Goal: Transaction & Acquisition: Purchase product/service

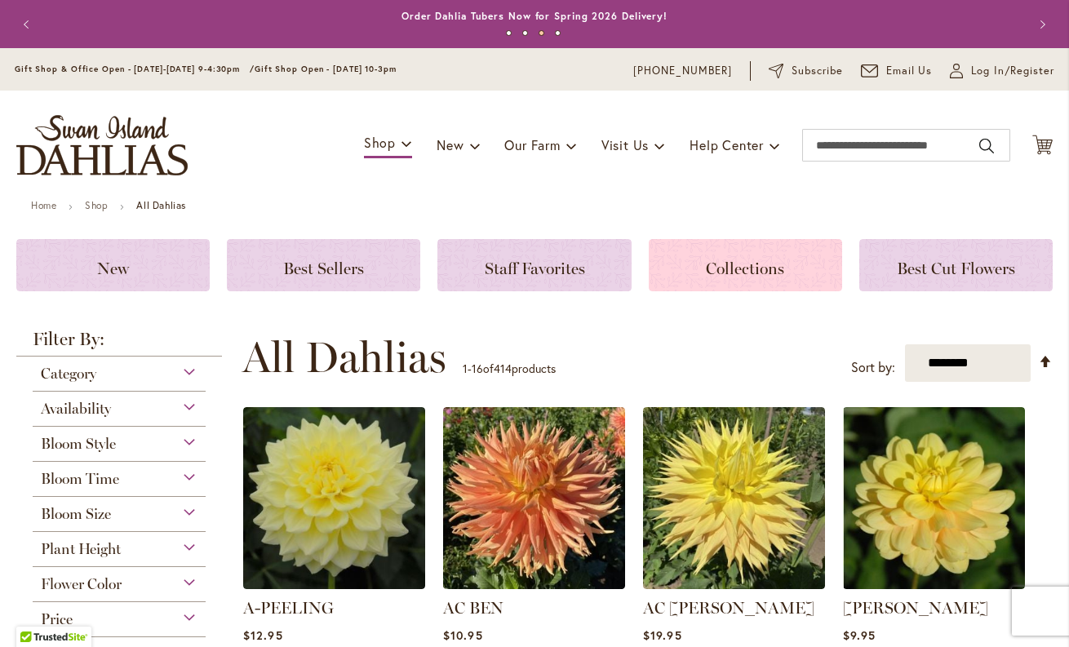
click at [716, 271] on span "Collections" at bounding box center [745, 269] width 78 height 20
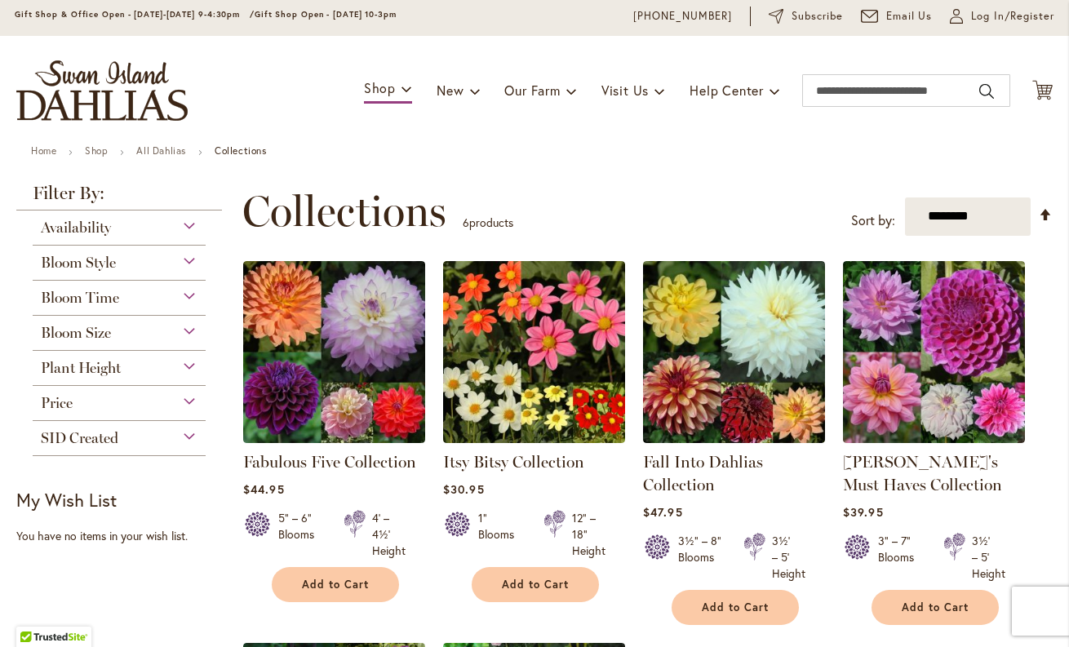
scroll to position [60, 0]
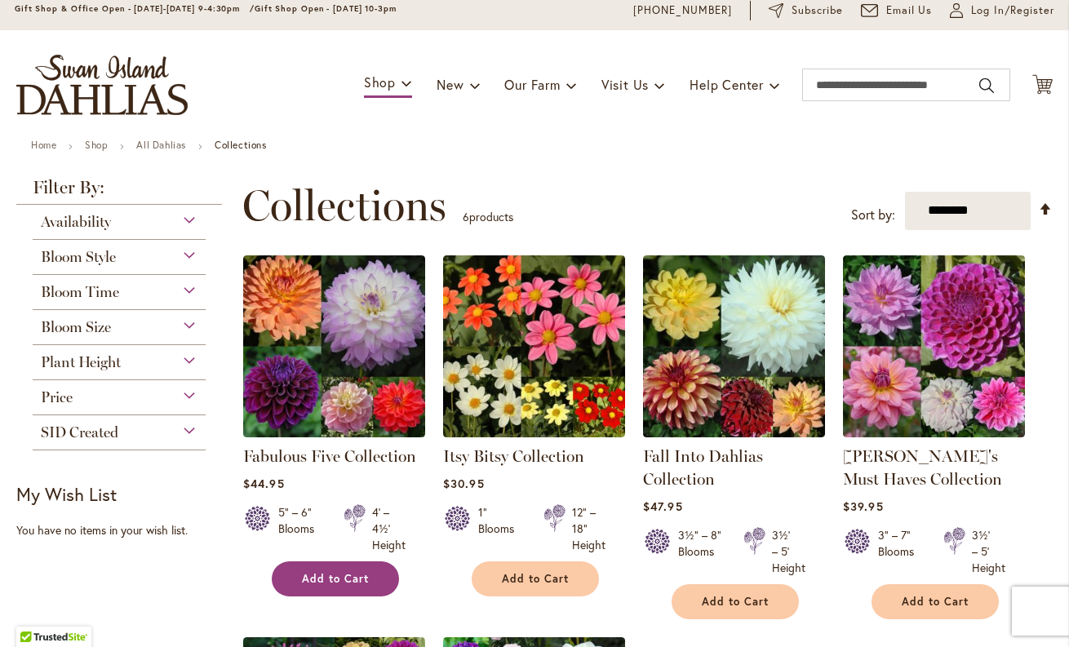
click at [325, 573] on span "Add to Cart" at bounding box center [335, 579] width 67 height 14
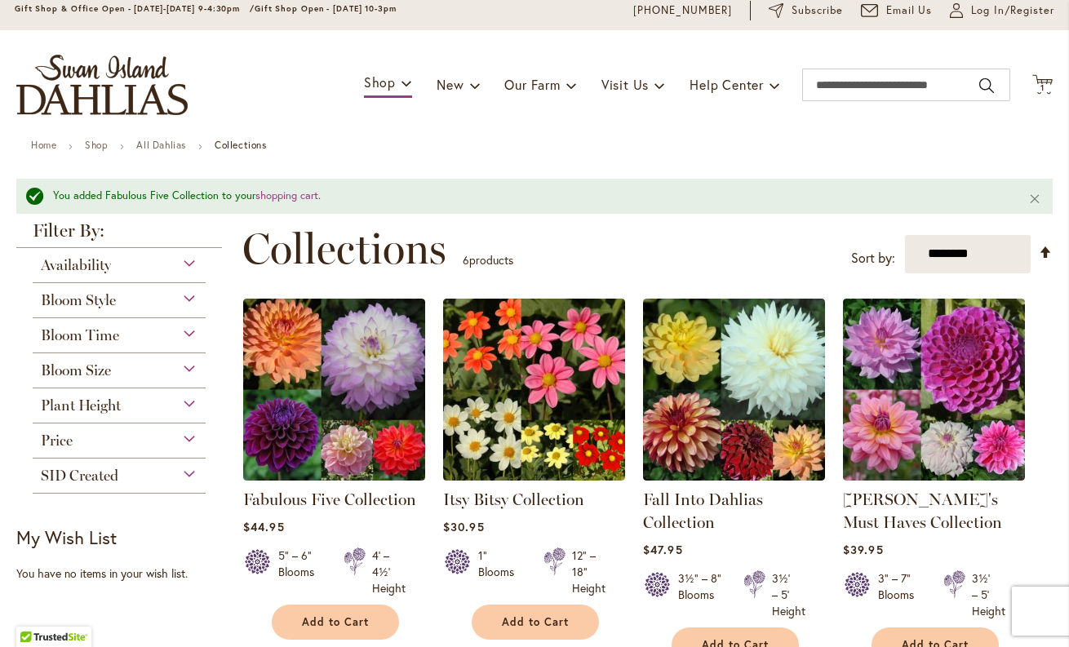
click at [168, 267] on div "Availability" at bounding box center [119, 261] width 173 height 26
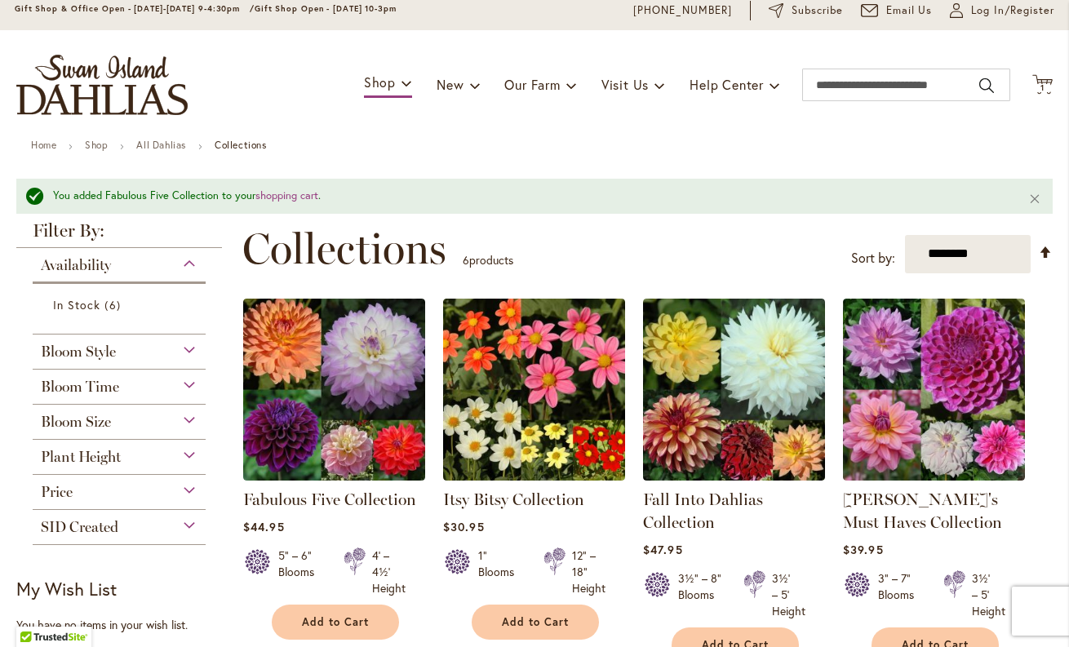
click at [132, 348] on div "Bloom Style" at bounding box center [119, 347] width 173 height 26
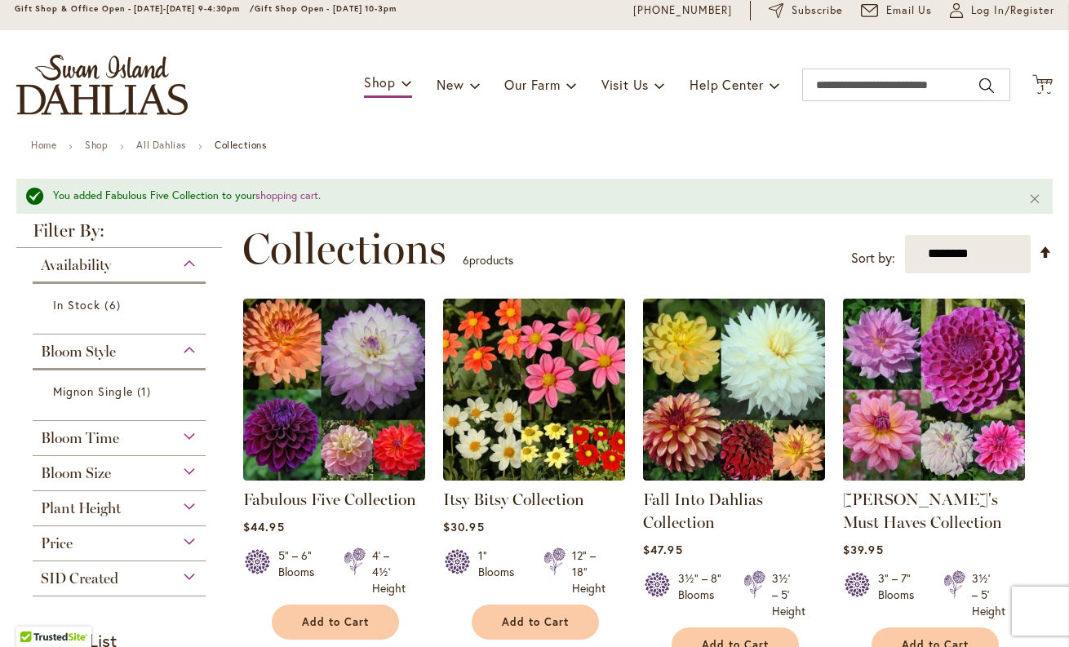
click at [149, 435] on div "Bloom Time" at bounding box center [119, 434] width 173 height 26
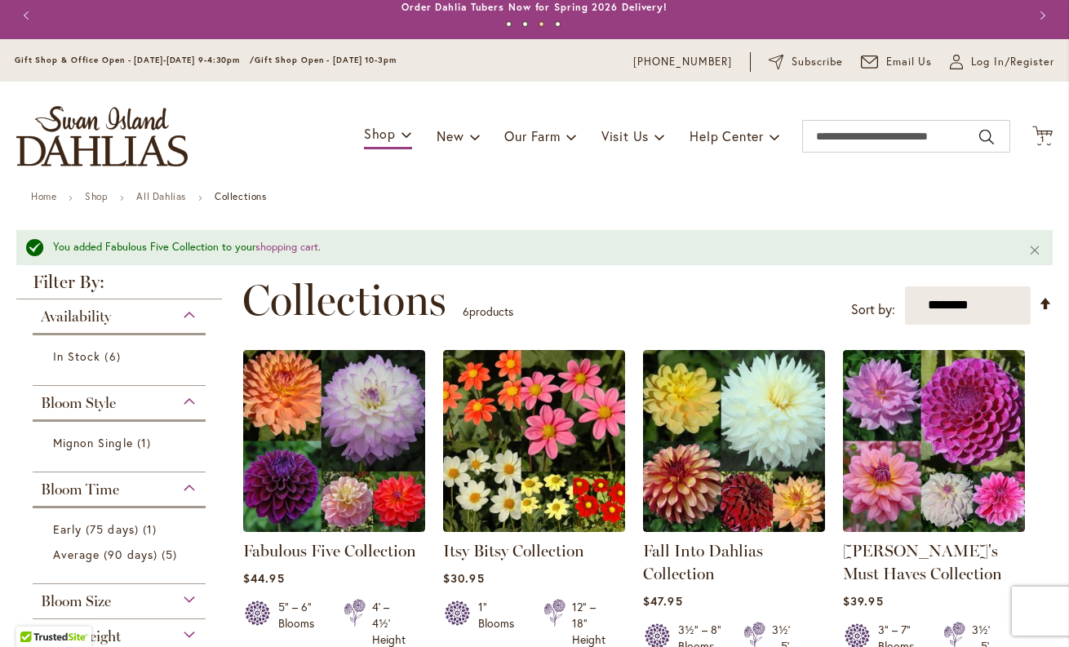
scroll to position [10, 0]
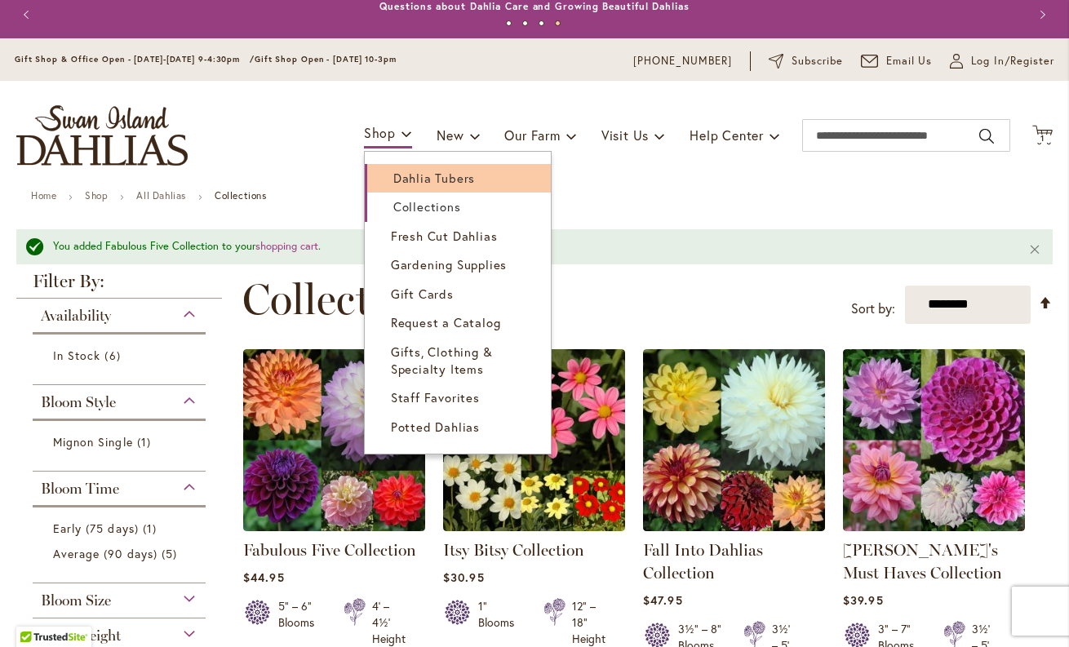
click at [415, 179] on span "Dahlia Tubers" at bounding box center [434, 178] width 82 height 16
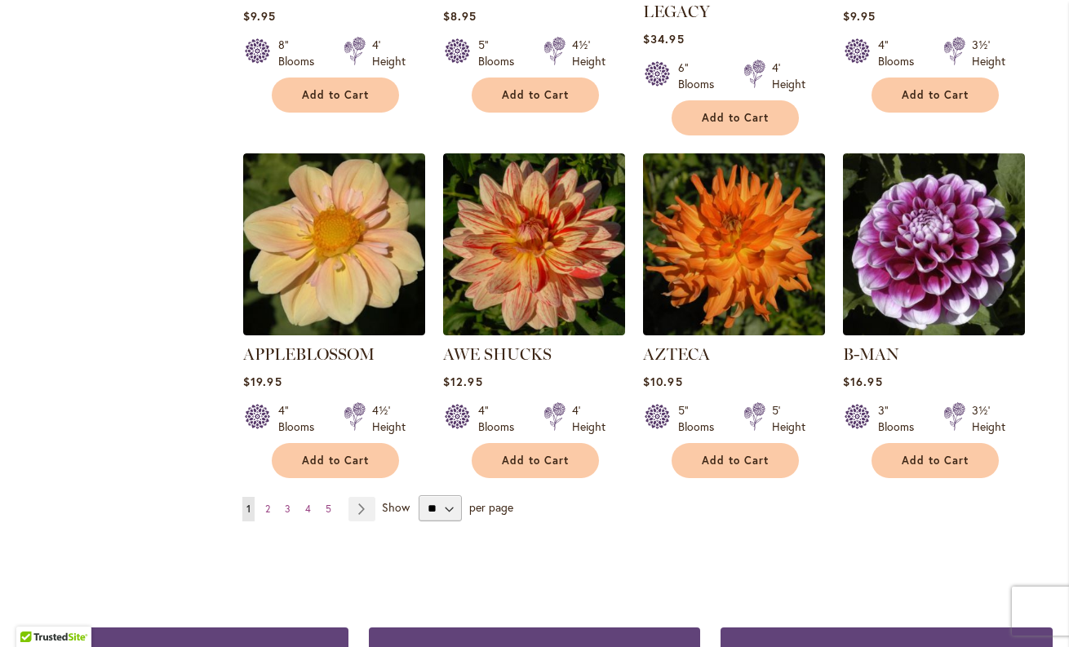
scroll to position [1305, 0]
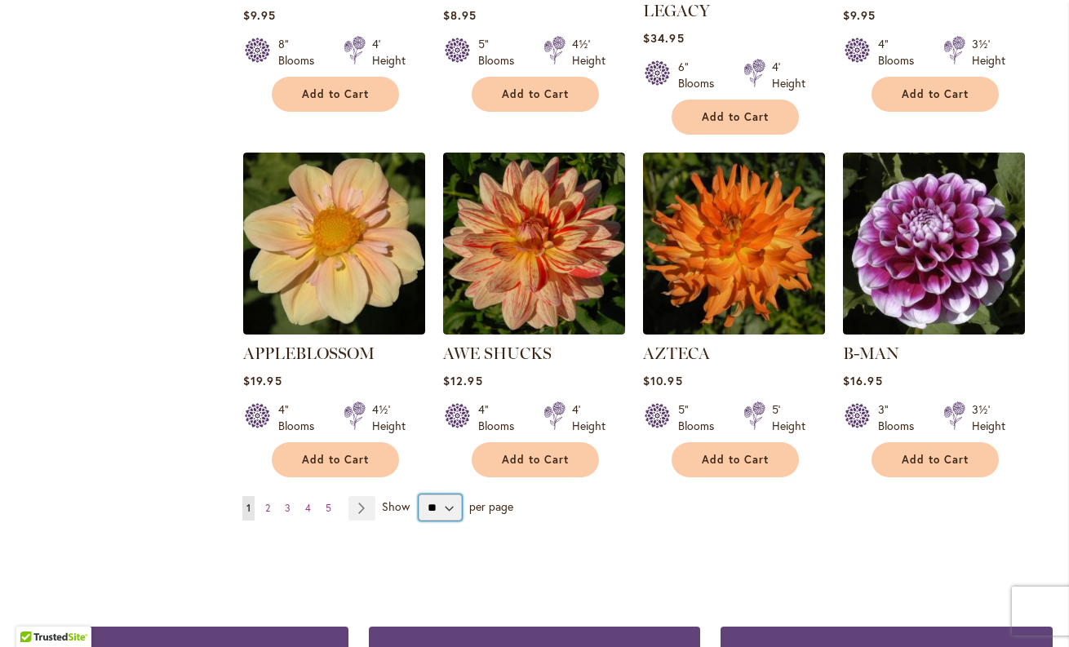
click at [448, 494] on select "** ** ** **" at bounding box center [439, 507] width 43 height 26
select select "**"
click at [418, 494] on select "** ** ** **" at bounding box center [439, 507] width 43 height 26
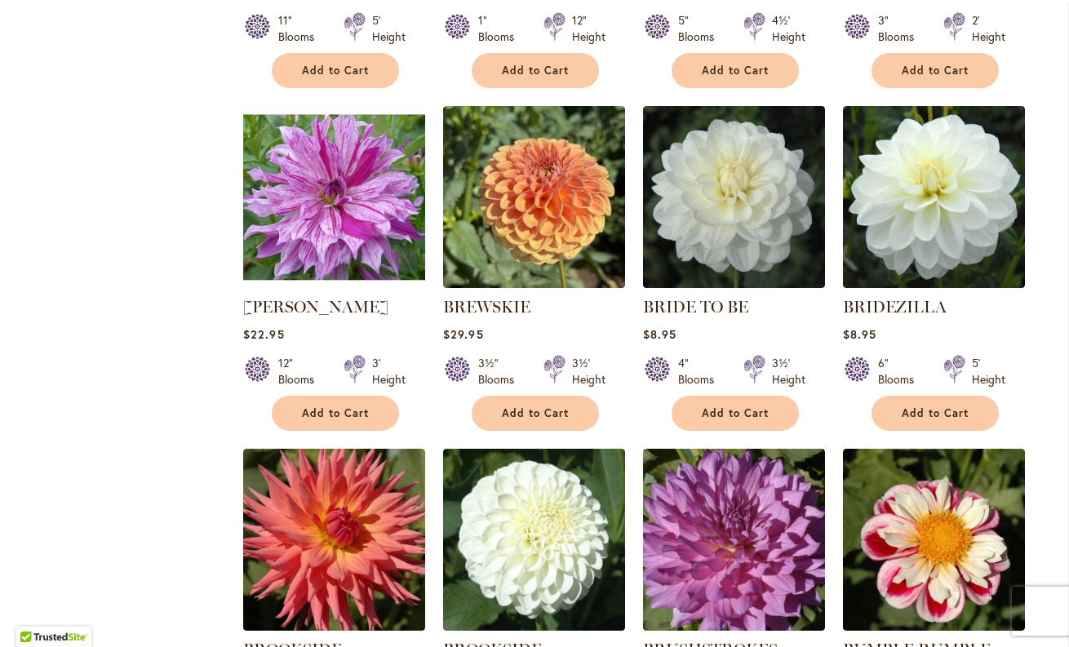
scroll to position [4459, 0]
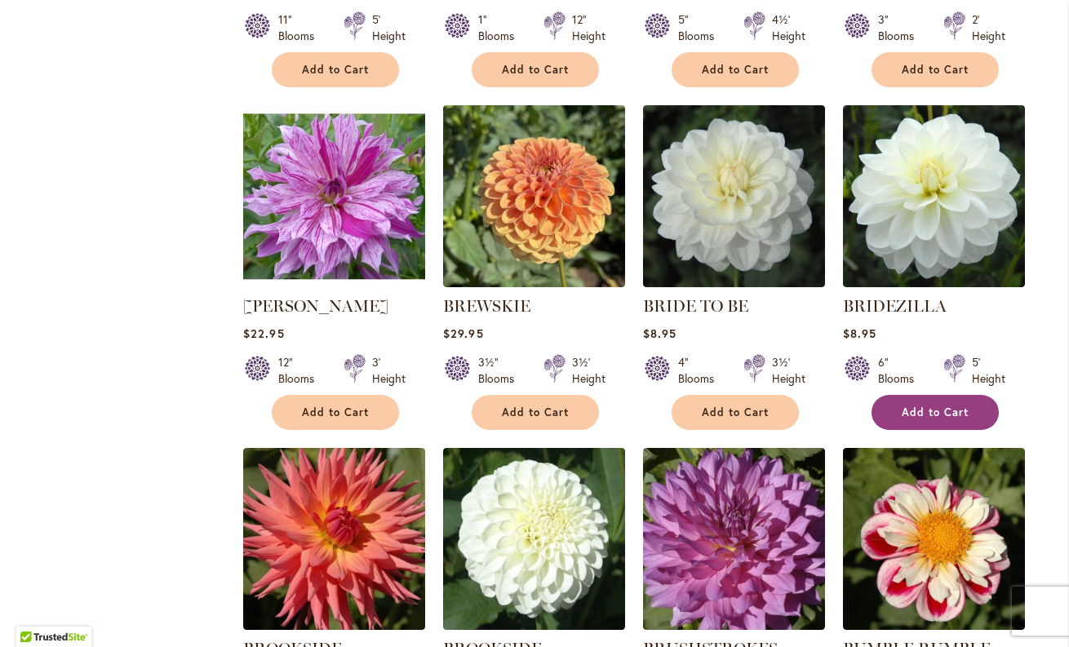
click at [939, 405] on span "Add to Cart" at bounding box center [934, 412] width 67 height 14
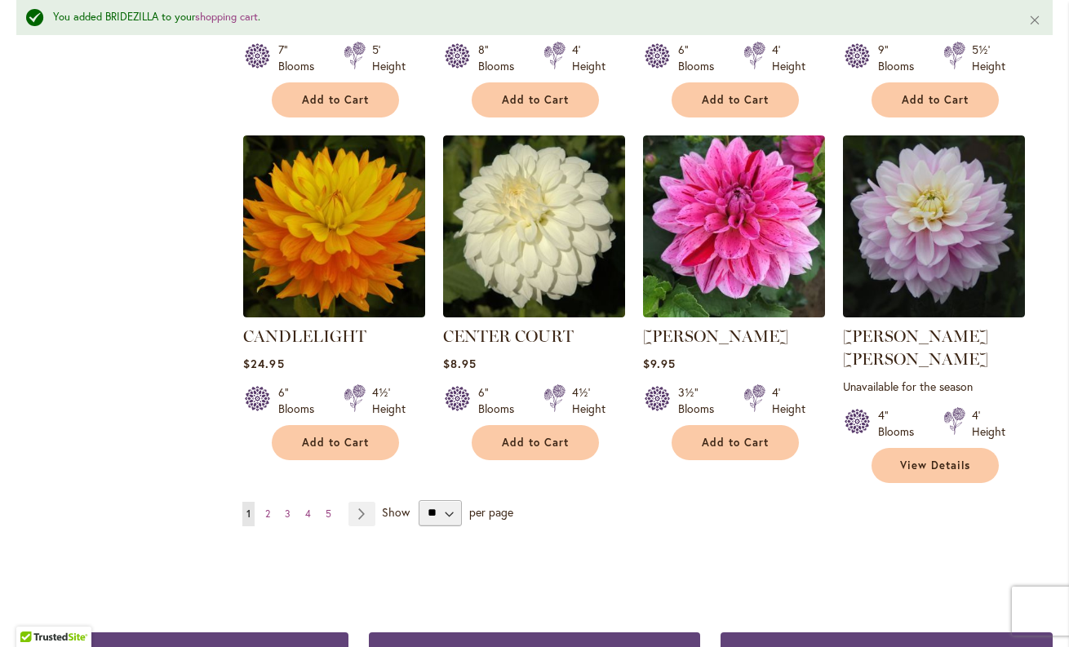
scroll to position [5546, 0]
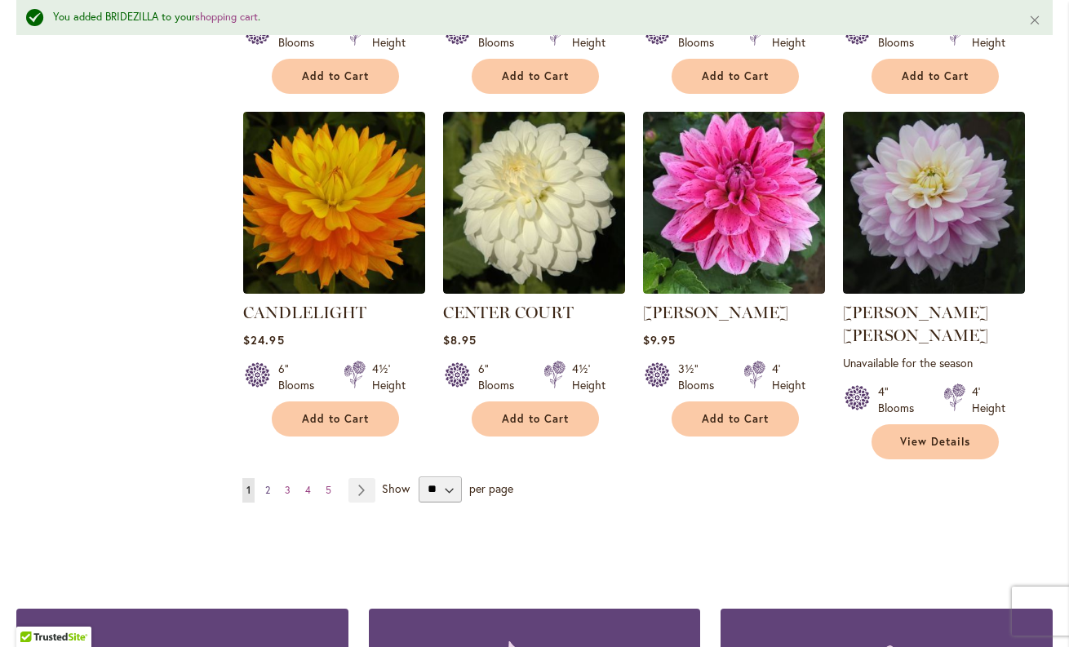
click at [268, 484] on span "2" at bounding box center [267, 490] width 5 height 12
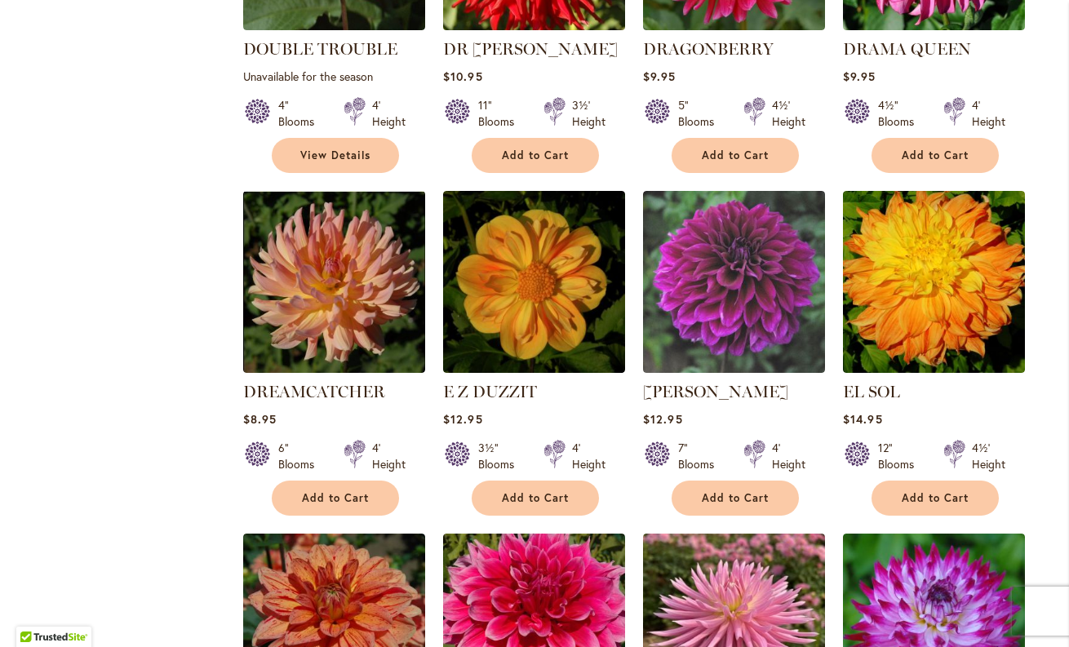
scroll to position [4151, 0]
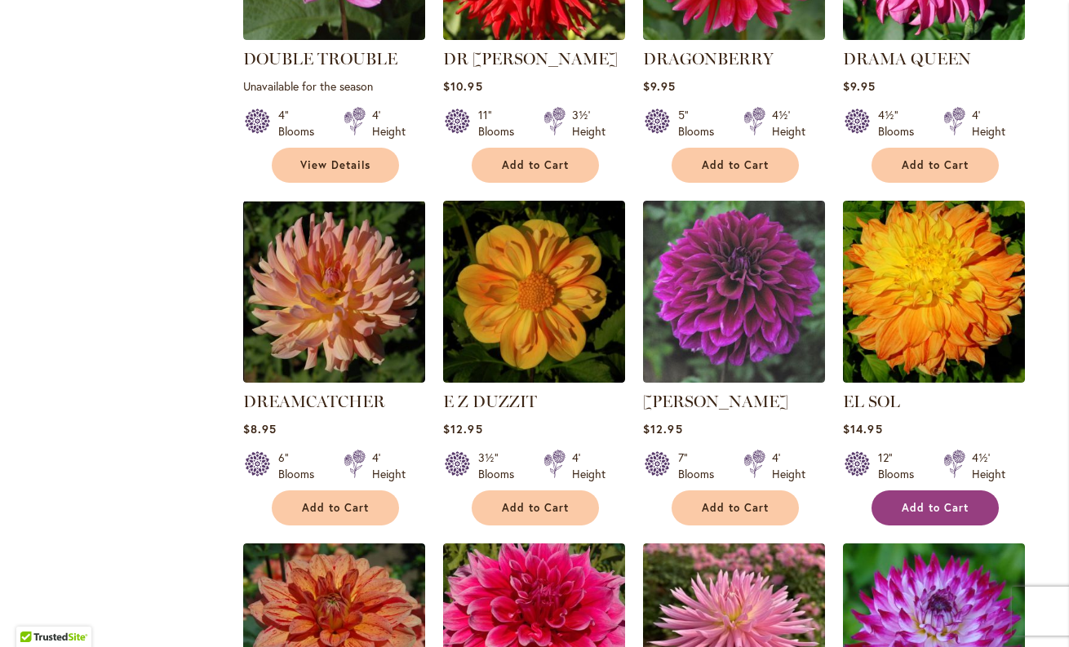
click at [927, 490] on button "Add to Cart" at bounding box center [934, 507] width 127 height 35
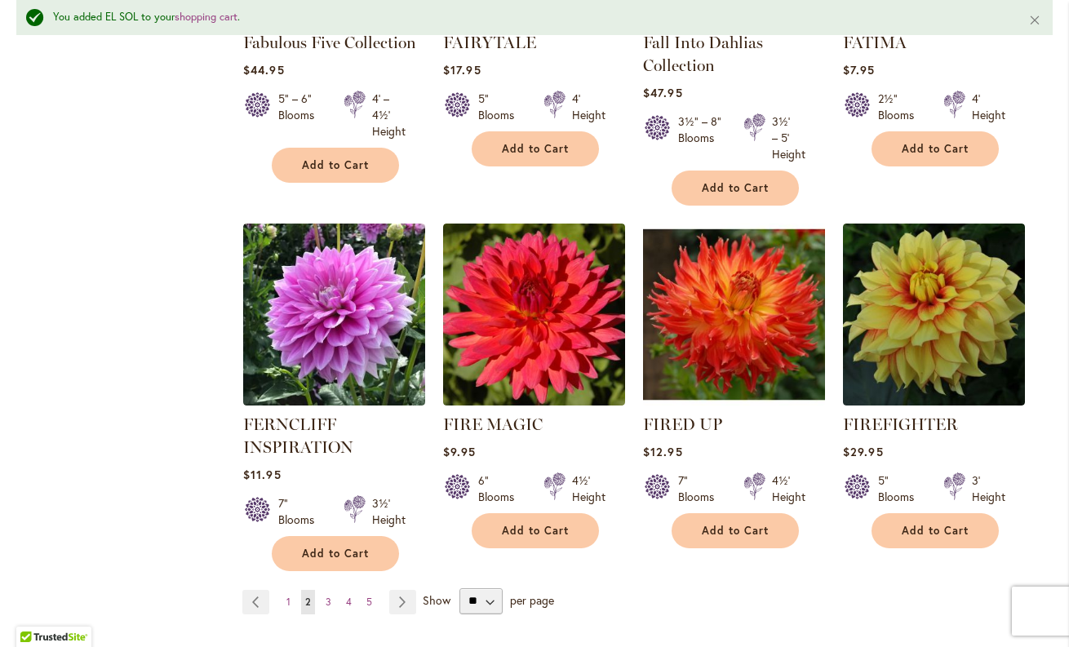
scroll to position [5579, 0]
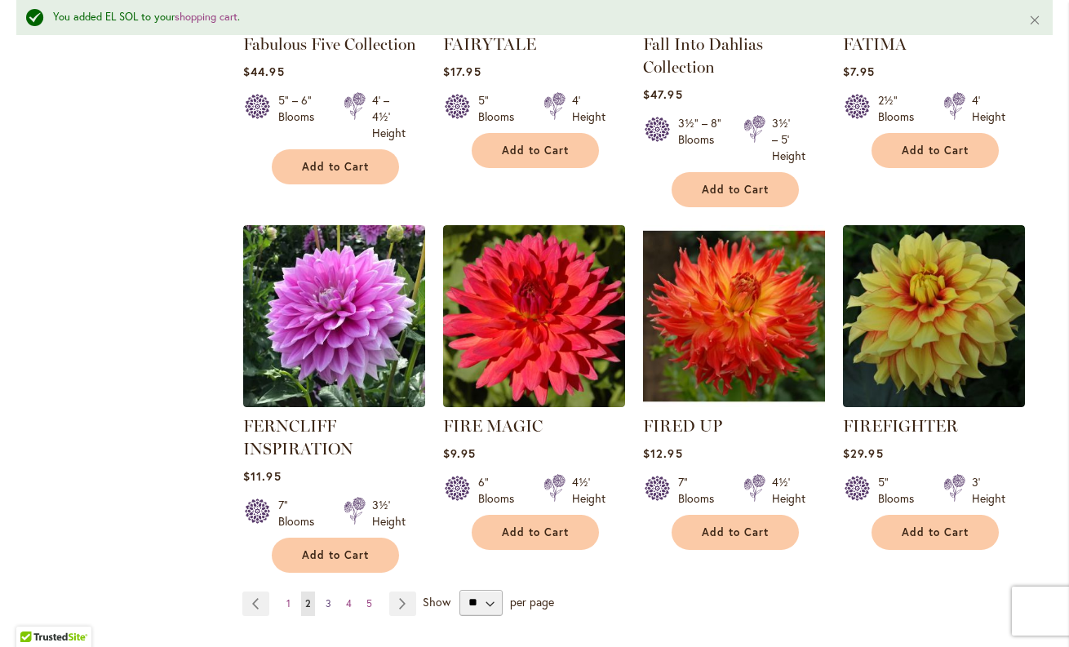
click at [325, 597] on span "3" at bounding box center [328, 603] width 6 height 12
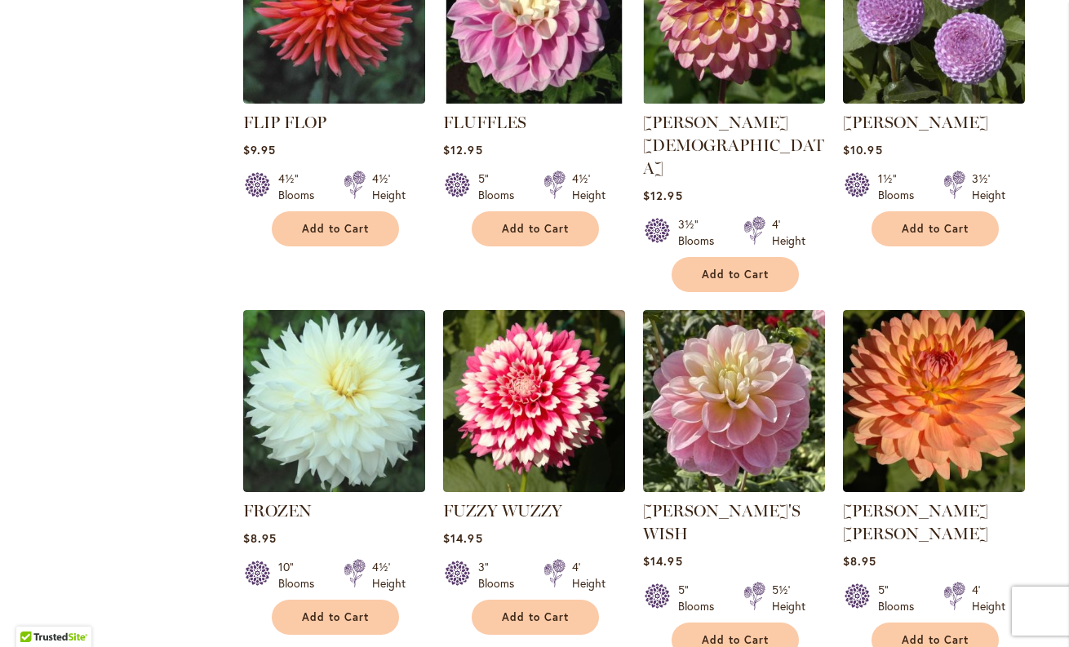
scroll to position [639, 0]
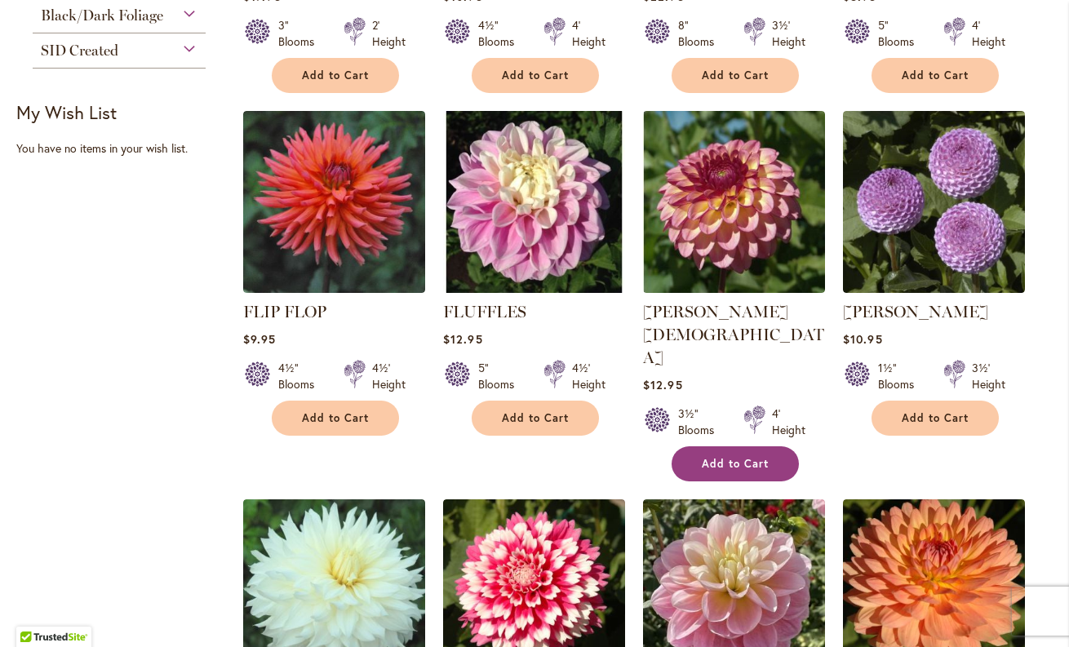
click at [718, 457] on span "Add to Cart" at bounding box center [734, 464] width 67 height 14
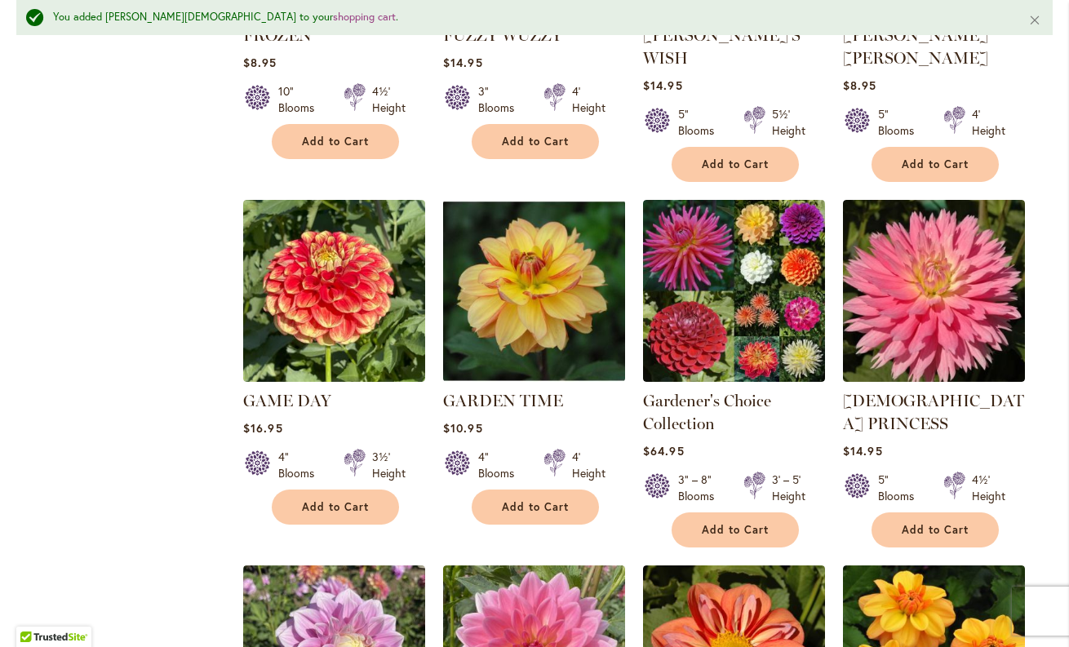
scroll to position [1338, 0]
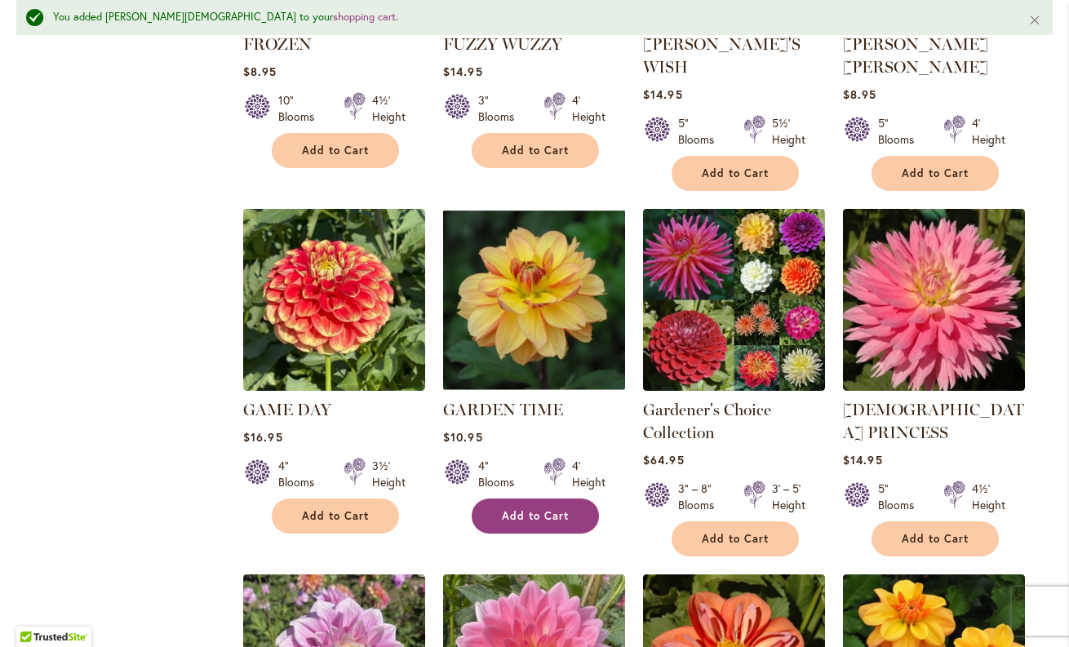
click at [547, 498] on button "Add to Cart" at bounding box center [534, 515] width 127 height 35
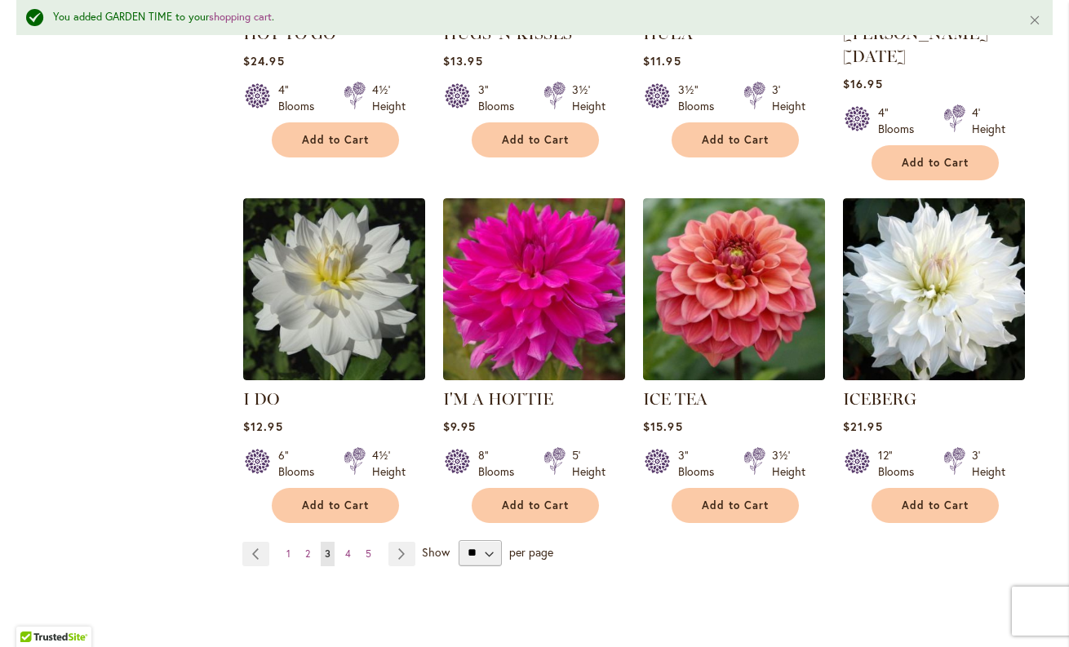
scroll to position [5614, 0]
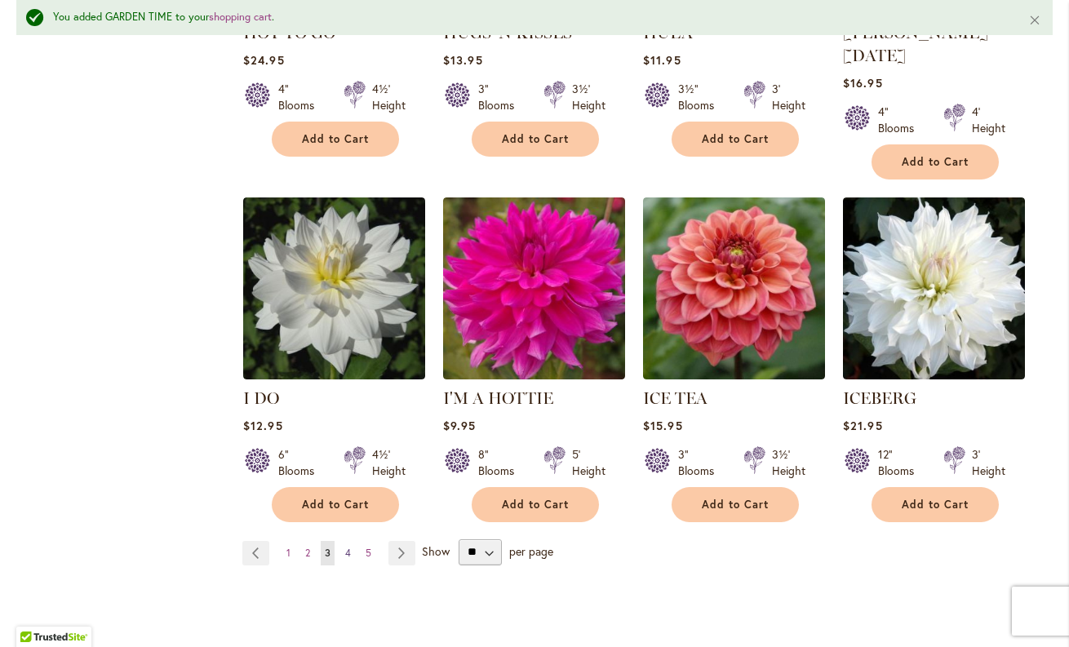
click at [347, 547] on span "4" at bounding box center [348, 553] width 6 height 12
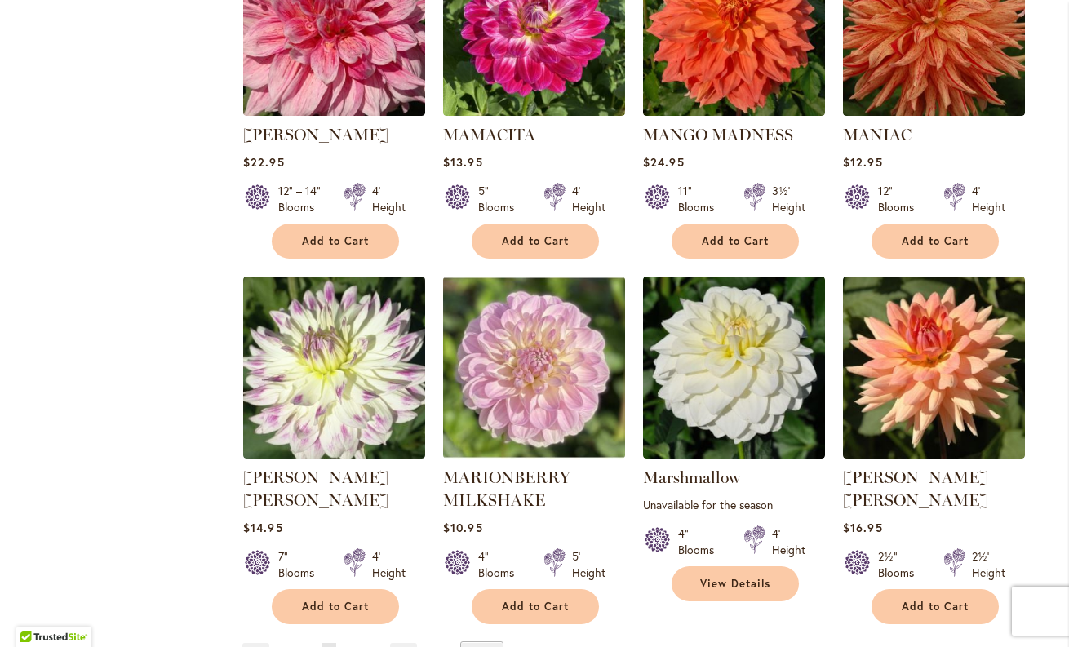
scroll to position [5430, 0]
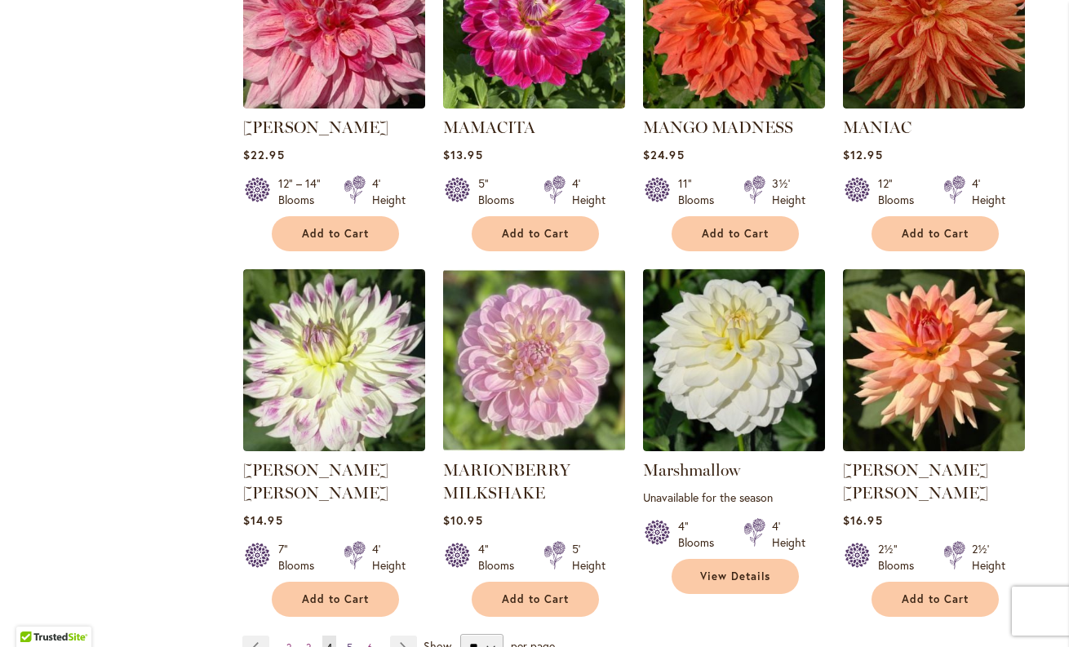
click at [347, 641] on span "5" at bounding box center [350, 647] width 6 height 12
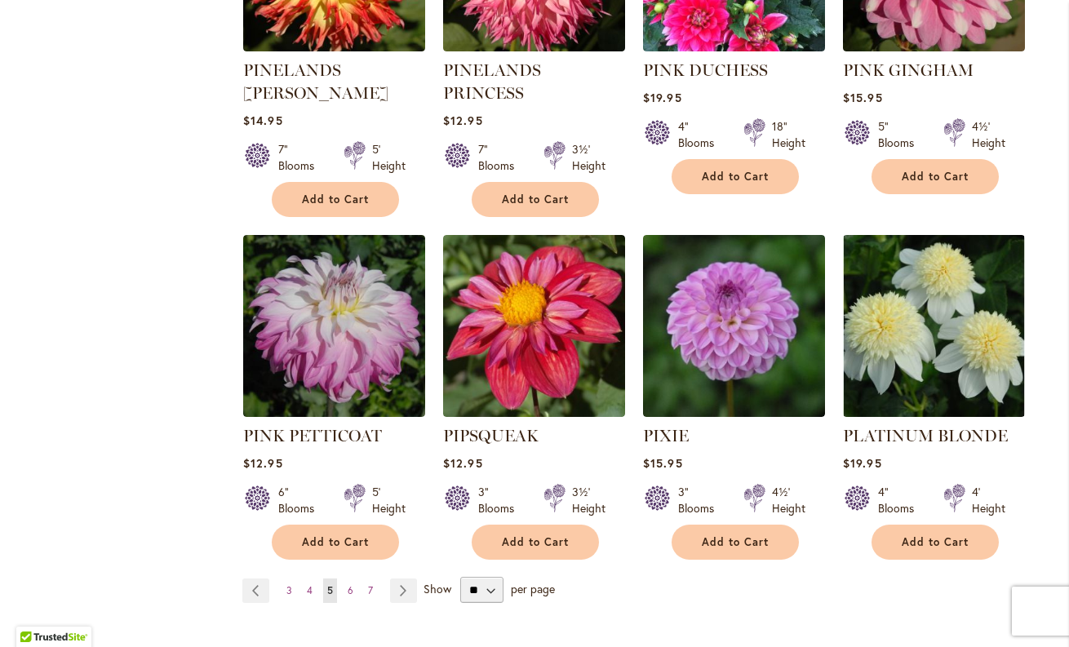
scroll to position [5476, 0]
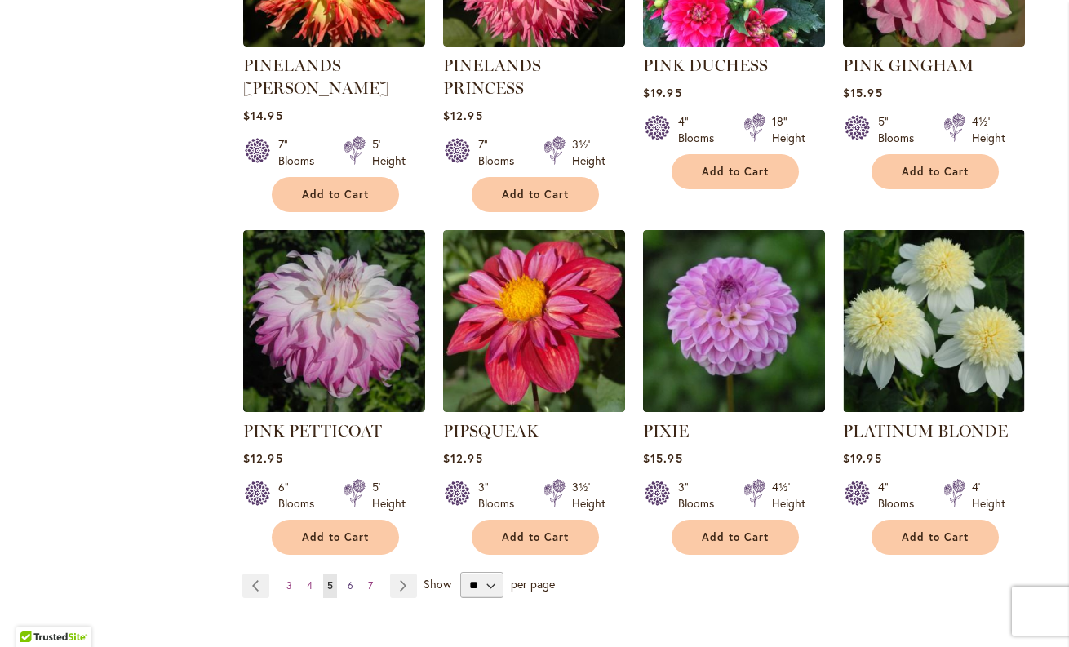
click at [346, 573] on link "Page 6" at bounding box center [350, 585] width 14 height 24
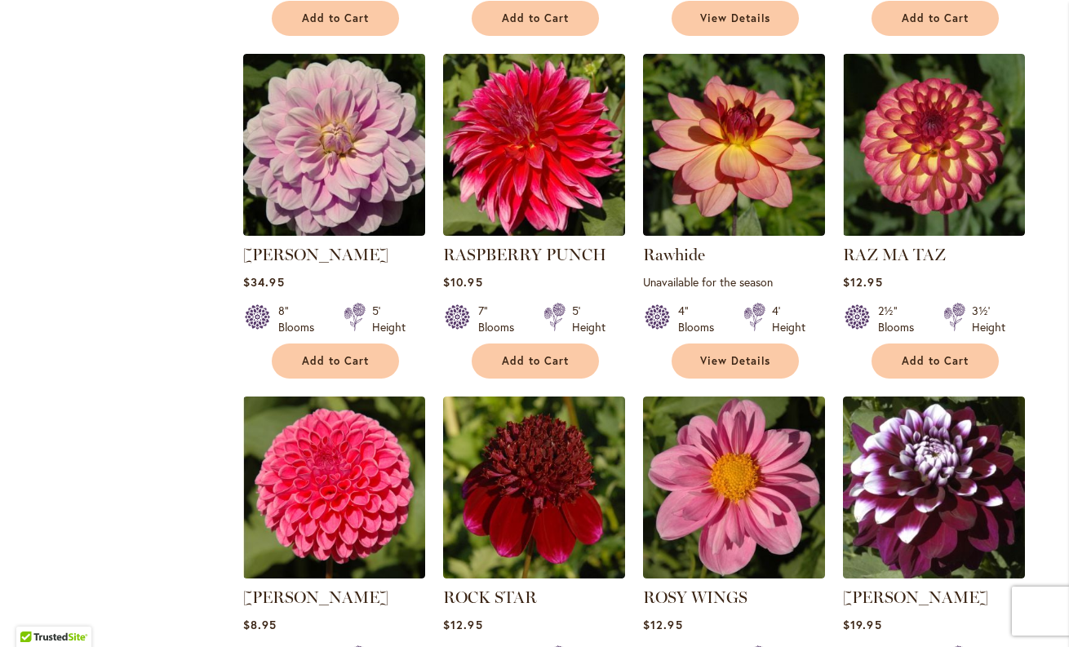
scroll to position [1106, 0]
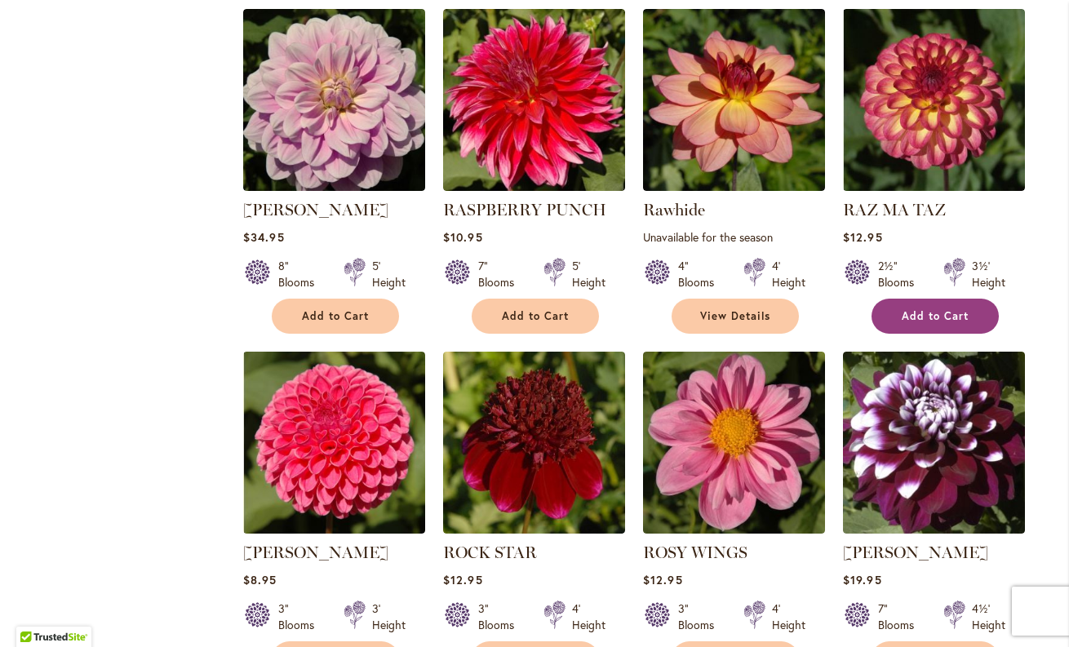
click at [917, 303] on button "Add to Cart" at bounding box center [934, 316] width 127 height 35
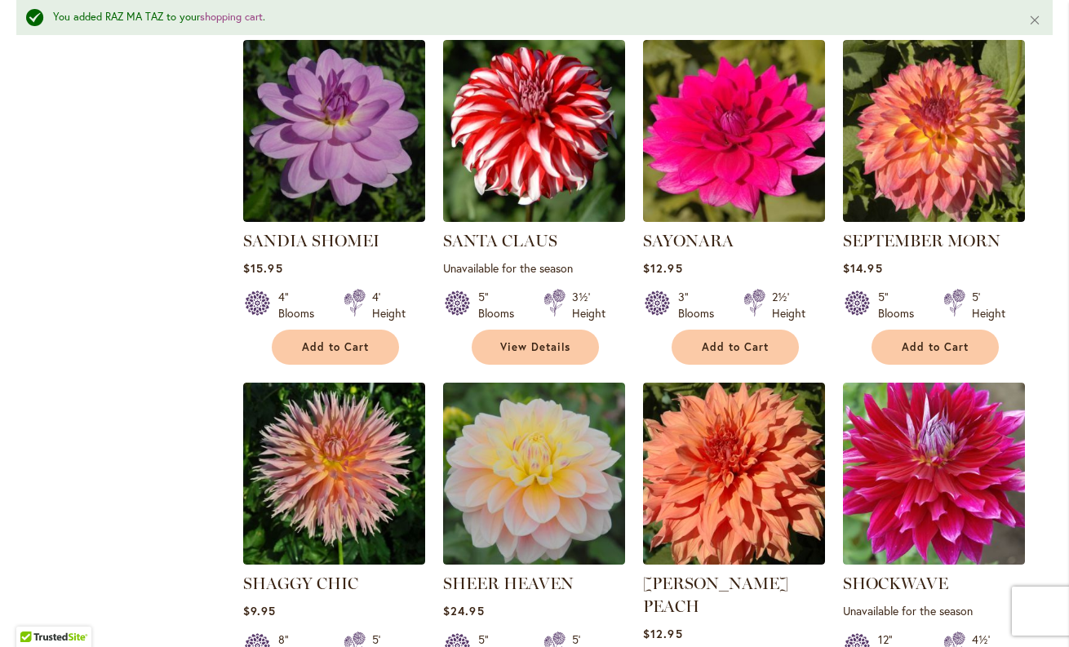
scroll to position [1870, 0]
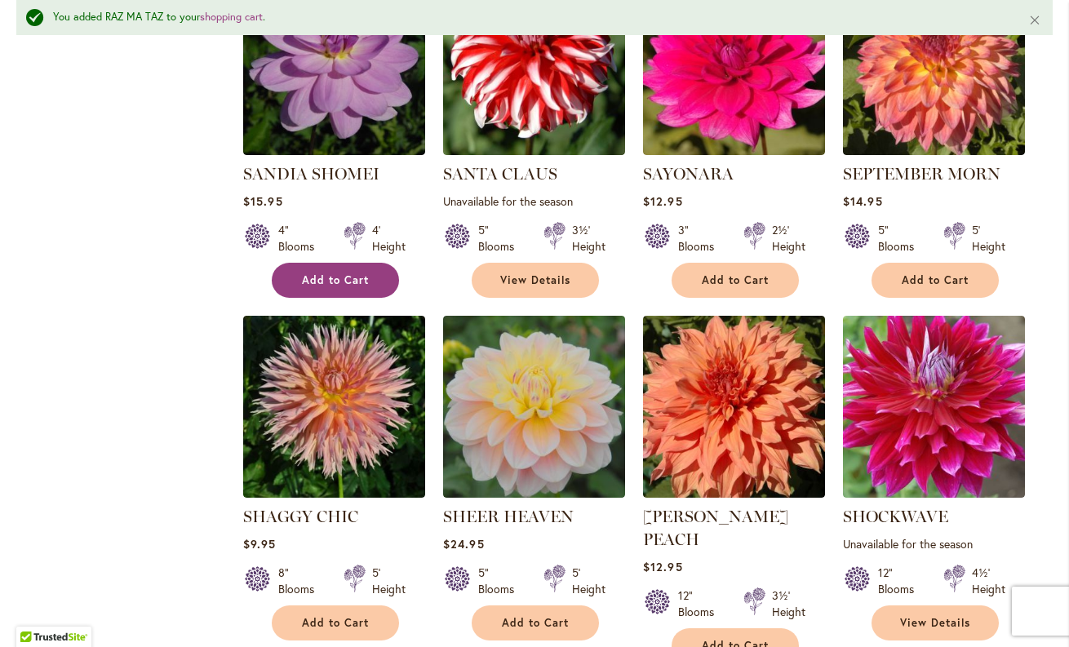
click at [343, 284] on button "Add to Cart" at bounding box center [335, 280] width 127 height 35
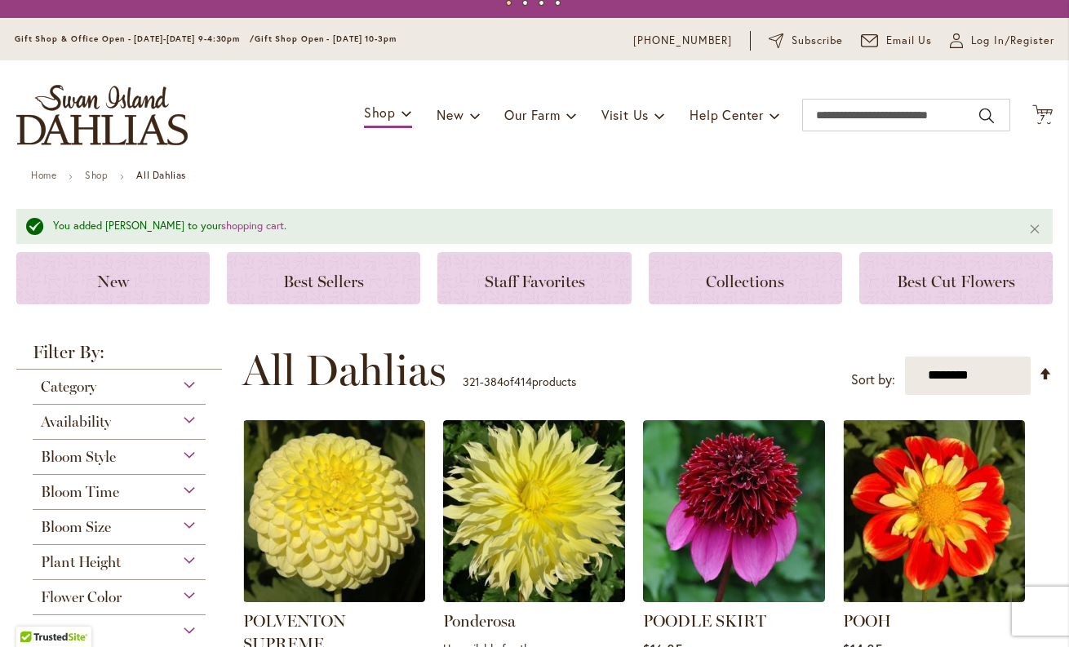
scroll to position [32, 0]
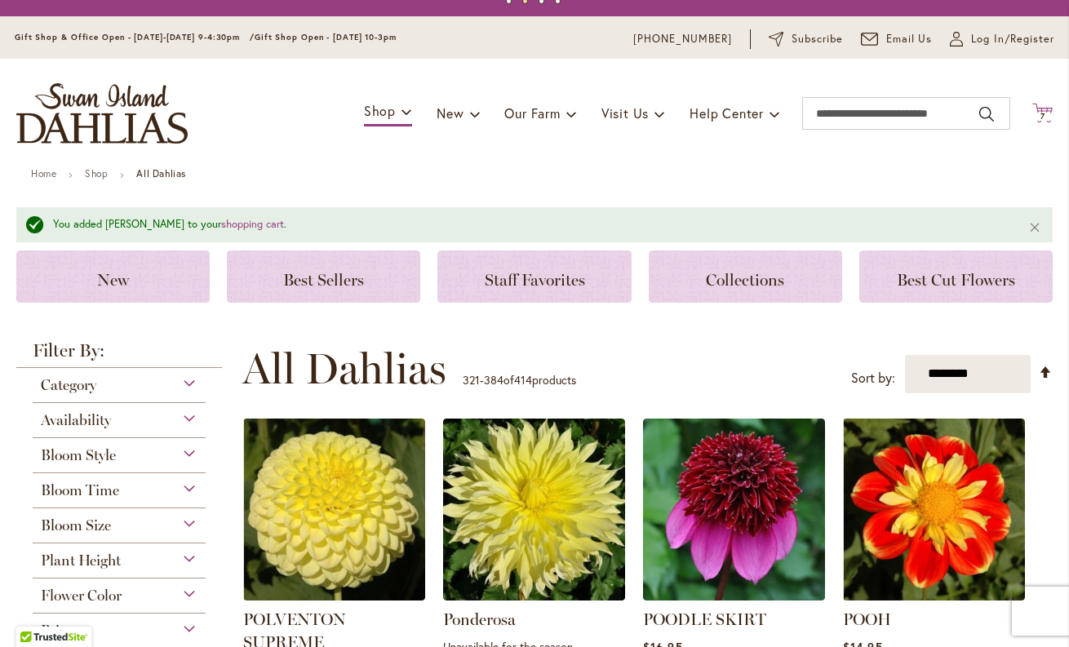
click at [1042, 113] on span "7" at bounding box center [1042, 116] width 5 height 11
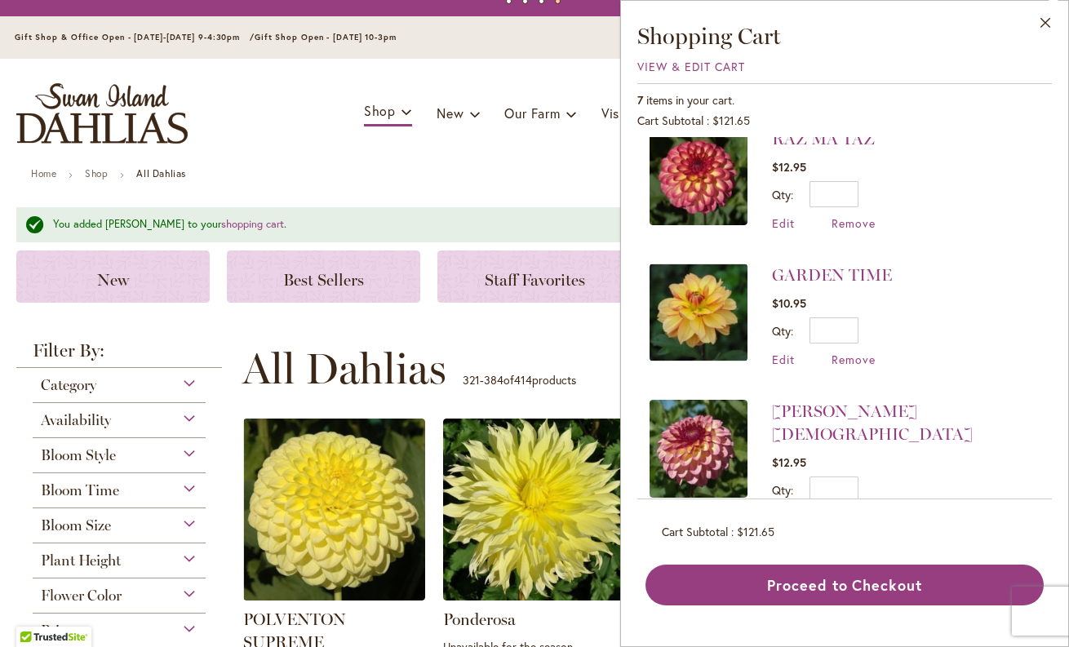
scroll to position [148, 0]
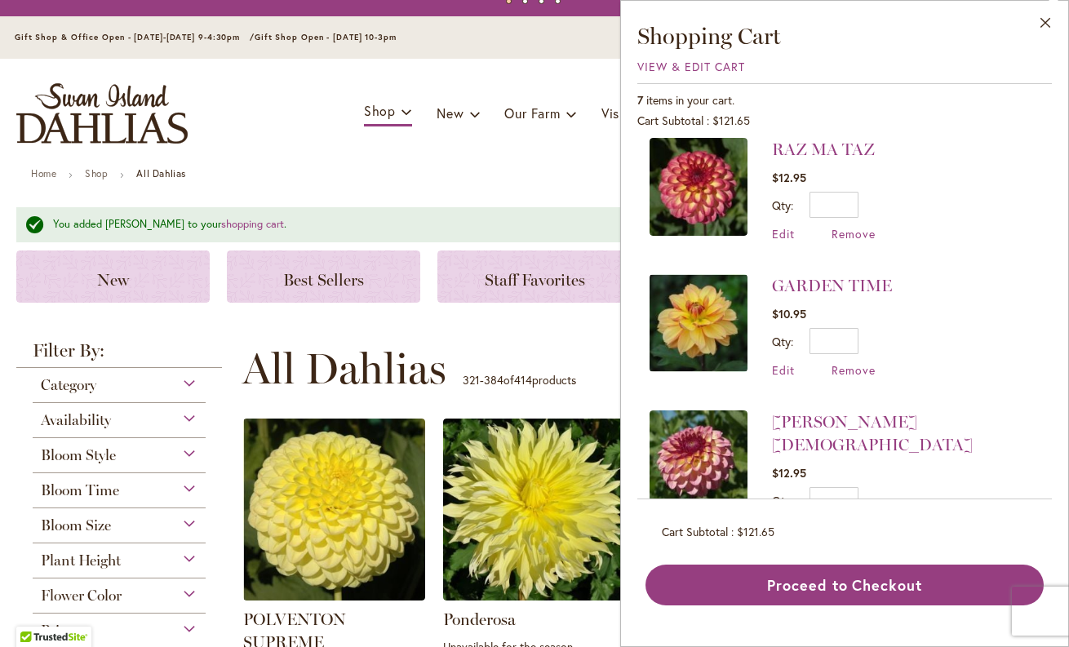
click at [679, 463] on img at bounding box center [698, 459] width 98 height 98
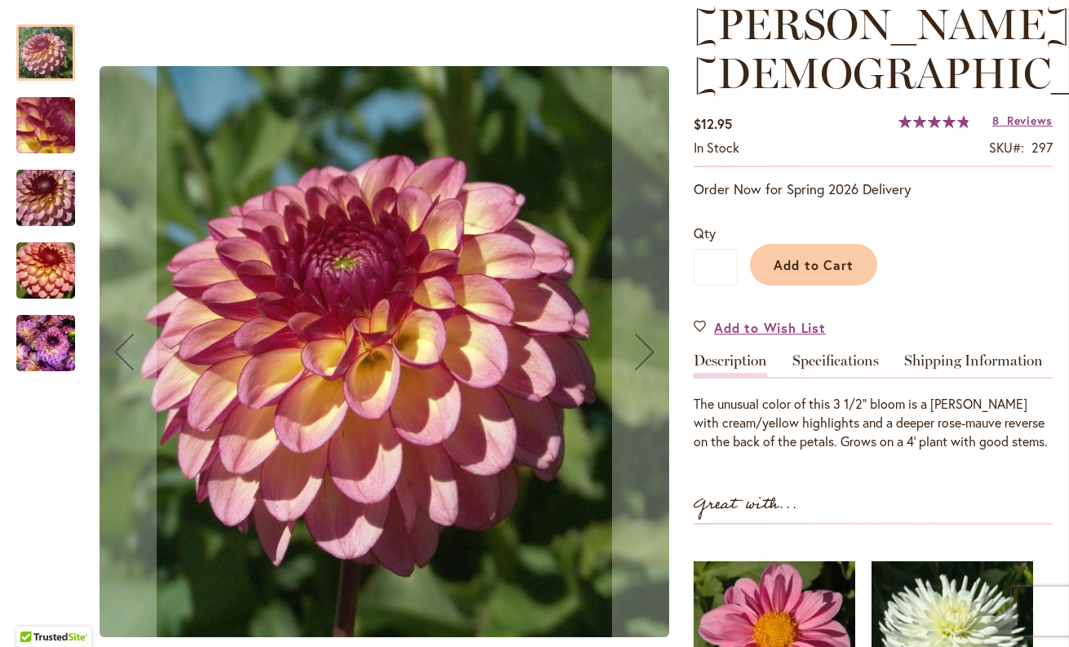
scroll to position [240, 0]
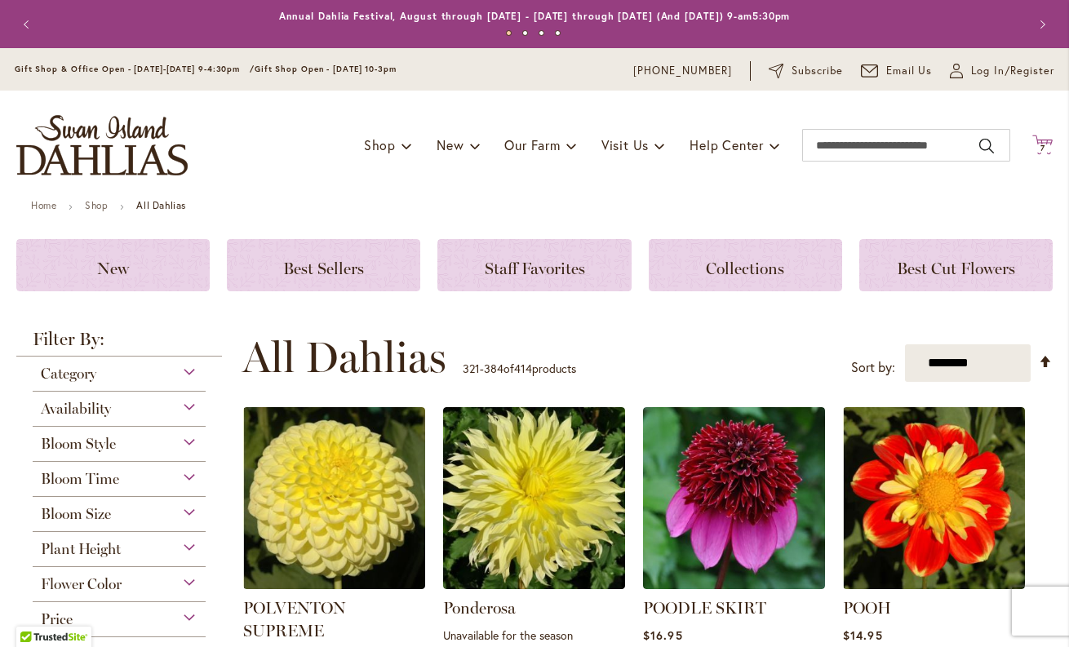
click at [1038, 144] on icon at bounding box center [1042, 145] width 20 height 20
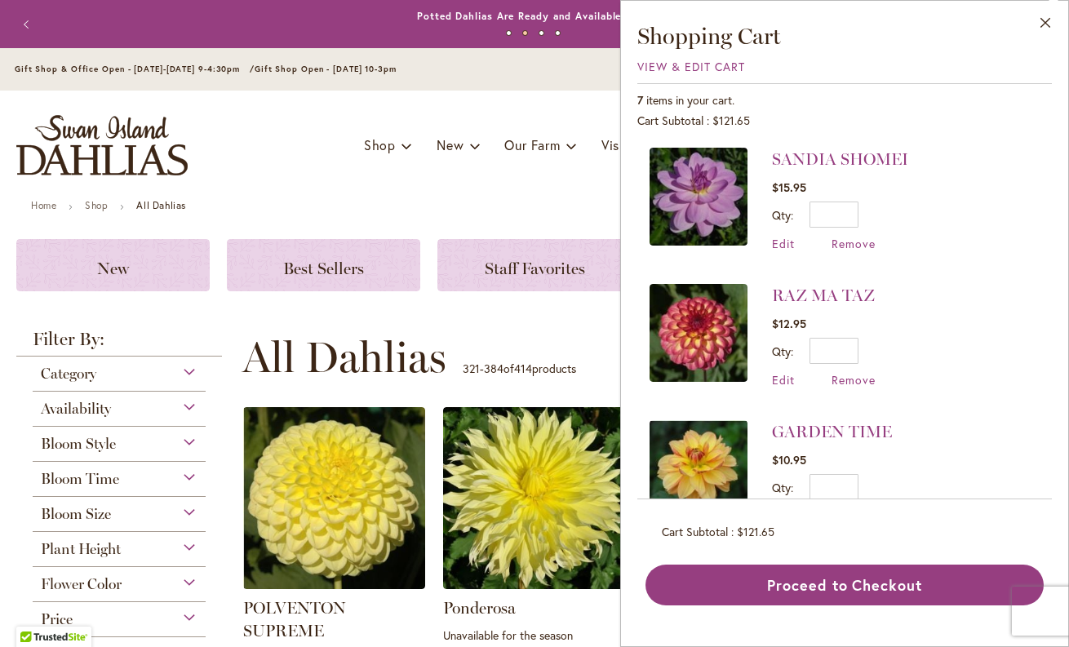
scroll to position [3, 0]
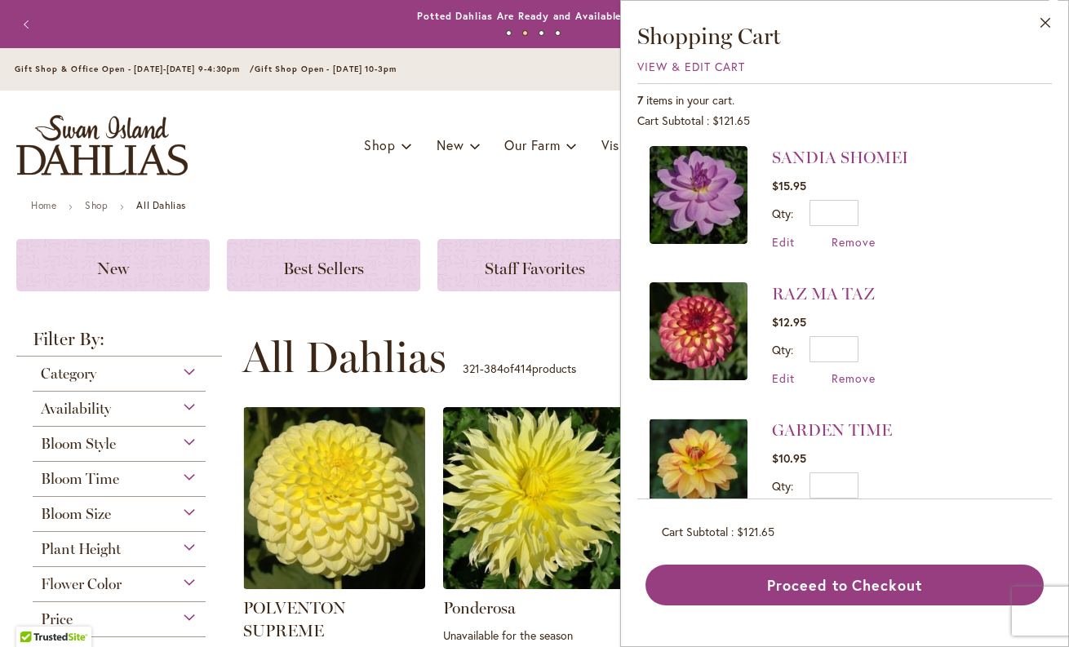
click at [684, 308] on img at bounding box center [698, 331] width 98 height 98
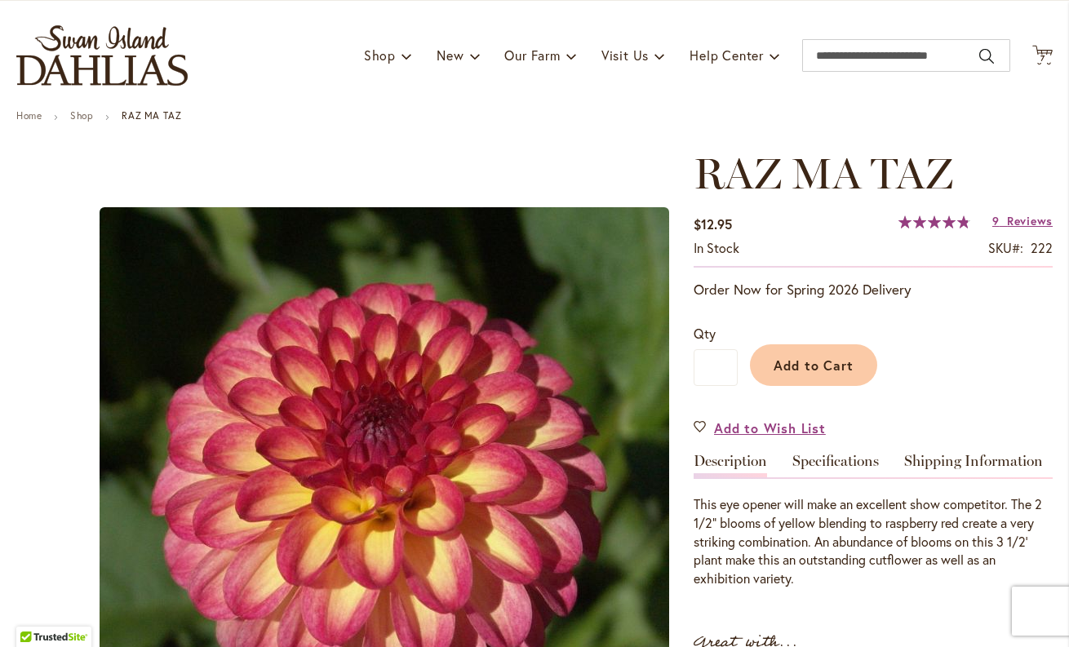
scroll to position [92, 0]
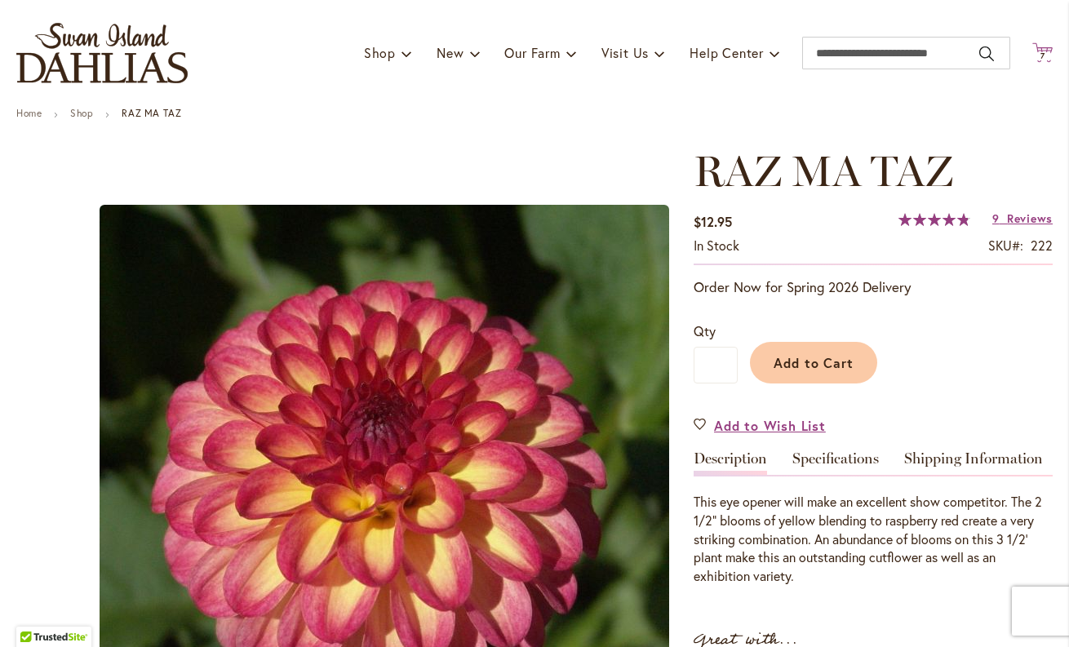
click at [1040, 48] on icon "Cart .cls-1 { fill: #231f20; }" at bounding box center [1042, 52] width 20 height 20
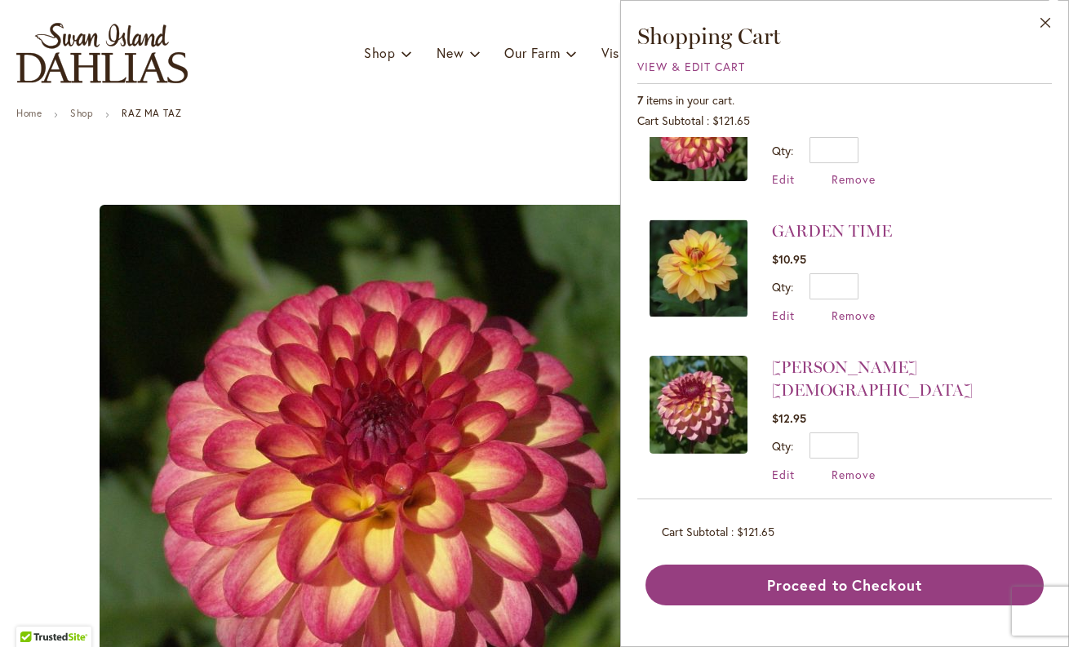
scroll to position [203, 0]
click at [712, 387] on img at bounding box center [698, 404] width 98 height 98
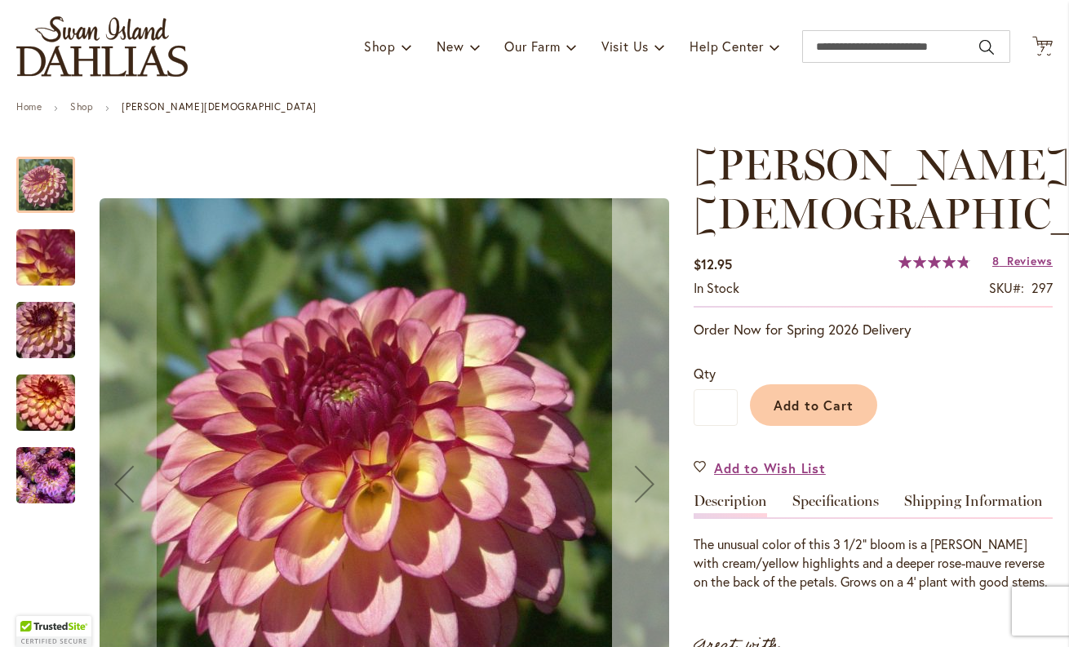
scroll to position [100, 0]
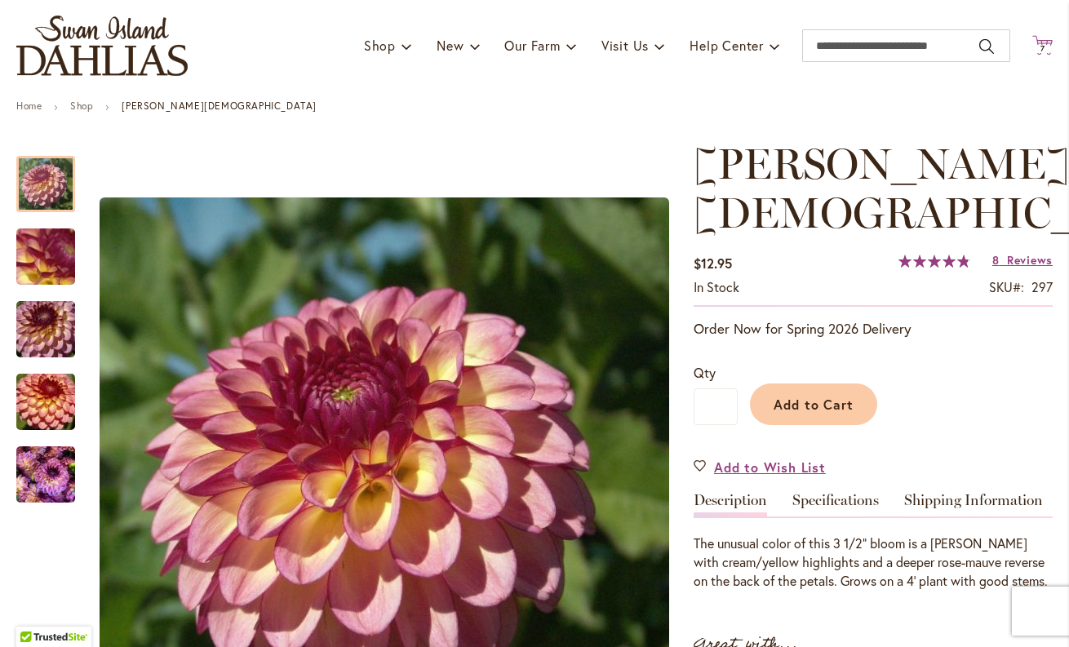
click at [1038, 45] on span "7 7 items" at bounding box center [1042, 49] width 16 height 8
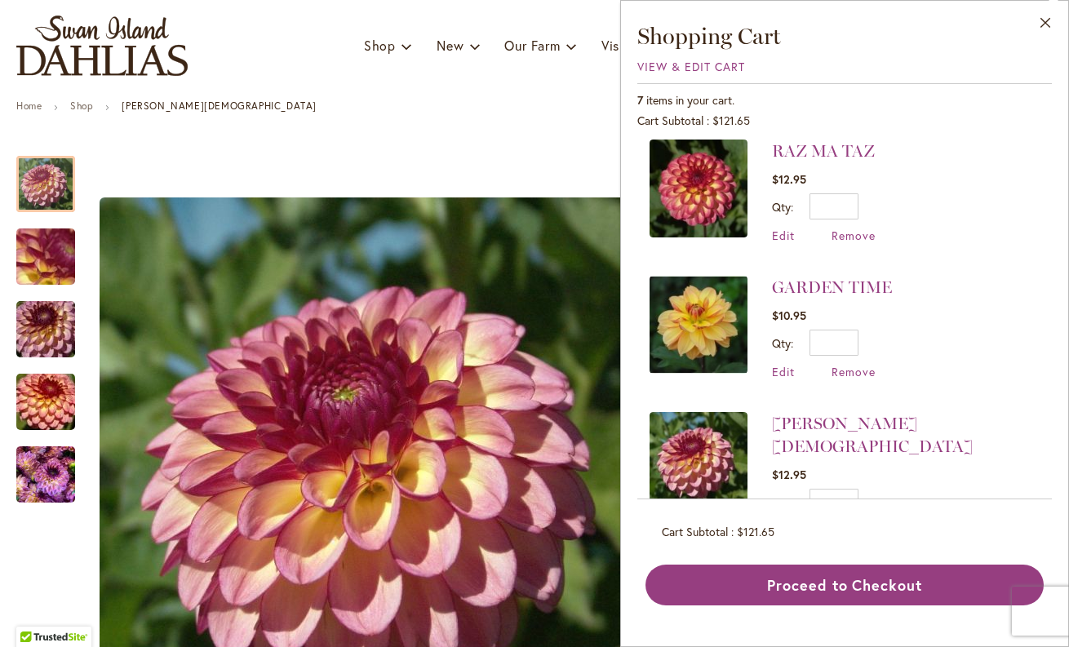
scroll to position [144, 0]
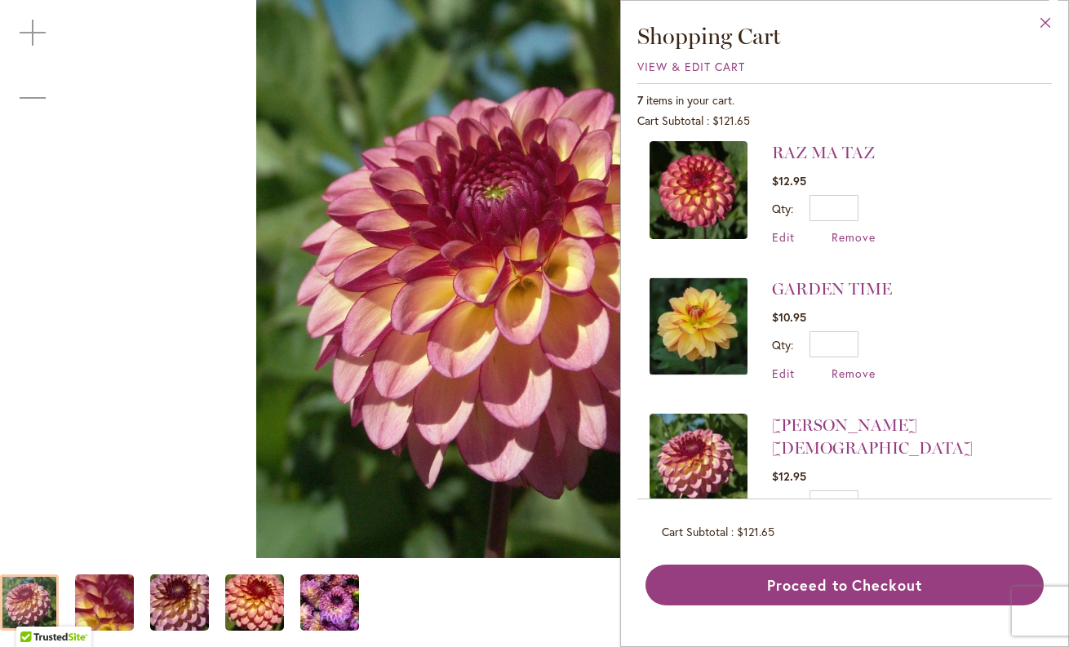
click at [1045, 20] on button "Close" at bounding box center [1045, 26] width 45 height 51
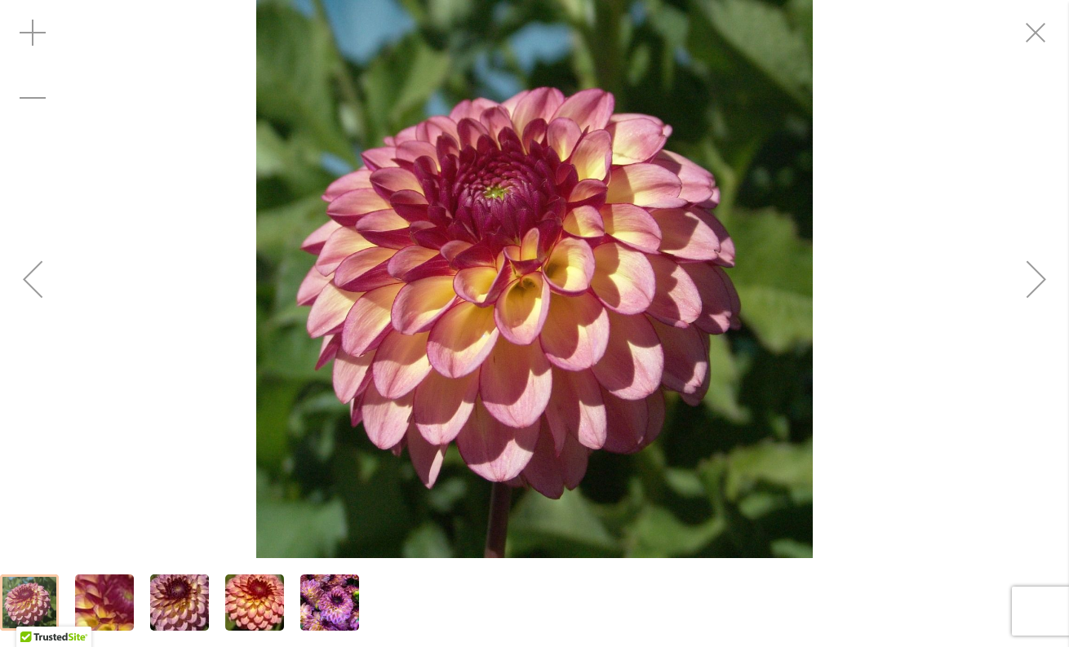
click at [914, 147] on div "Foxy Lady" at bounding box center [534, 279] width 1069 height 558
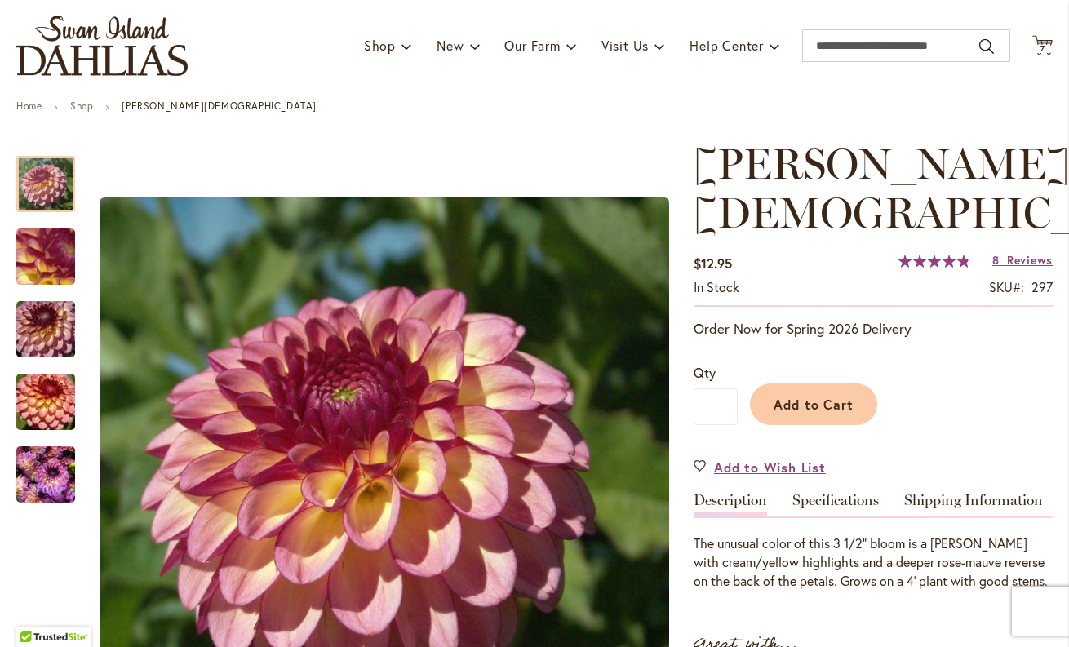
scroll to position [238, 0]
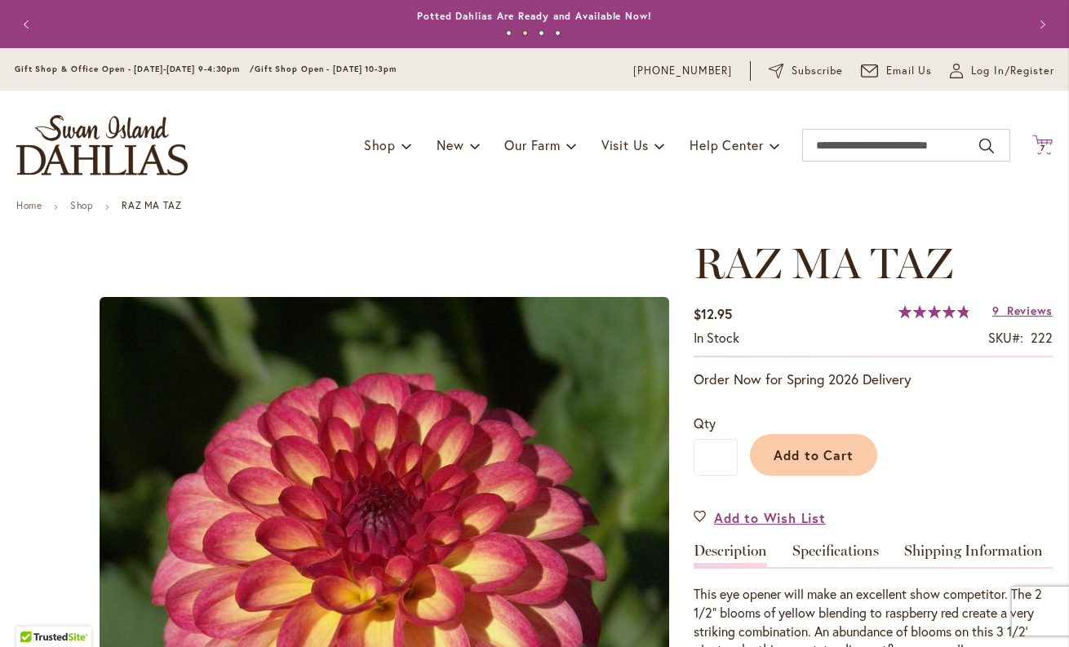
click at [1042, 142] on icon at bounding box center [1042, 145] width 20 height 20
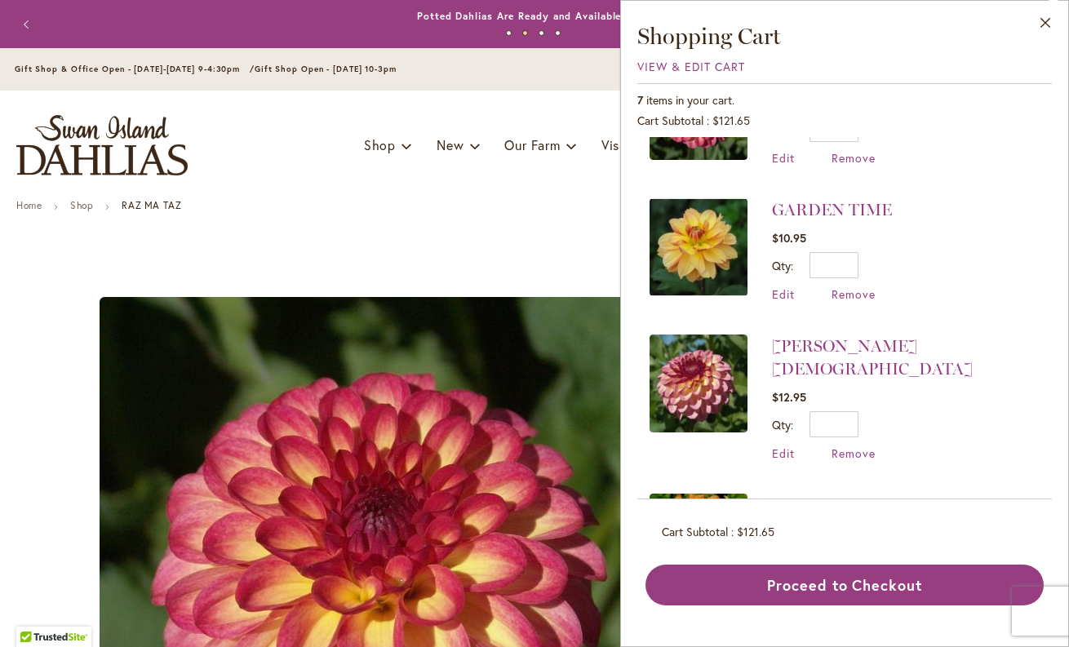
scroll to position [229, 0]
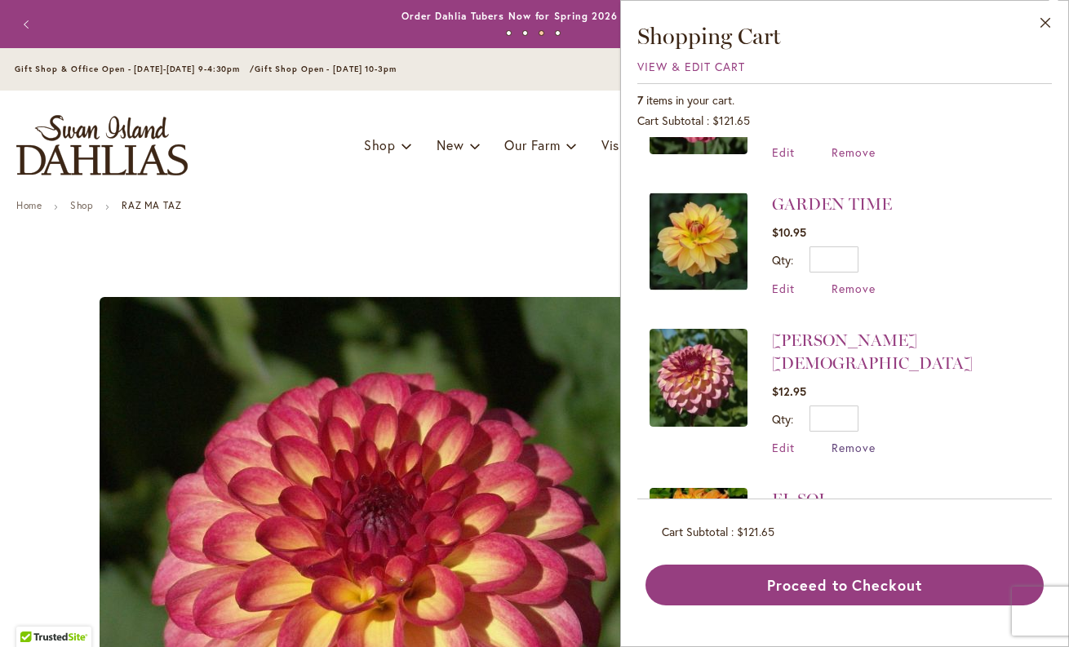
click at [851, 440] on span "Remove" at bounding box center [853, 447] width 44 height 15
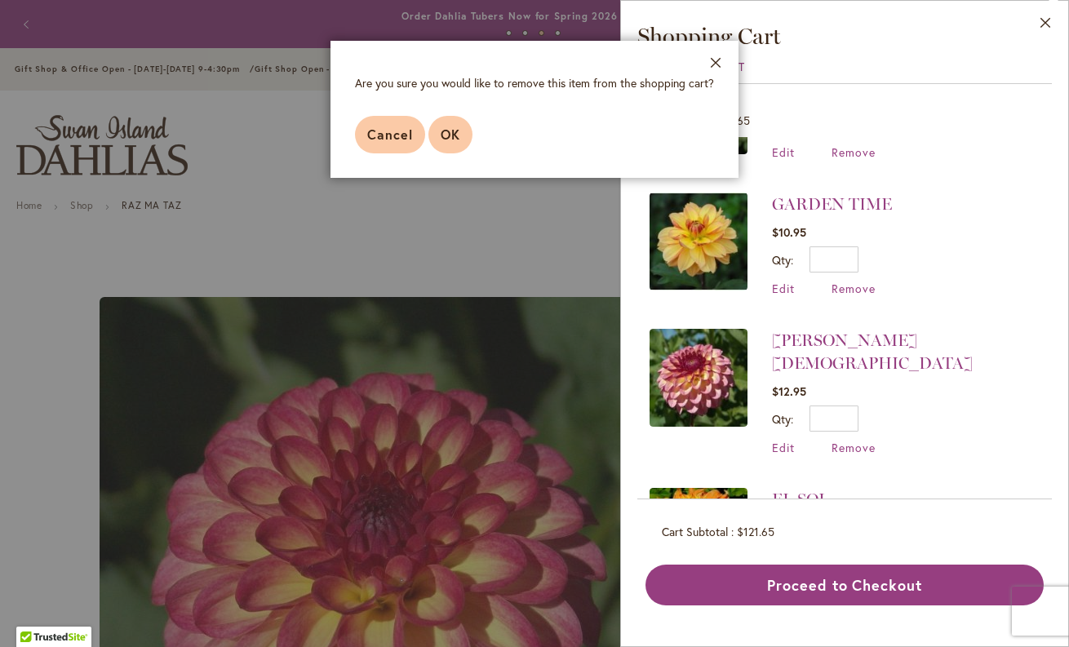
click at [447, 140] on span "OK" at bounding box center [450, 134] width 20 height 17
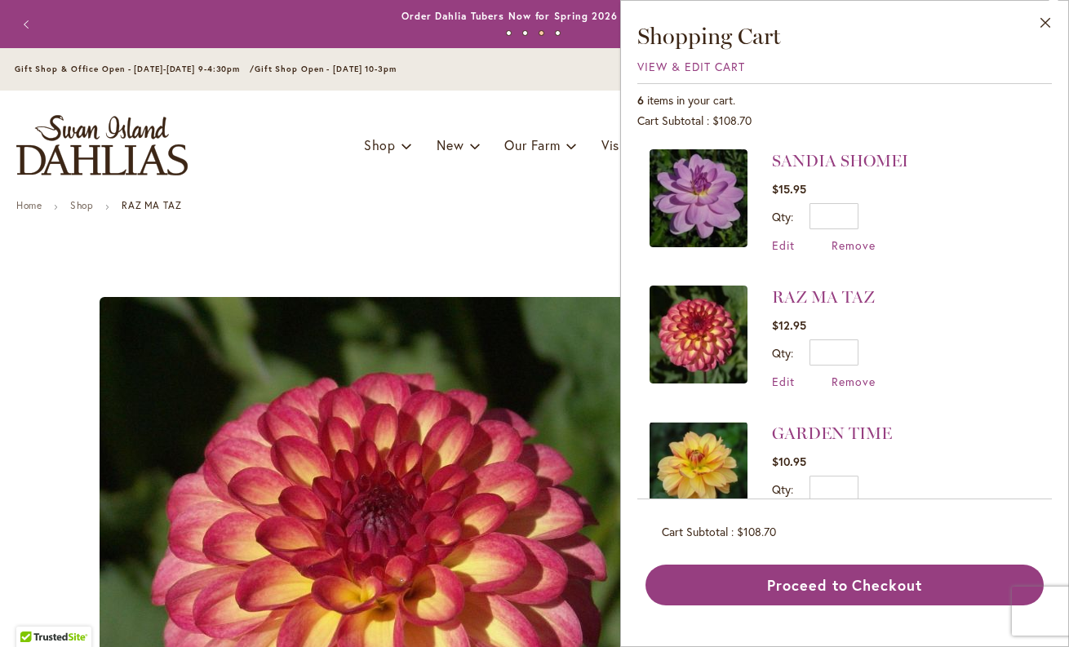
click at [25, 20] on button "Previous" at bounding box center [28, 24] width 33 height 33
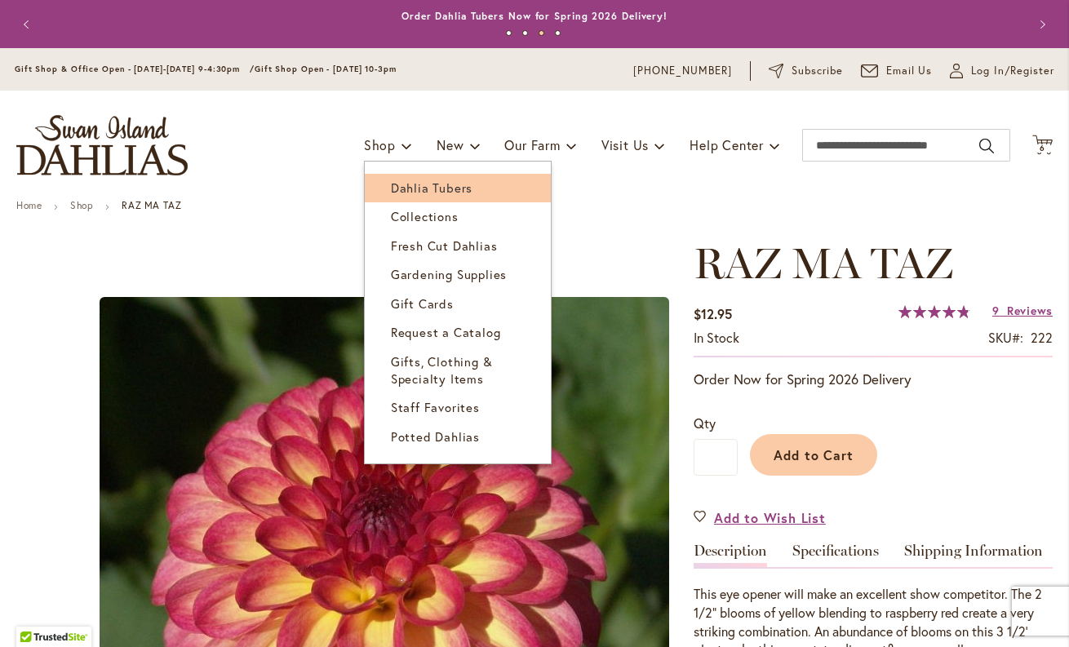
click at [397, 183] on span "Dahlia Tubers" at bounding box center [432, 187] width 82 height 16
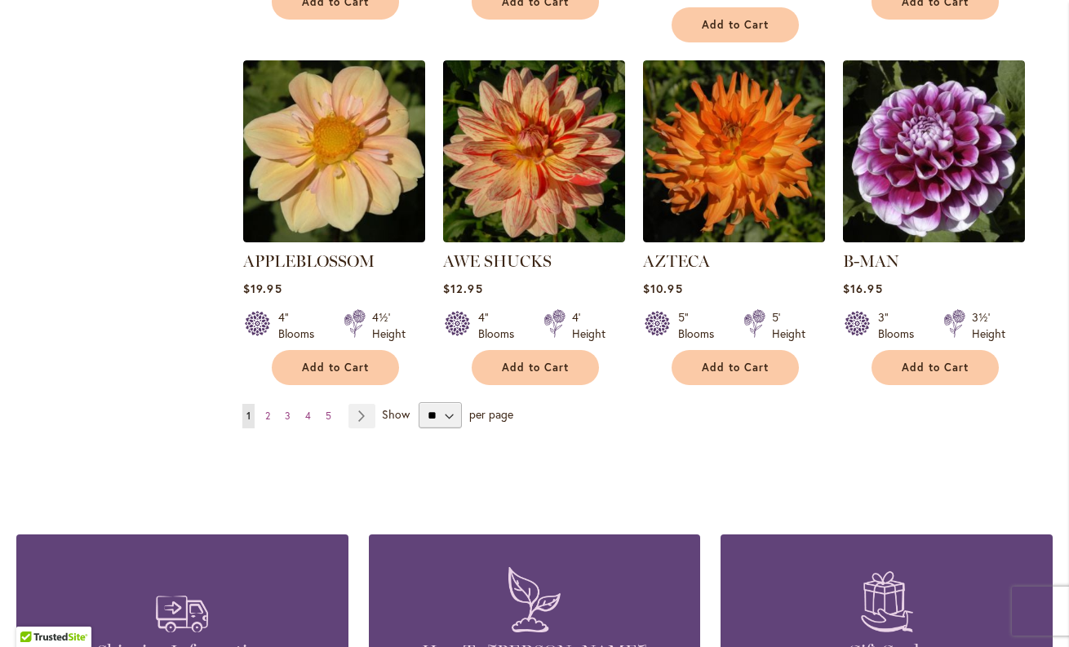
scroll to position [1407, 0]
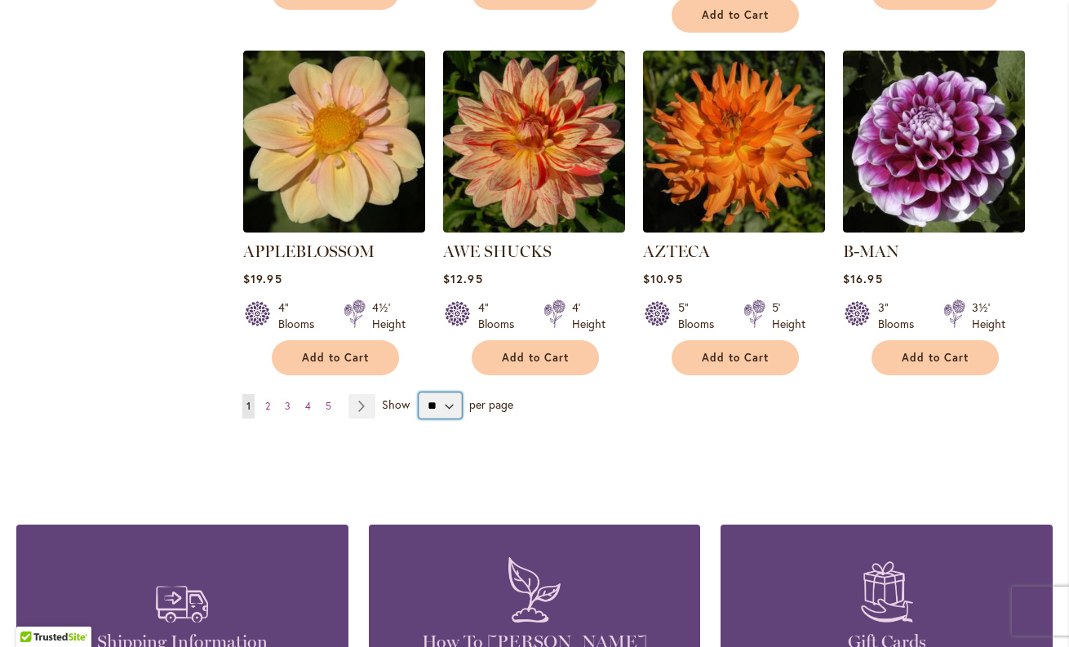
click at [450, 392] on select "** ** ** **" at bounding box center [439, 405] width 43 height 26
select select "**"
click at [418, 392] on select "** ** ** **" at bounding box center [439, 405] width 43 height 26
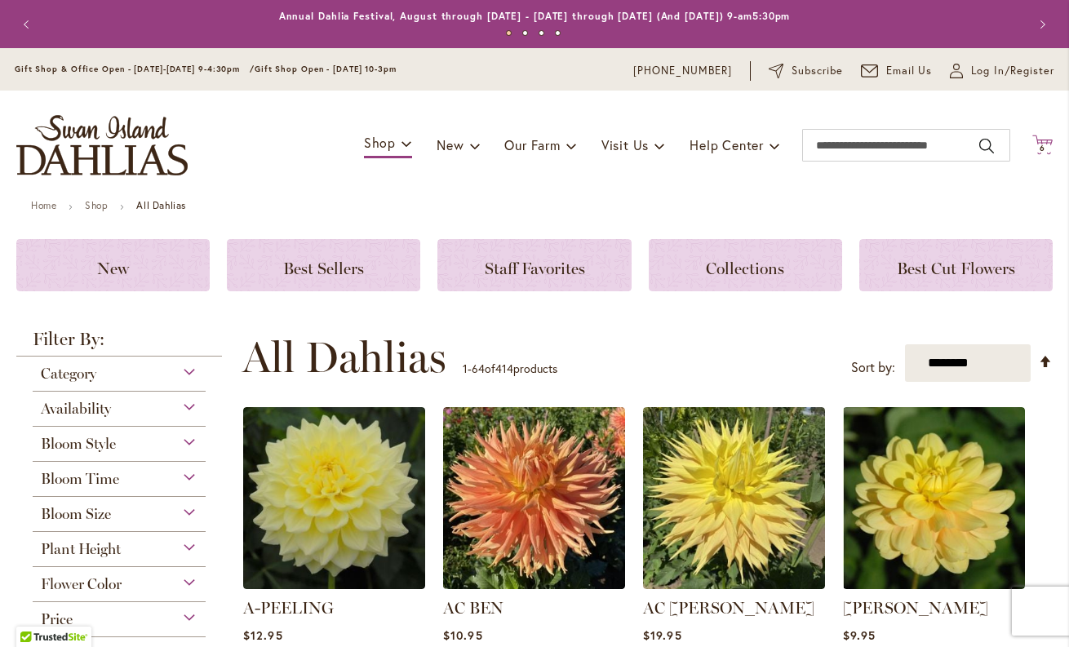
click at [1045, 141] on icon at bounding box center [1042, 145] width 20 height 20
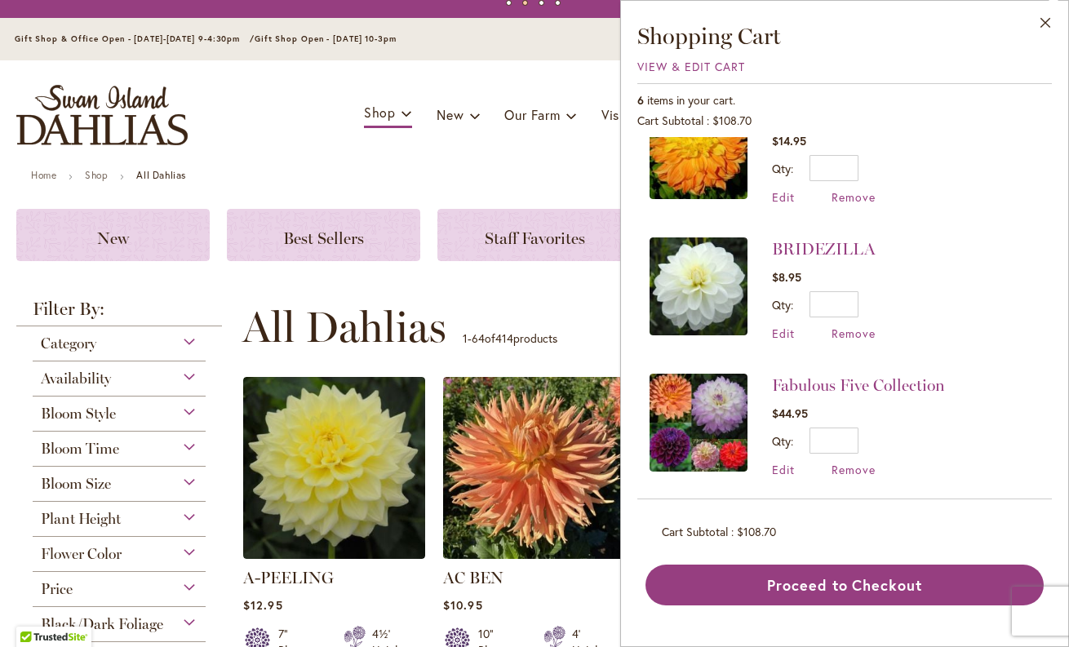
scroll to position [61, 0]
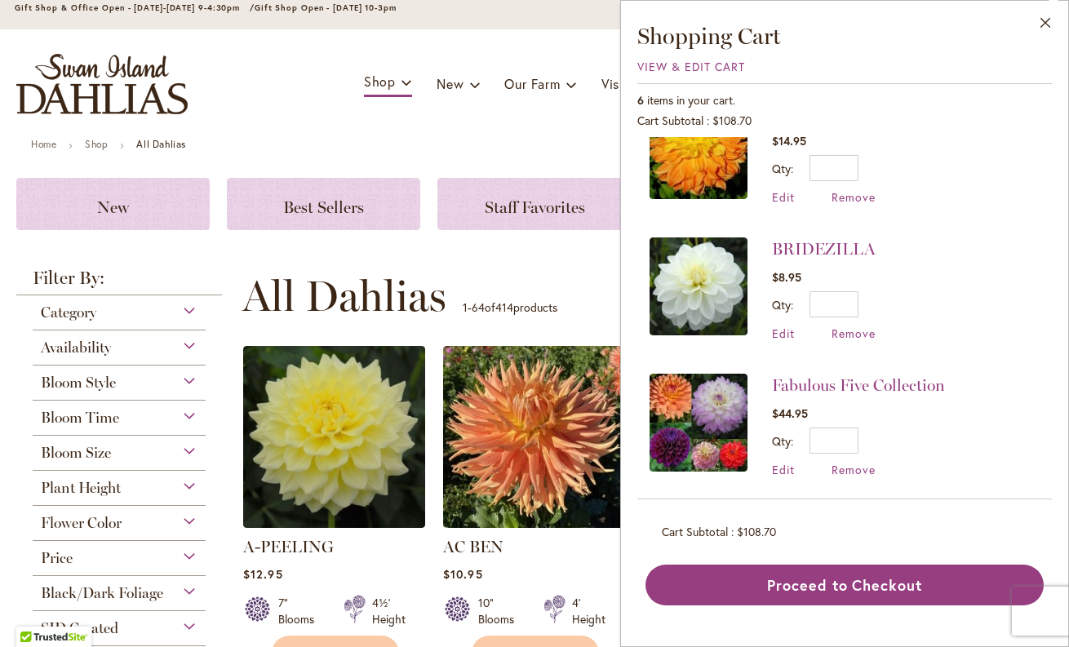
click at [106, 524] on span "Flower Color" at bounding box center [81, 523] width 81 height 18
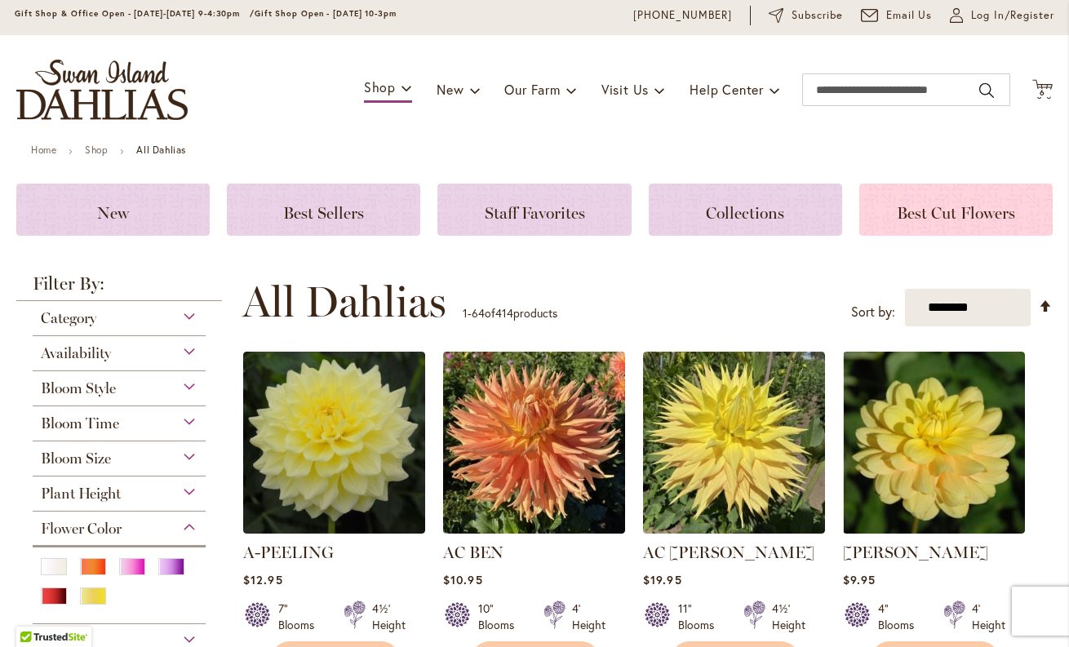
scroll to position [35, 0]
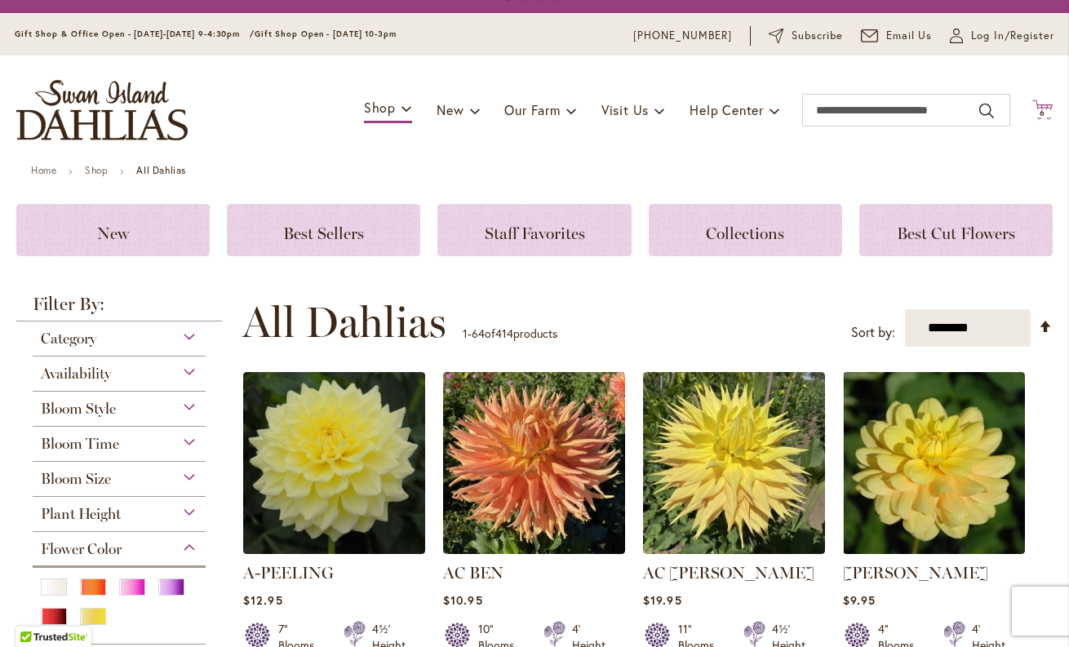
click at [1042, 107] on icon at bounding box center [1042, 110] width 20 height 20
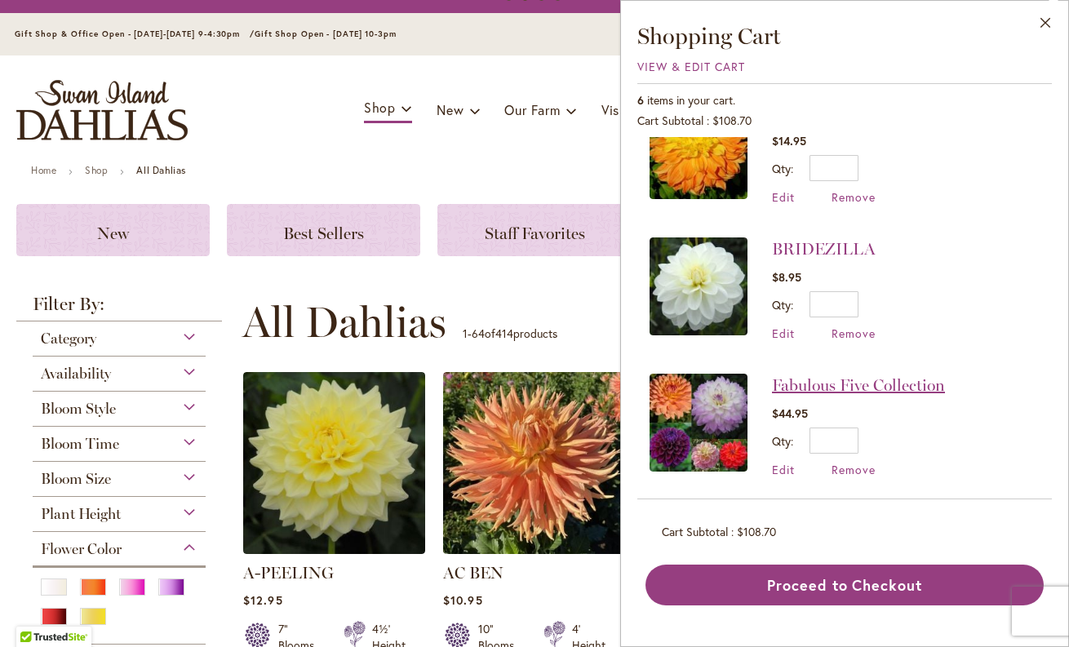
click at [788, 378] on link "Fabulous Five Collection" at bounding box center [858, 385] width 173 height 20
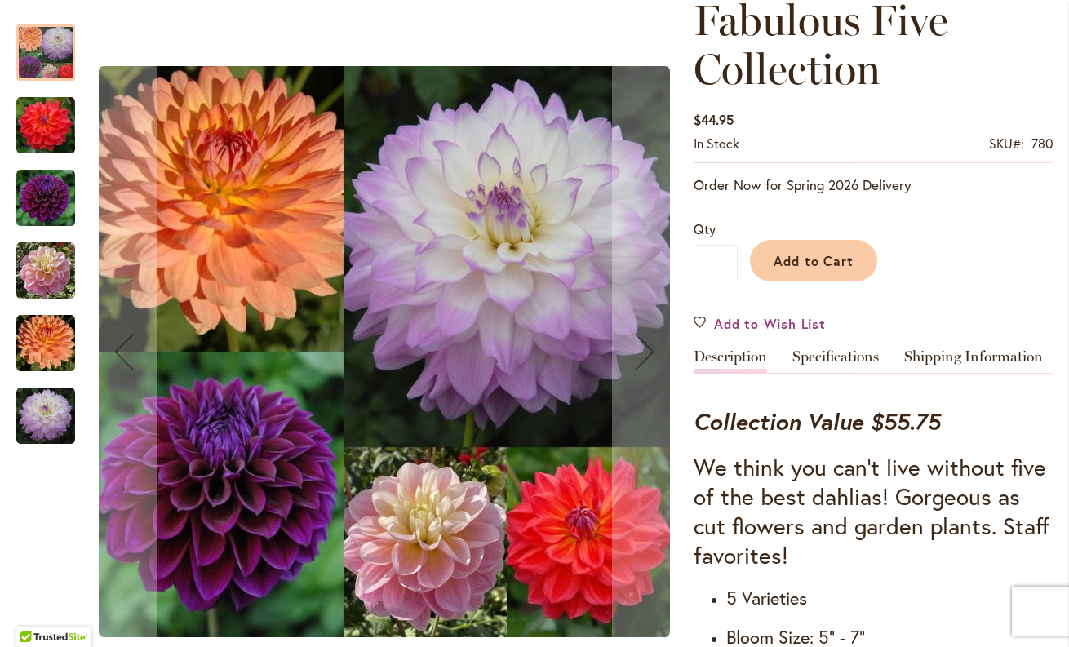
scroll to position [263, 0]
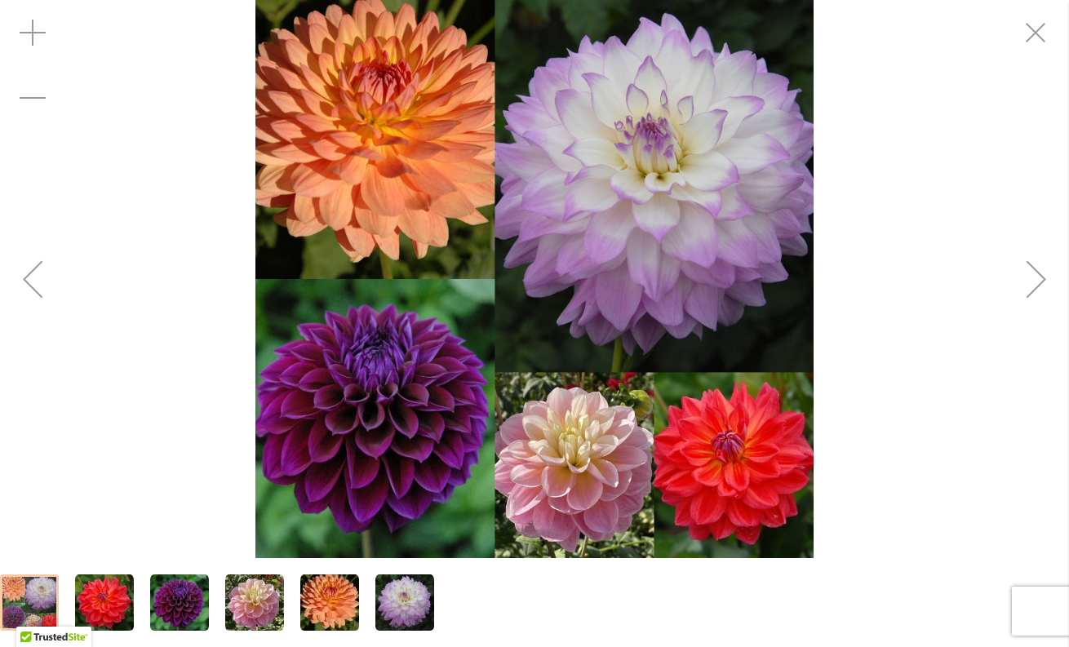
click at [672, 462] on img "Fabulous Five Collection" at bounding box center [534, 279] width 558 height 558
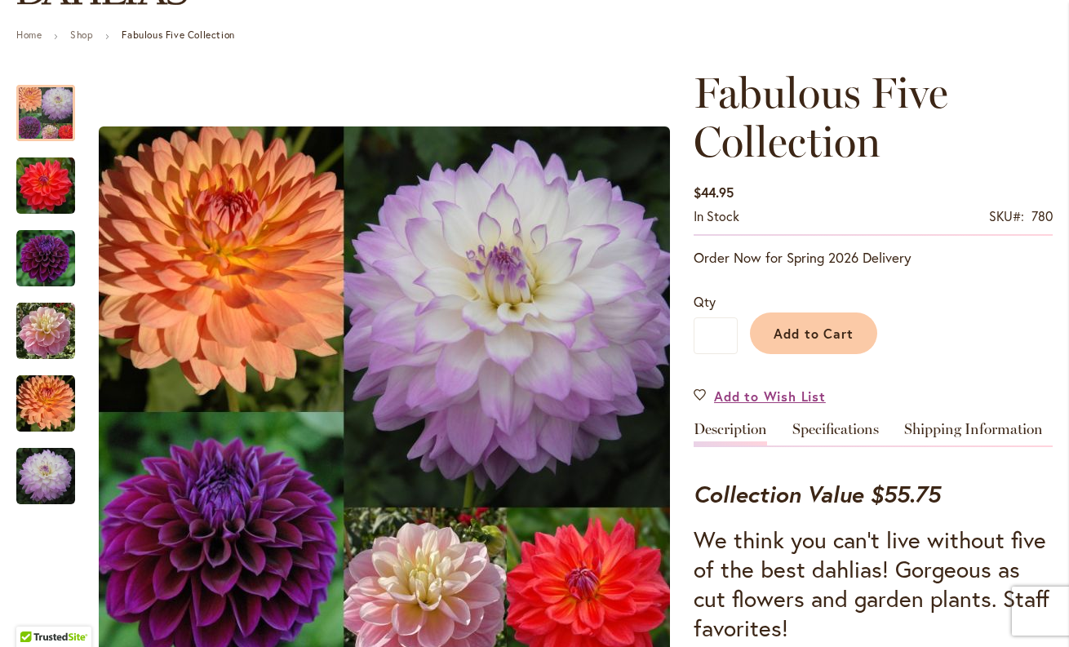
scroll to position [0, 0]
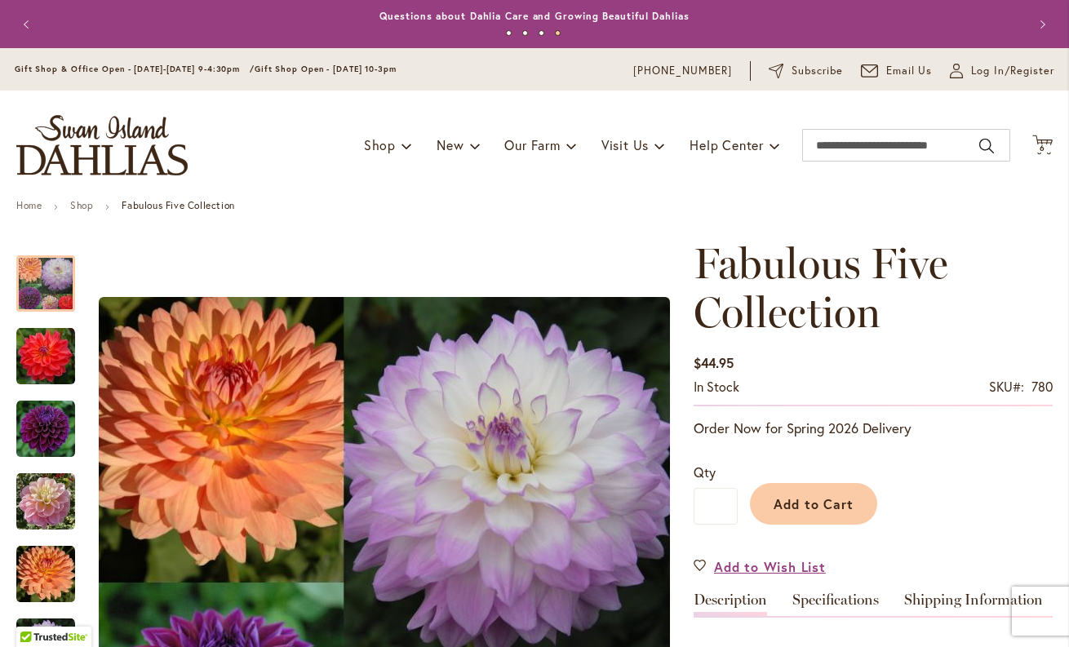
click at [20, 21] on button "Previous" at bounding box center [28, 24] width 33 height 33
click at [28, 23] on button "Previous" at bounding box center [28, 24] width 33 height 33
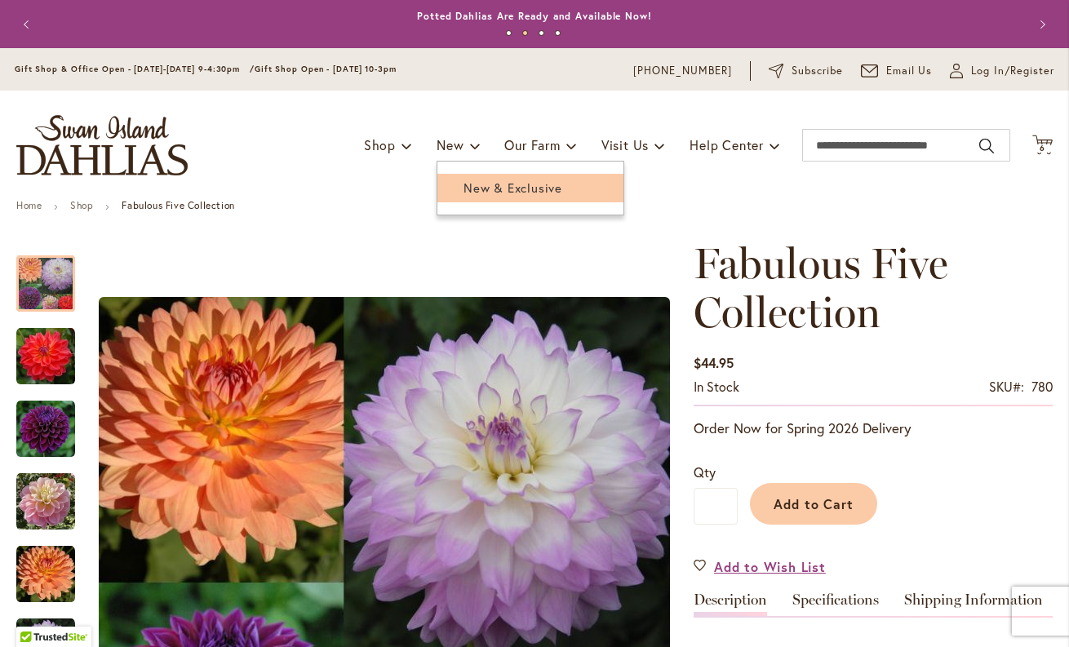
click at [465, 184] on span "New & Exclusive" at bounding box center [512, 187] width 99 height 16
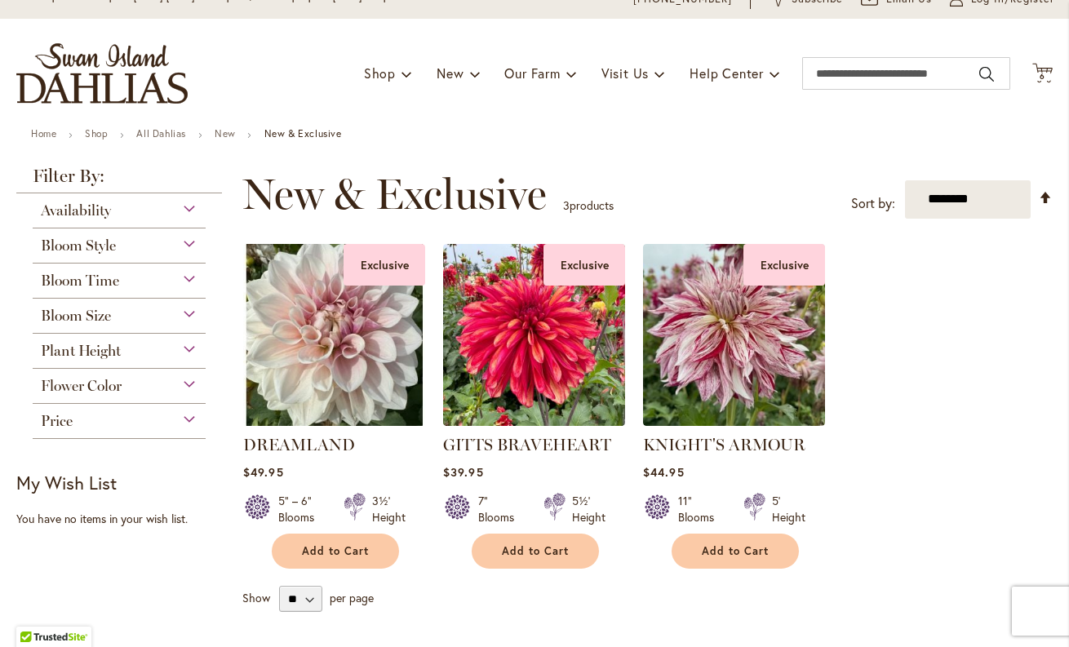
scroll to position [86, 0]
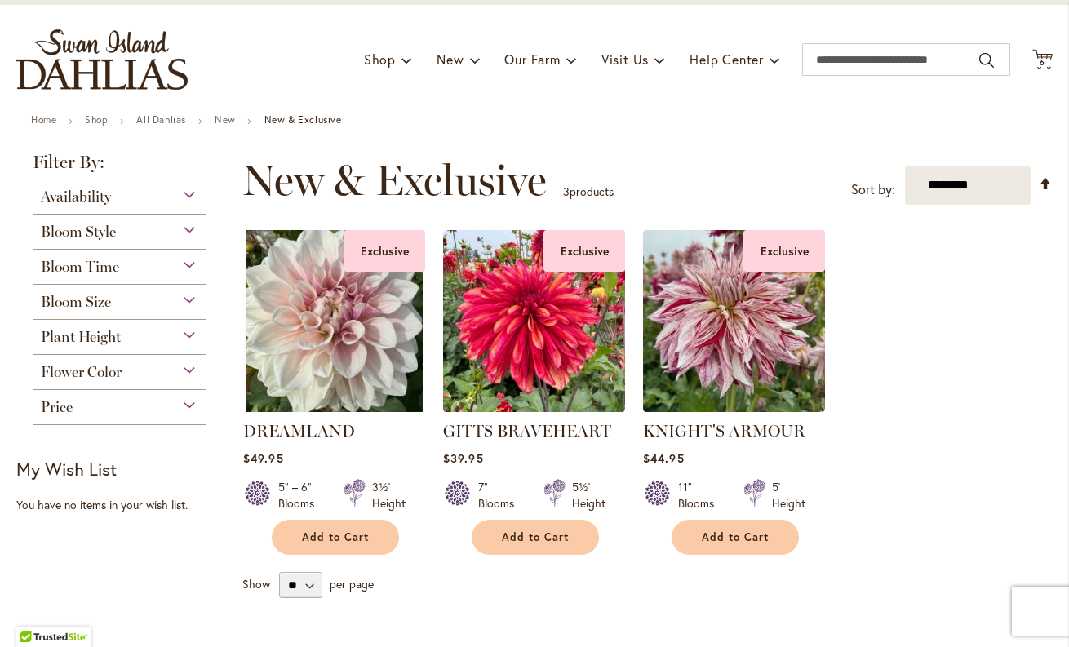
click at [175, 126] on li "All Dahlias" at bounding box center [173, 121] width 75 height 15
click at [174, 117] on link "All Dahlias" at bounding box center [161, 119] width 50 height 12
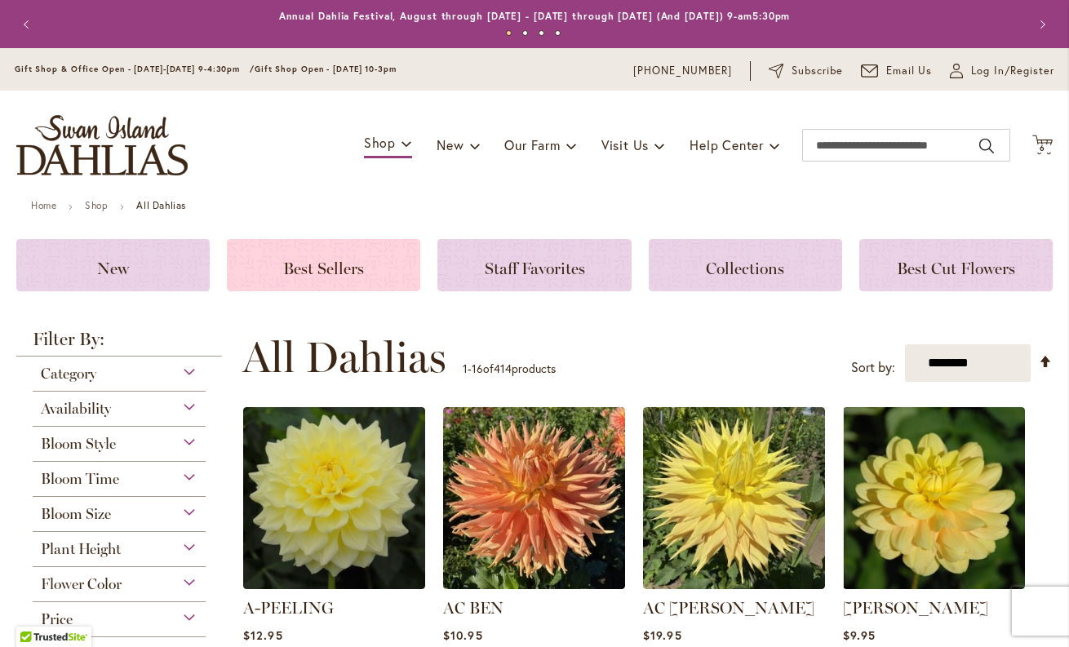
click at [318, 266] on span "Best Sellers" at bounding box center [323, 269] width 81 height 20
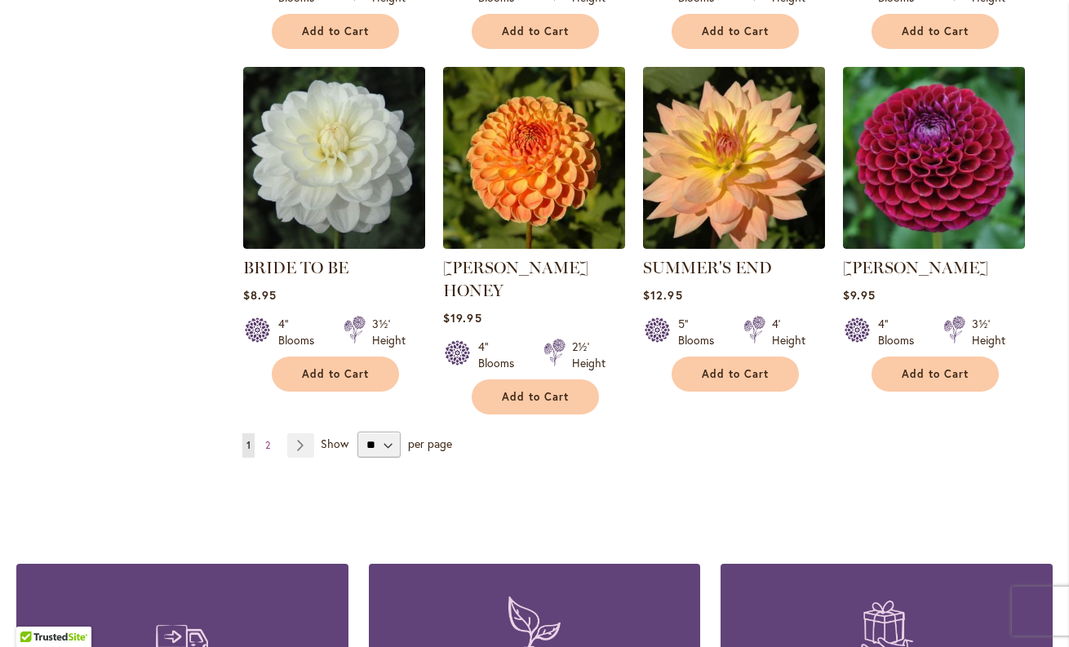
scroll to position [1300, 0]
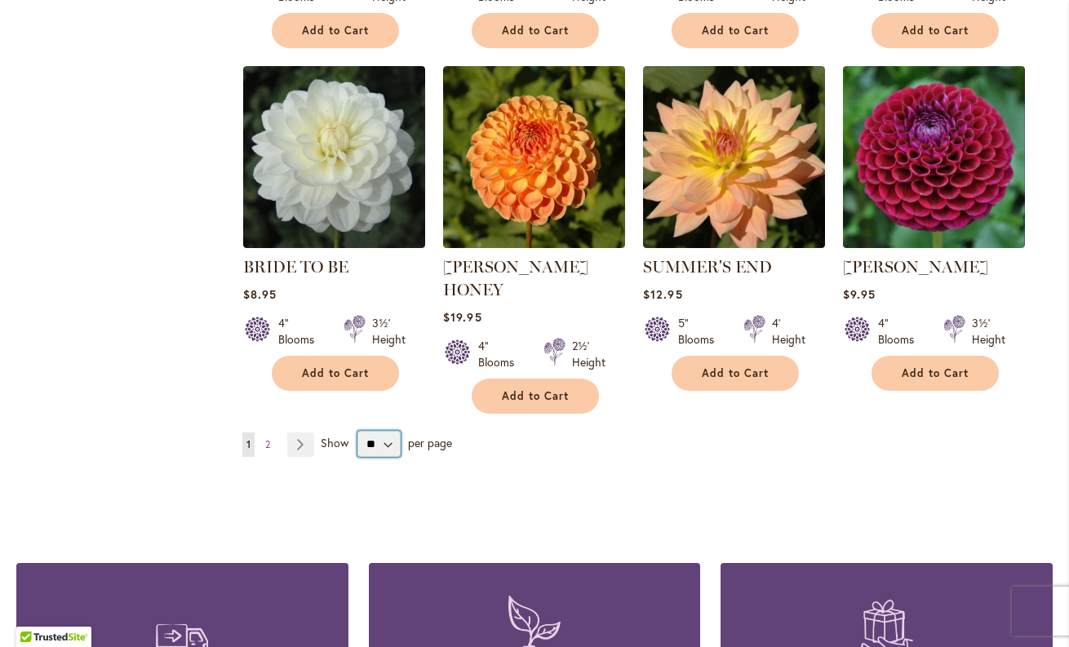
click at [383, 431] on select "** ** ** **" at bounding box center [378, 444] width 43 height 26
select select "**"
click at [357, 431] on select "** ** ** **" at bounding box center [378, 444] width 43 height 26
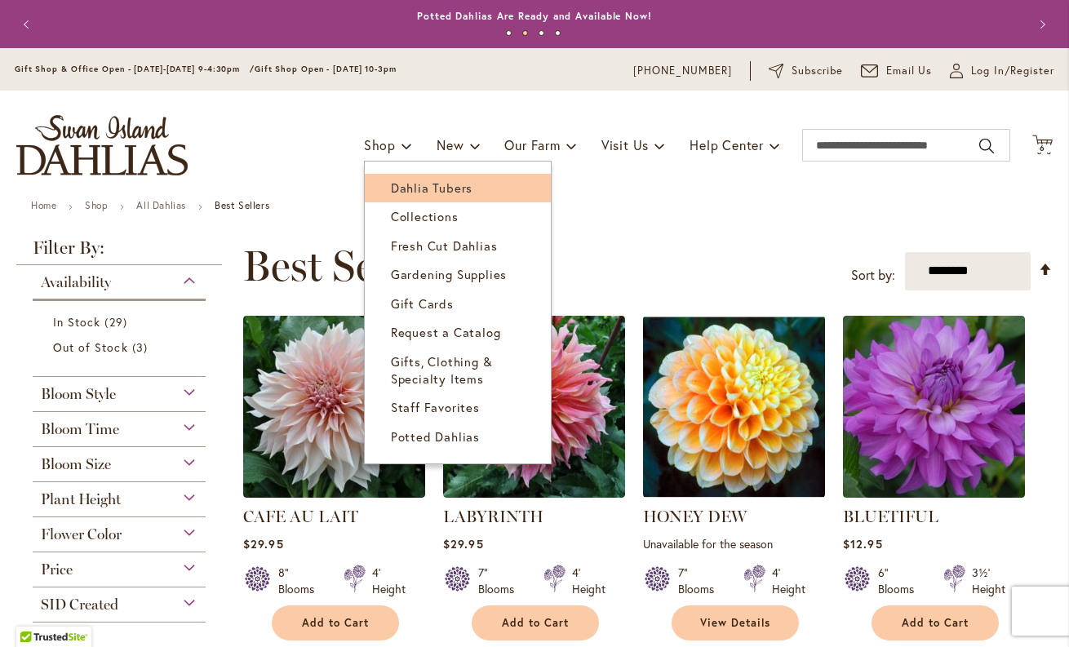
click at [414, 188] on span "Dahlia Tubers" at bounding box center [432, 187] width 82 height 16
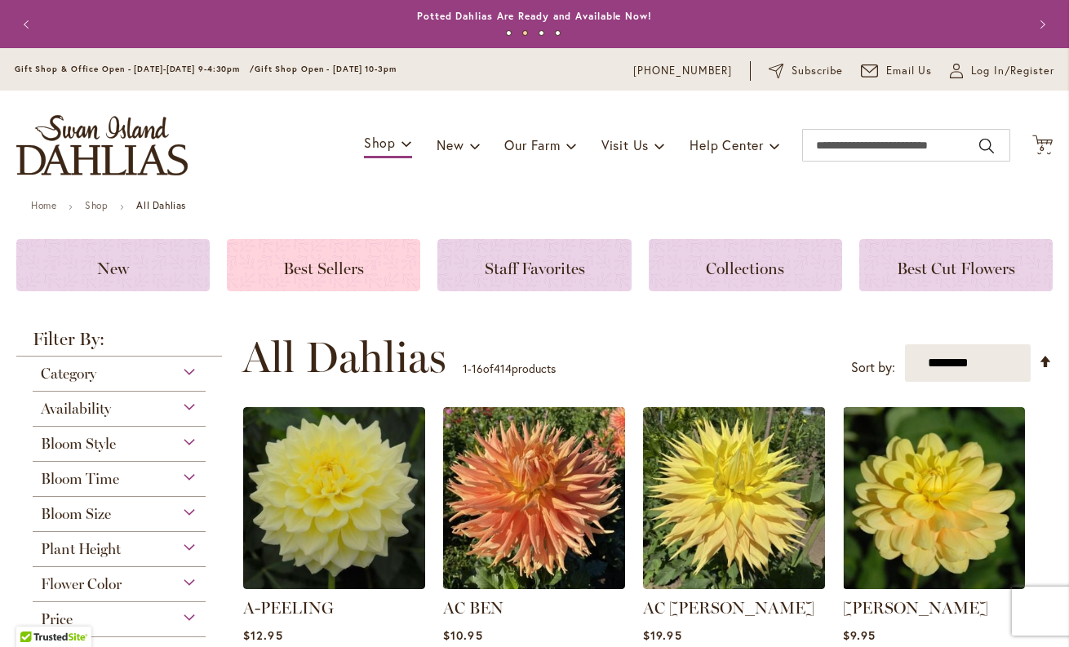
click at [378, 266] on h3 "Best Sellers" at bounding box center [323, 265] width 154 height 18
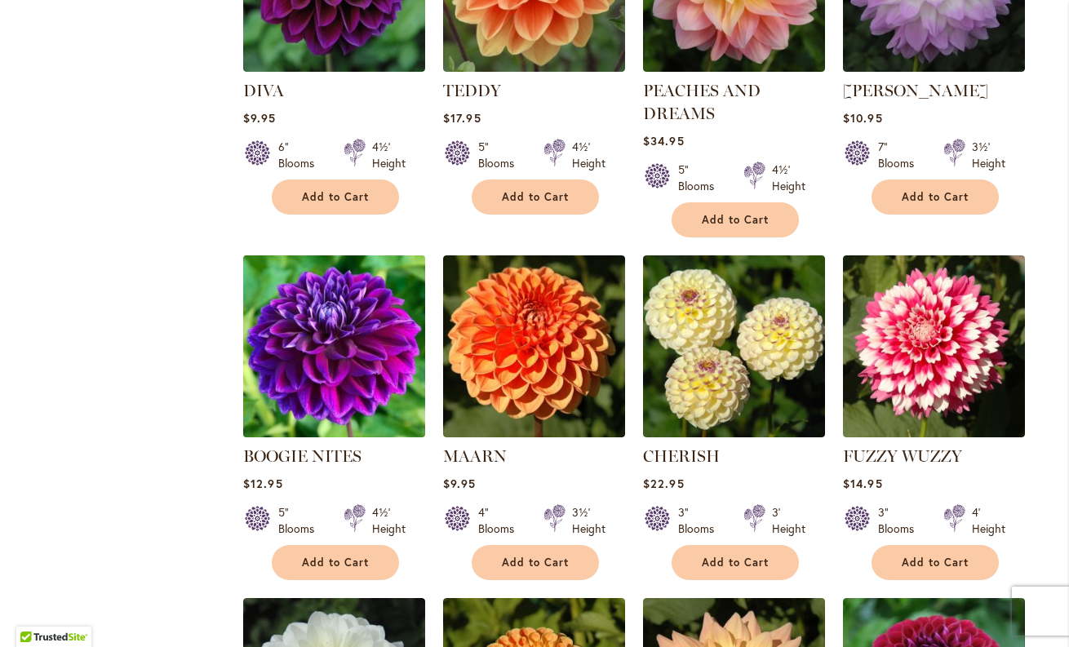
scroll to position [768, 0]
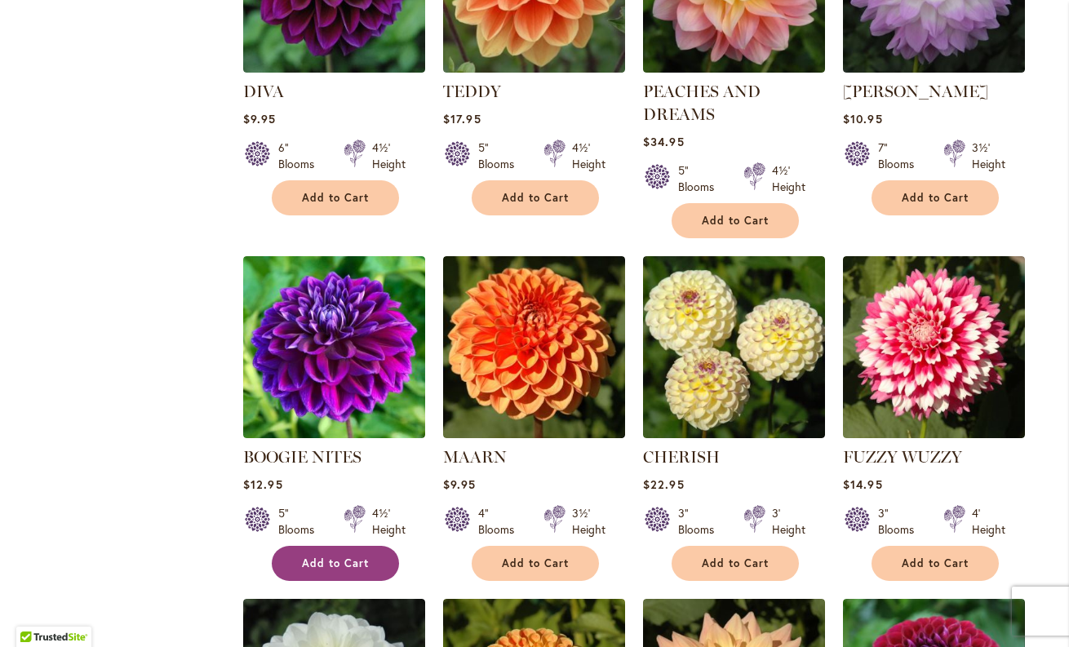
click at [325, 556] on span "Add to Cart" at bounding box center [335, 563] width 67 height 14
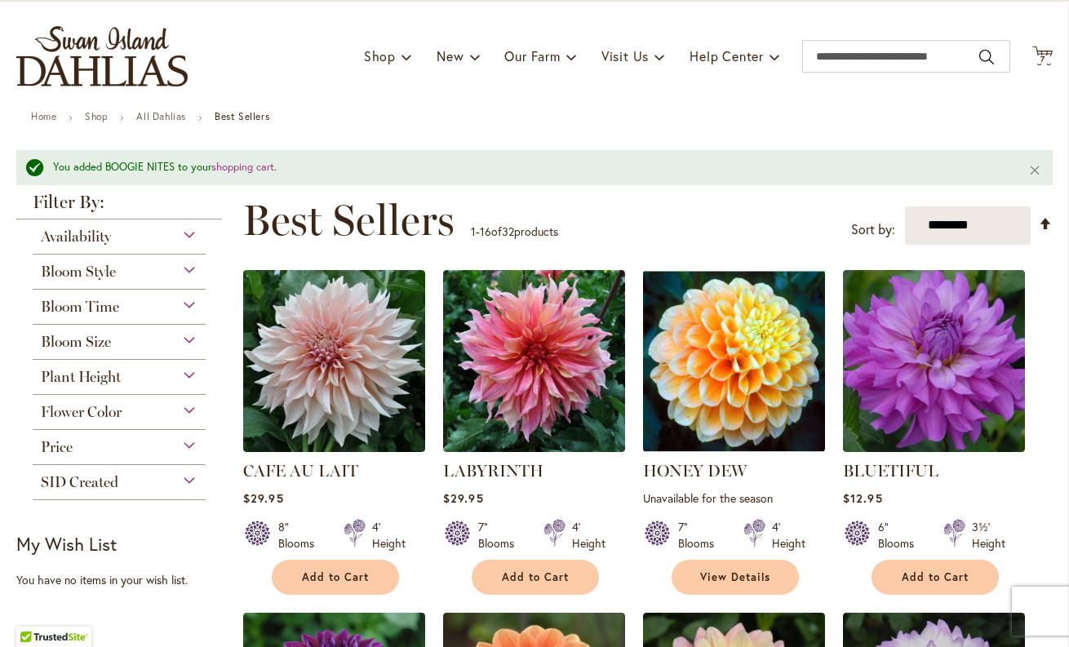
scroll to position [0, 0]
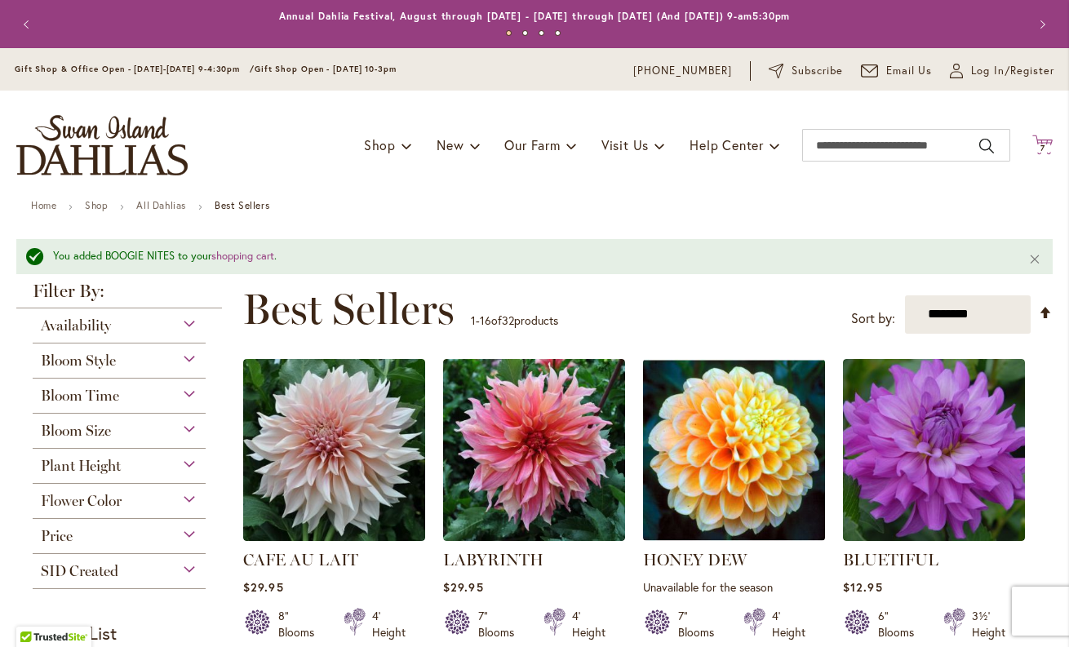
click at [1039, 142] on icon "Cart .cls-1 { fill: #231f20; }" at bounding box center [1042, 145] width 20 height 20
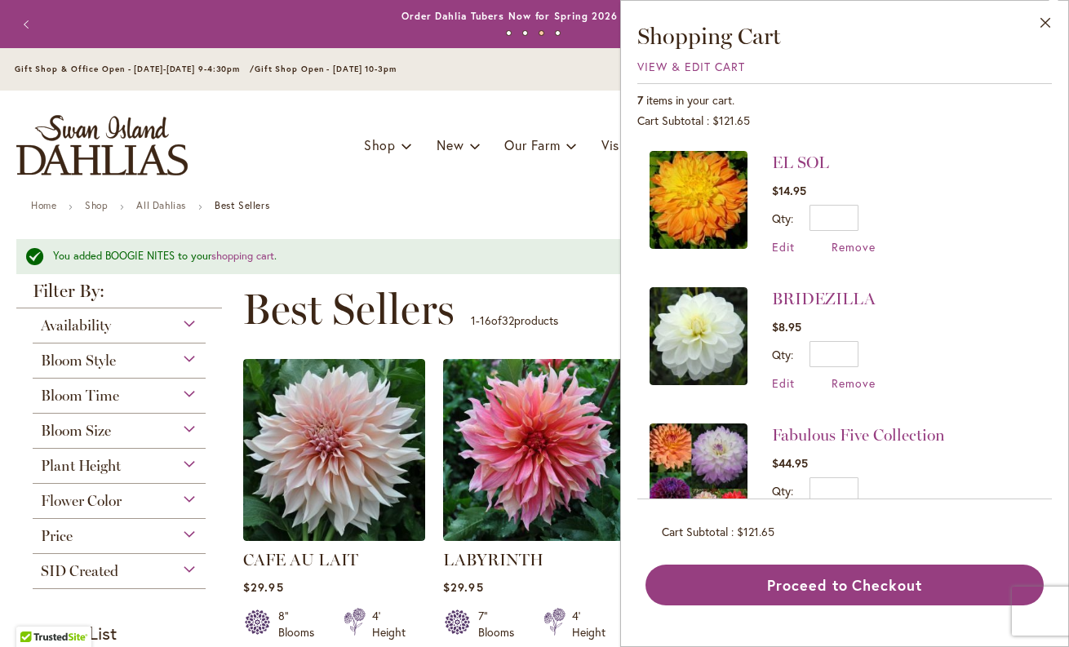
scroll to position [591, 0]
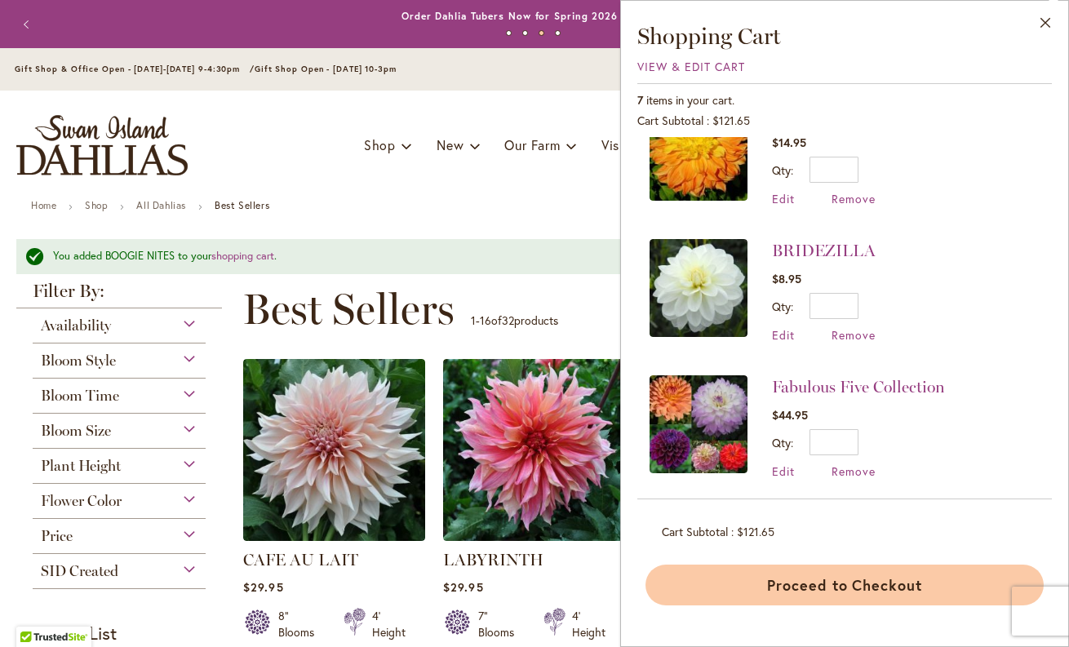
click at [824, 585] on button "Proceed to Checkout" at bounding box center [844, 584] width 398 height 41
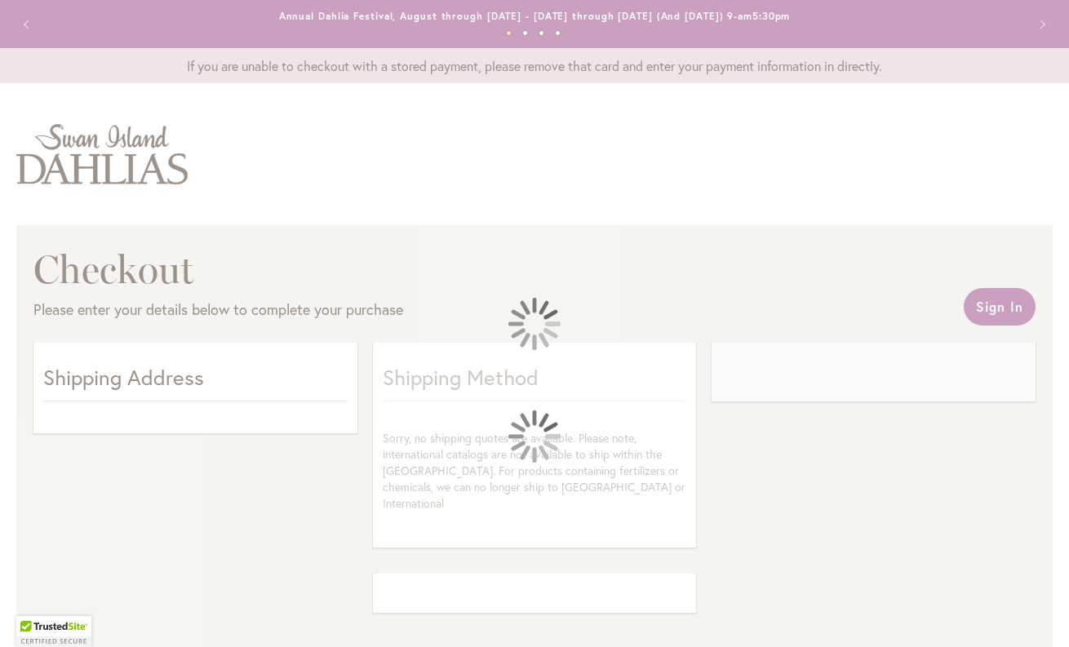
select select "**"
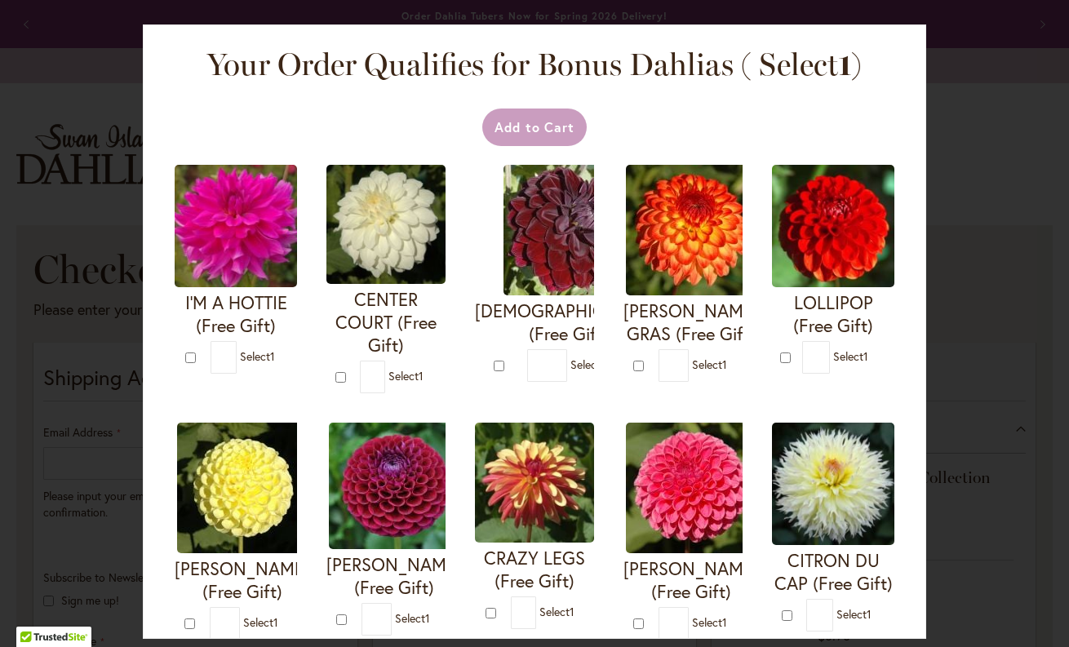
click at [538, 241] on img at bounding box center [568, 230] width 131 height 131
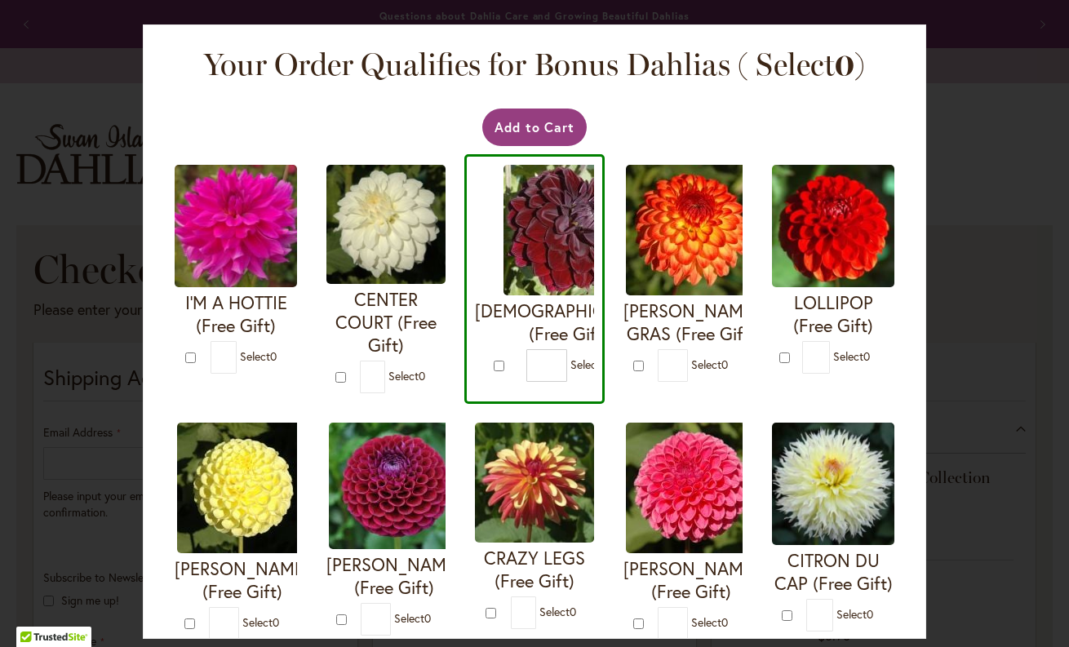
click at [695, 263] on img at bounding box center [691, 230] width 131 height 131
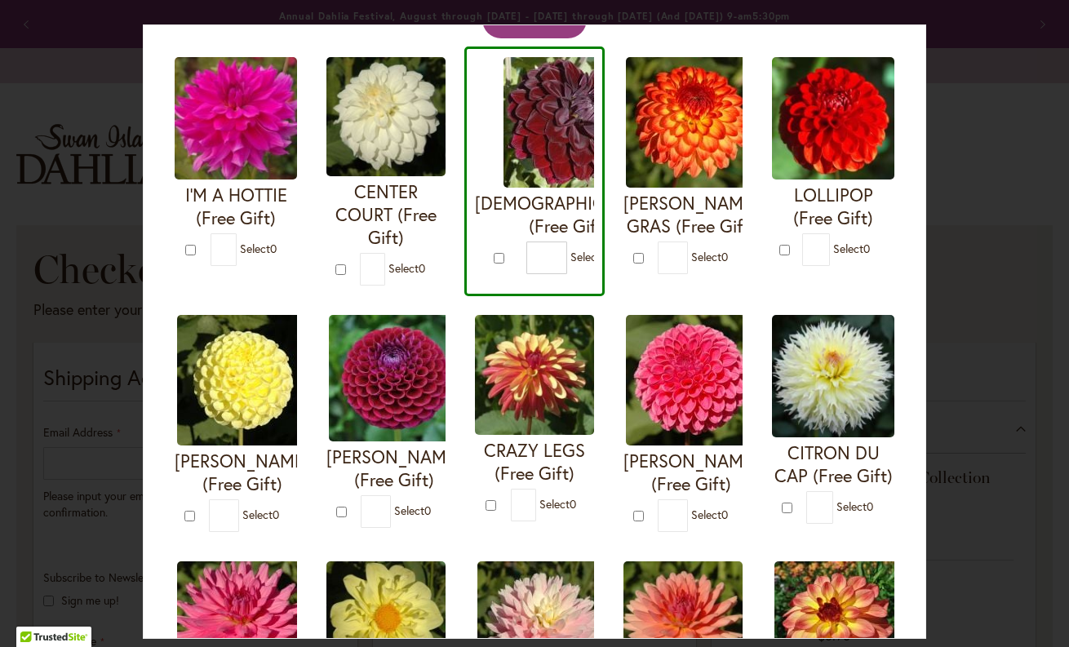
scroll to position [92, 0]
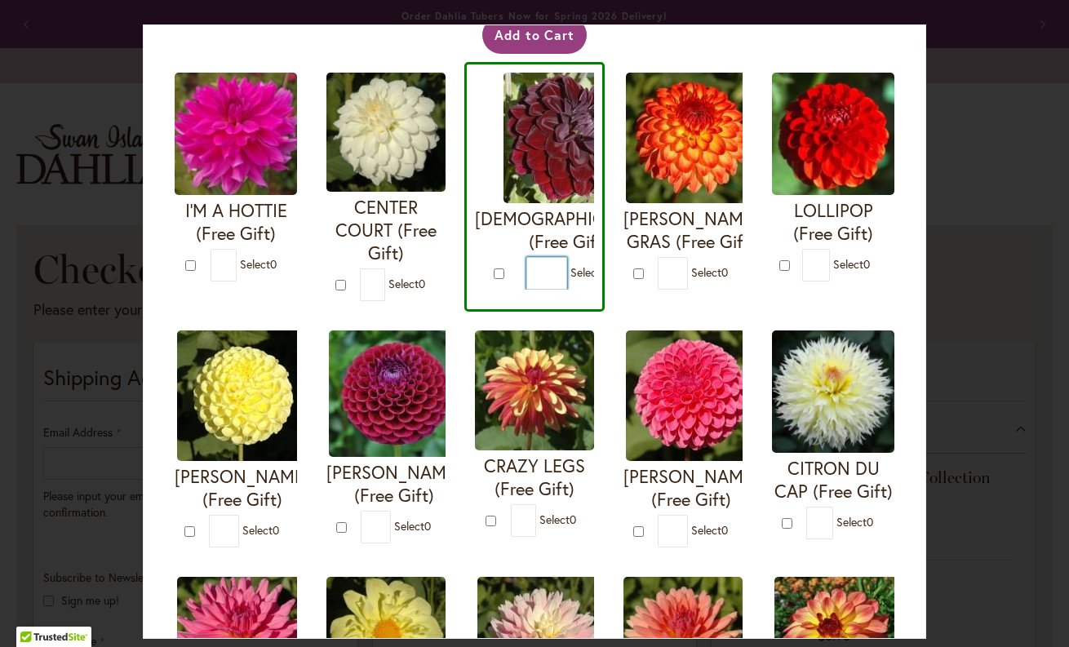
drag, startPoint x: 524, startPoint y: 263, endPoint x: 499, endPoint y: 263, distance: 25.3
click at [499, 263] on form "[DEMOGRAPHIC_DATA] (Free Gift) * 0" at bounding box center [534, 181] width 119 height 217
type input "*"
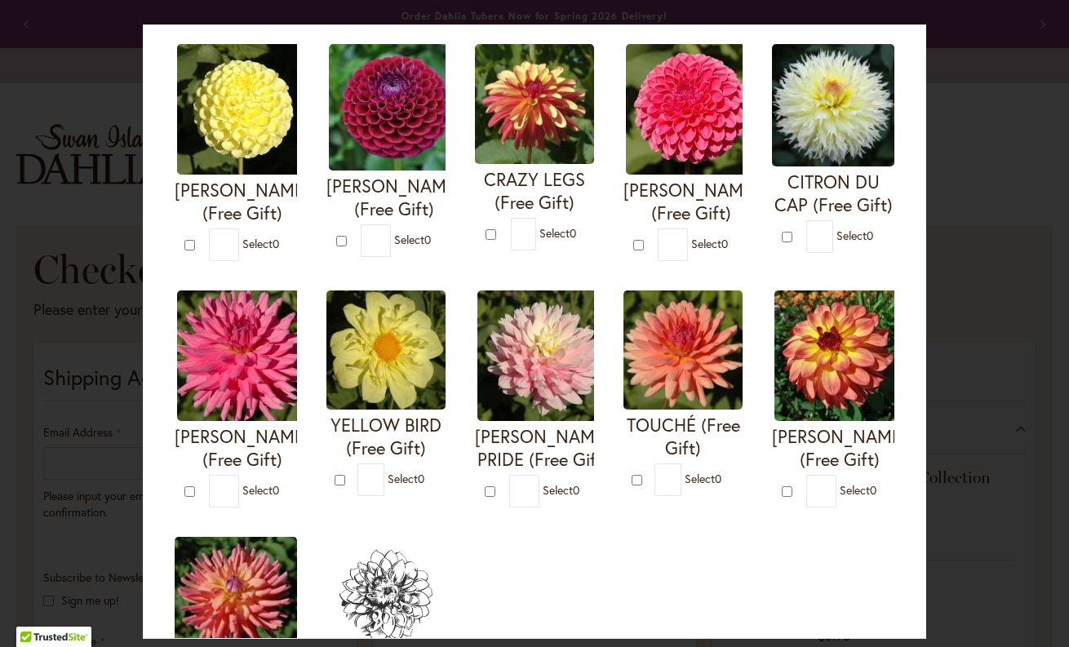
scroll to position [390, 0]
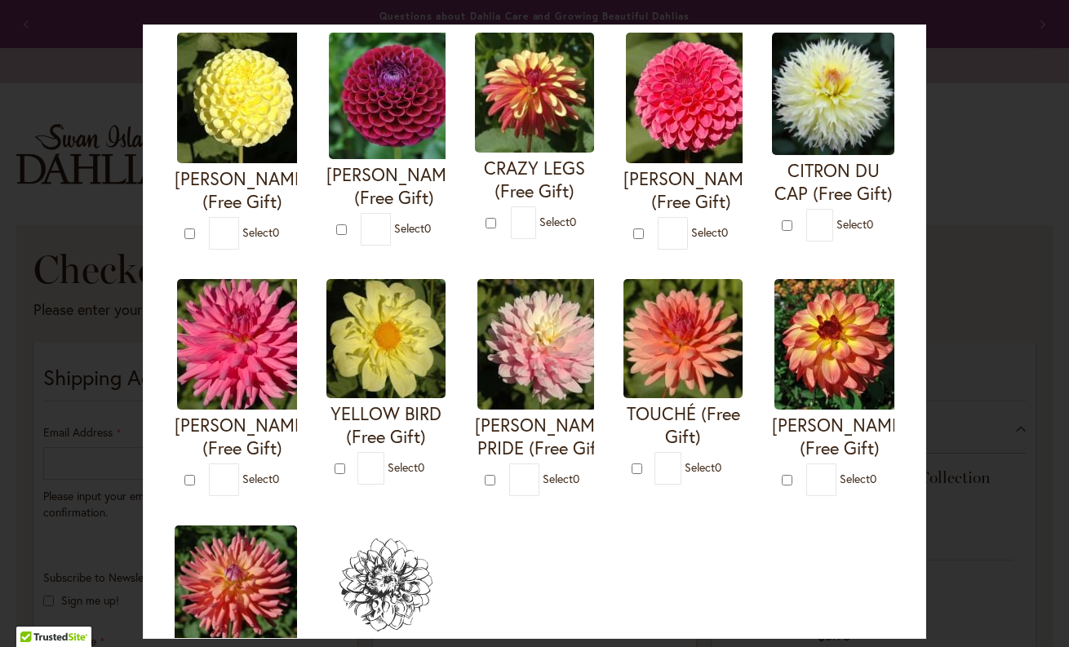
click at [666, 364] on img at bounding box center [682, 338] width 119 height 119
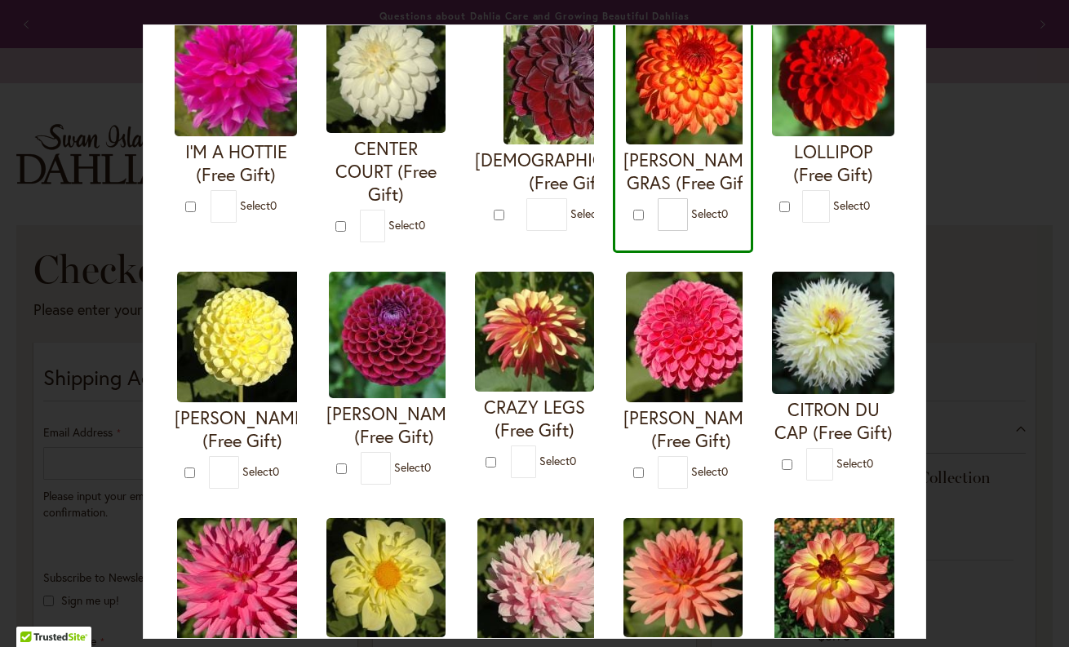
scroll to position [108, 0]
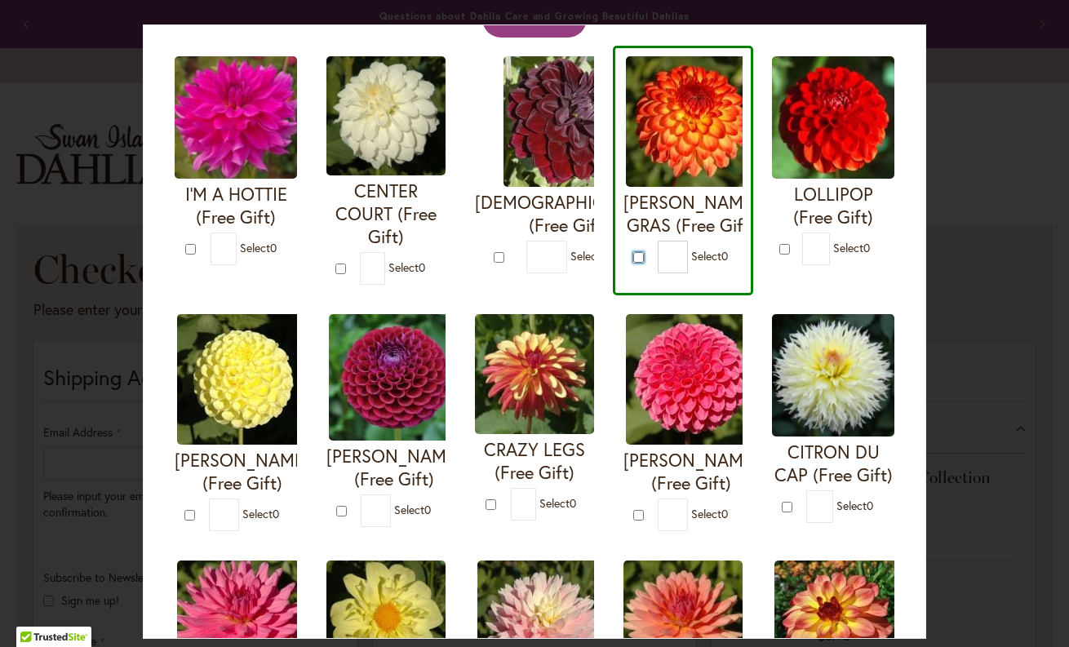
type input "*"
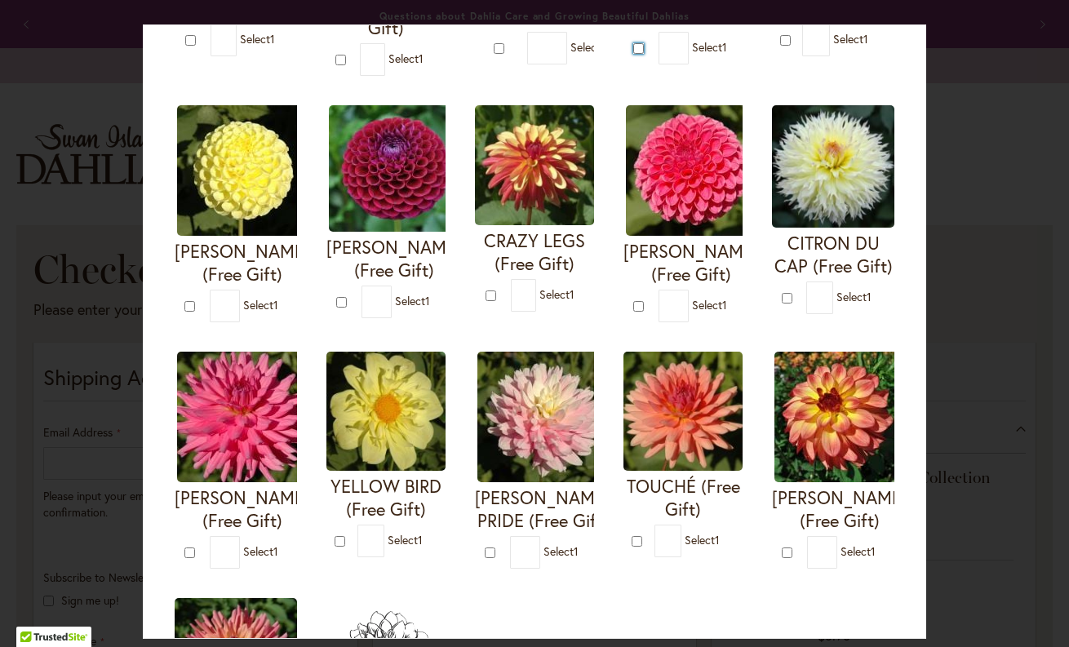
scroll to position [500, 0]
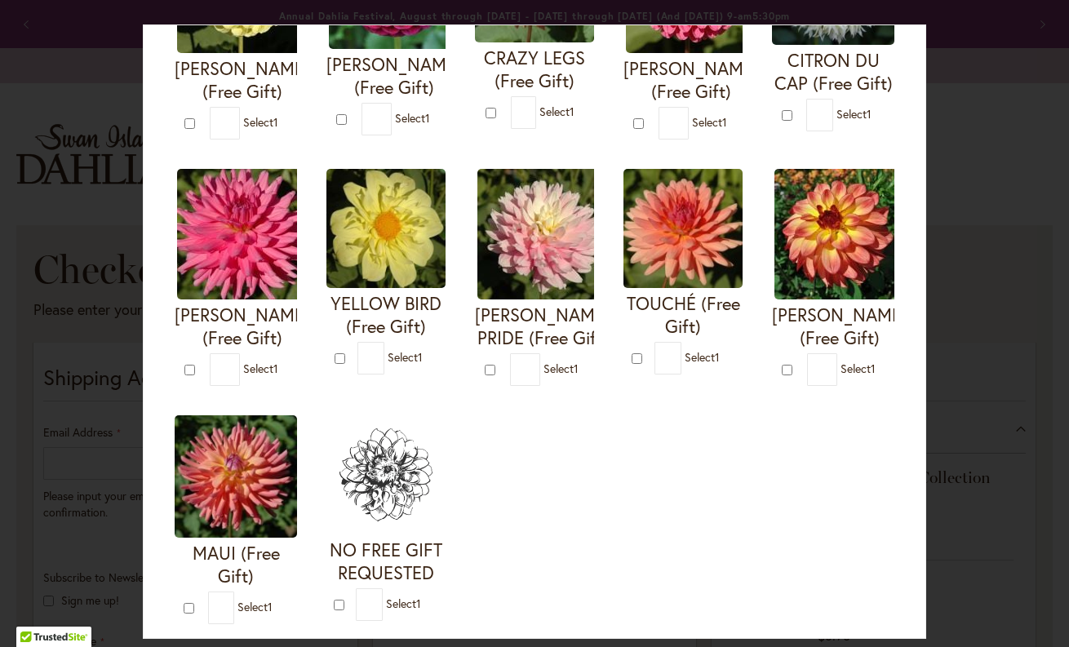
click at [679, 288] on img at bounding box center [682, 228] width 119 height 119
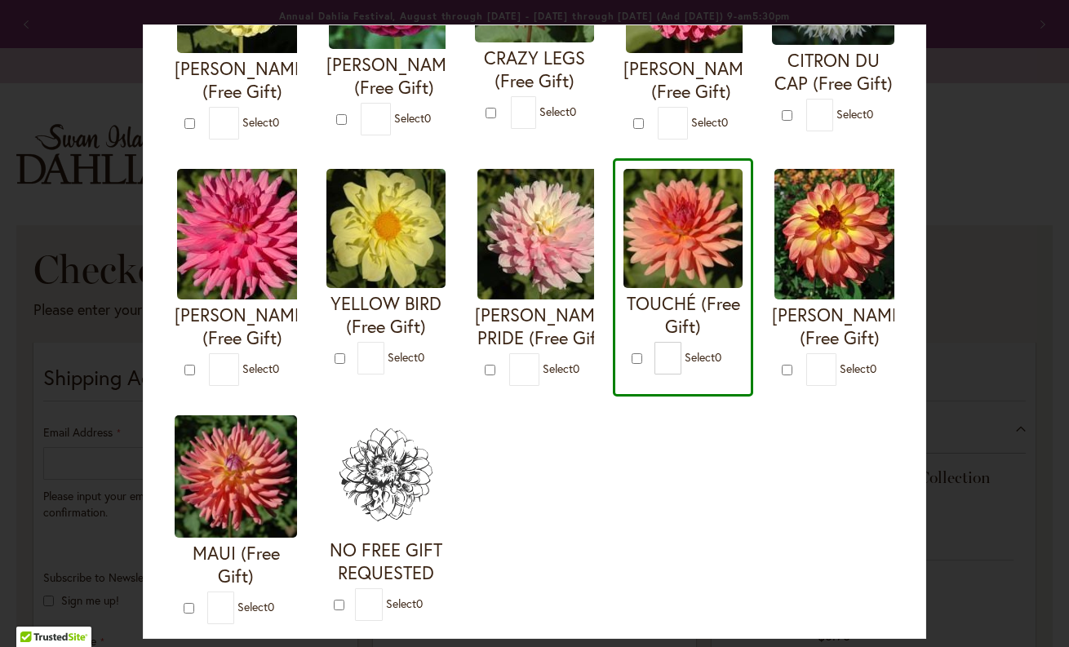
click at [670, 316] on h4 "TOUCHÉ (Free Gift)" at bounding box center [682, 315] width 119 height 46
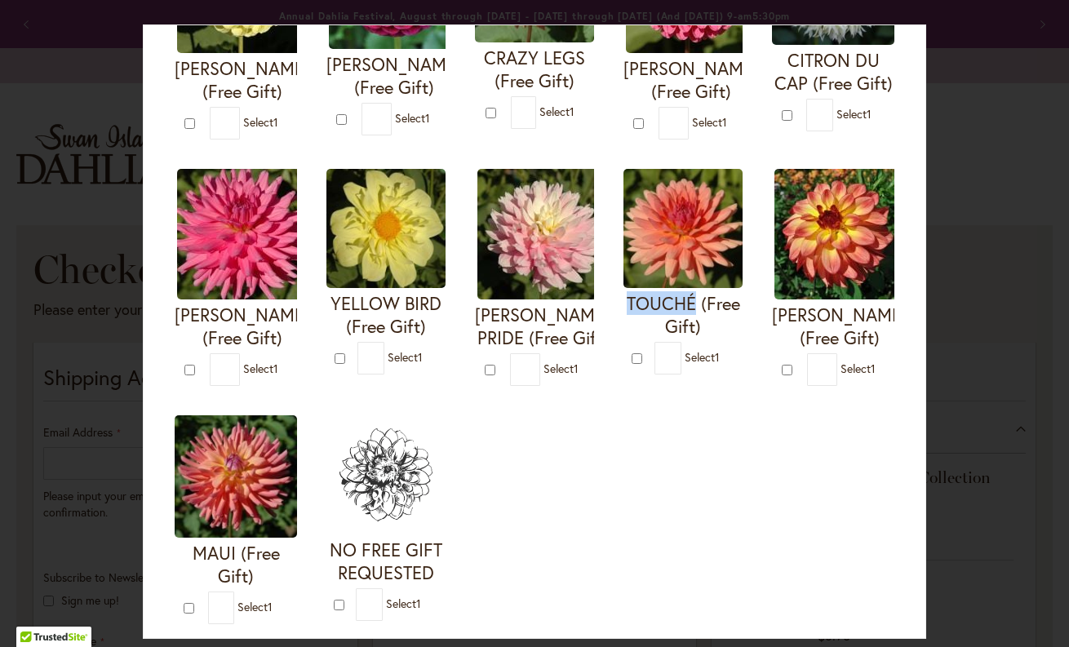
click at [670, 316] on h4 "TOUCHÉ (Free Gift)" at bounding box center [682, 315] width 119 height 46
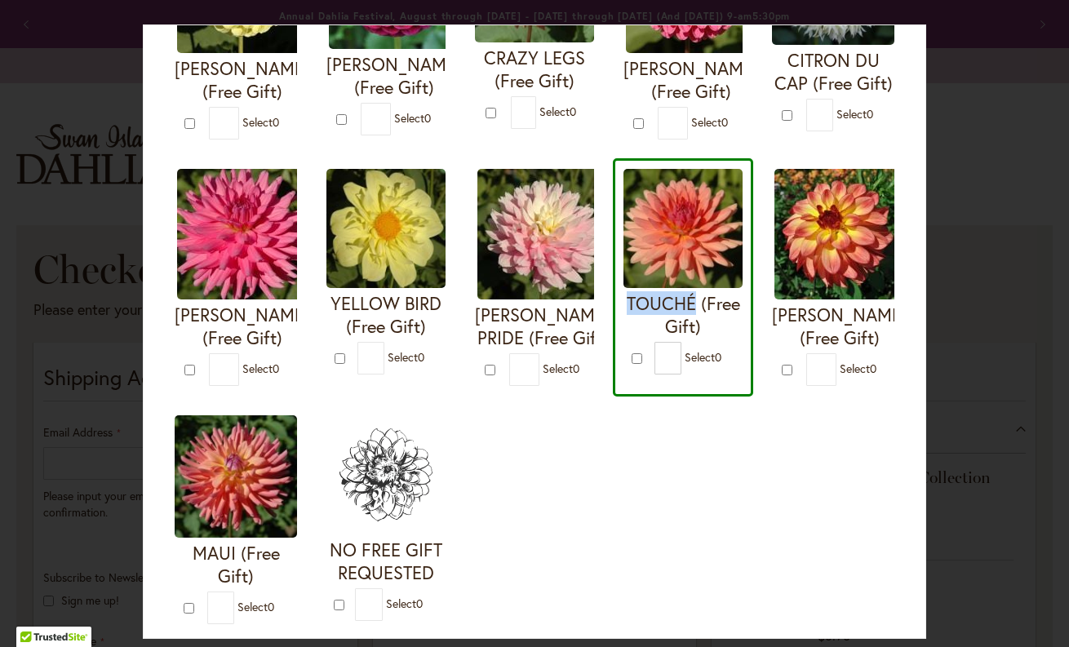
click at [692, 250] on img at bounding box center [682, 228] width 119 height 119
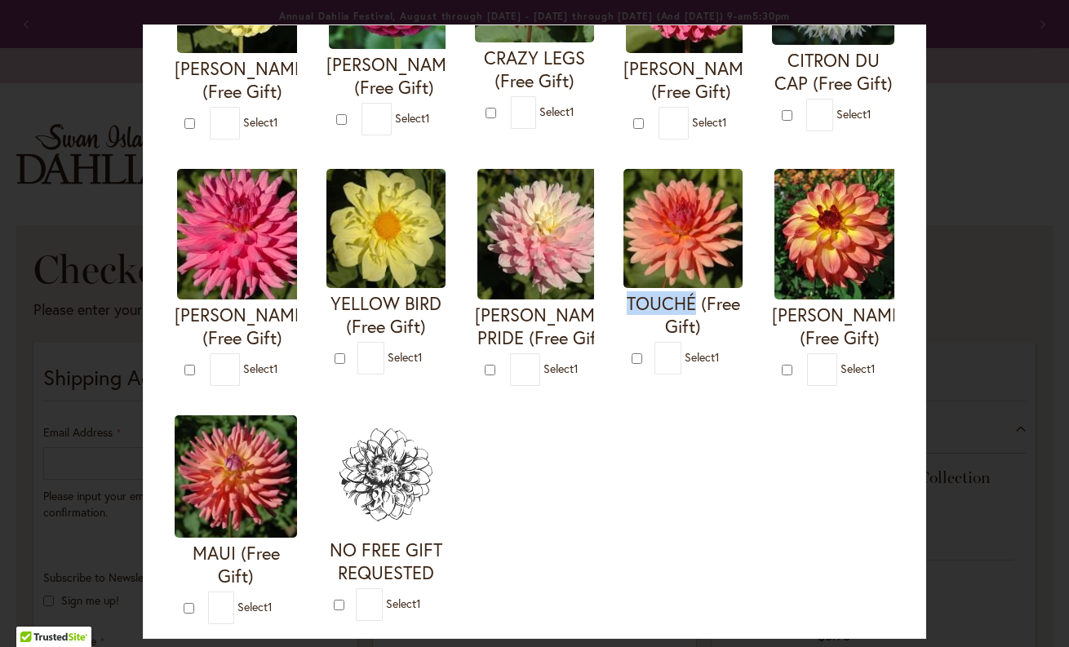
click at [692, 250] on img at bounding box center [682, 228] width 119 height 119
type input "*"
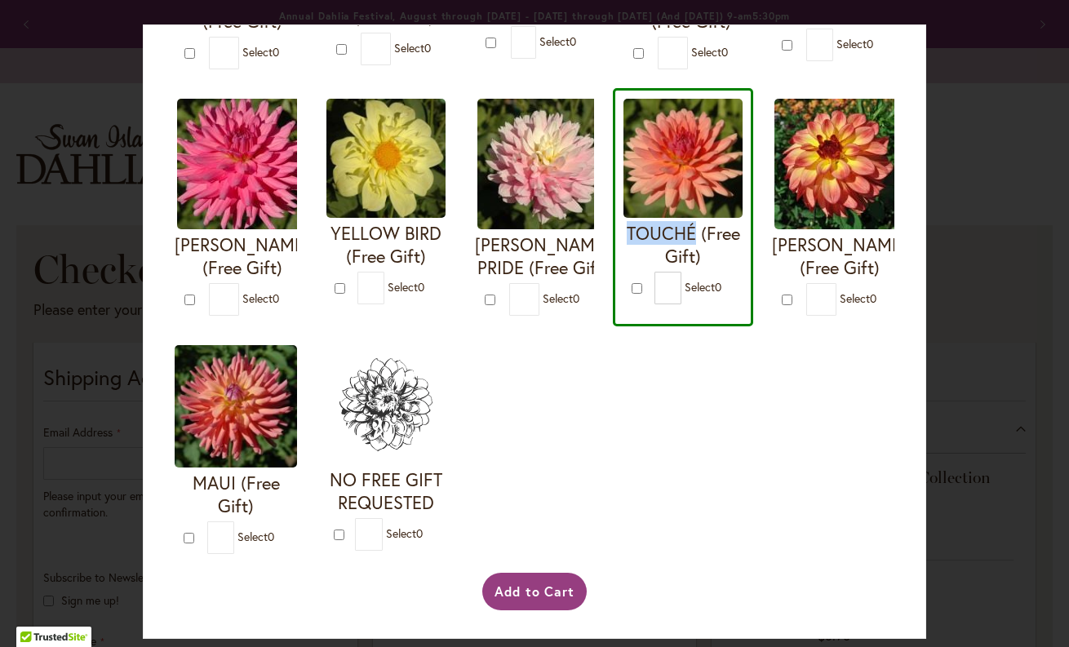
scroll to position [595, 0]
click at [505, 595] on button "Add to Cart" at bounding box center [534, 592] width 105 height 38
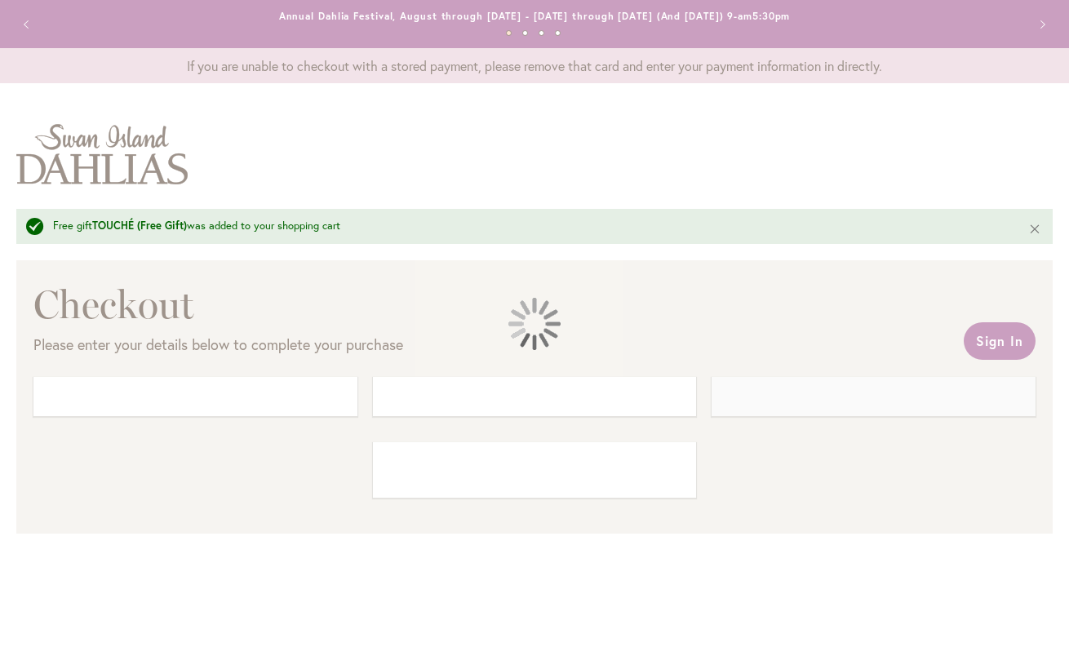
select select "**"
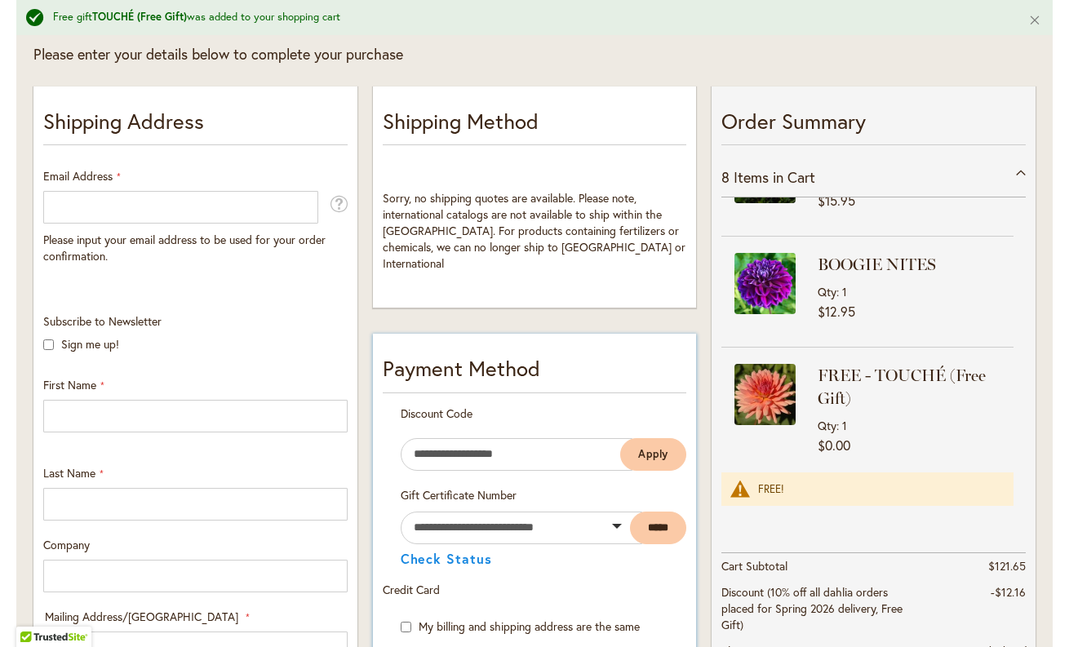
scroll to position [291, 0]
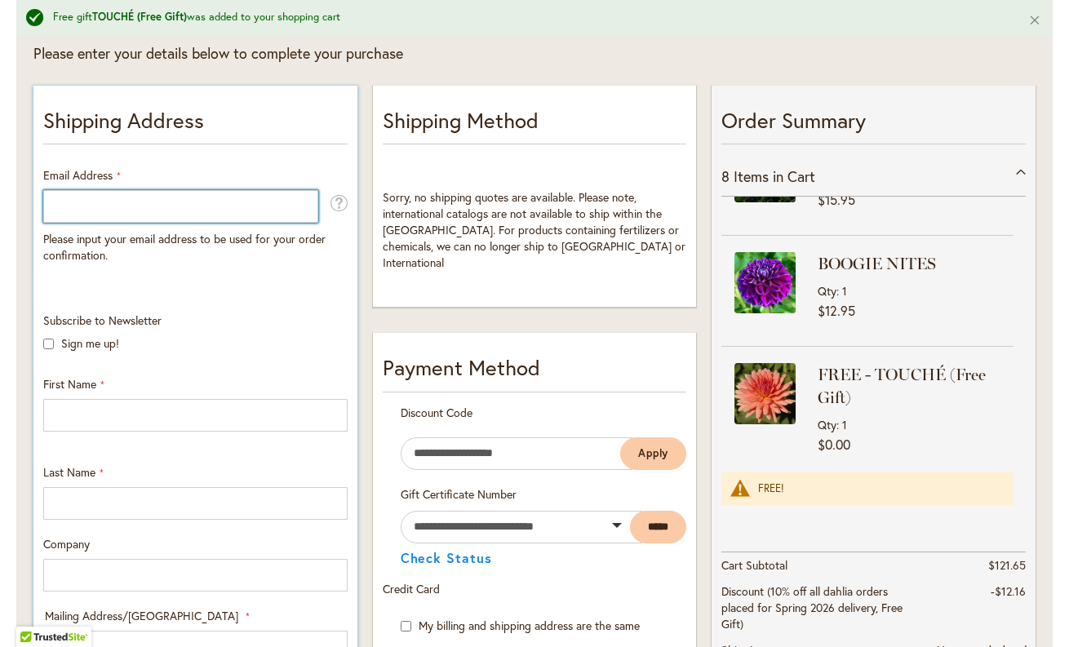
click at [162, 213] on input "Email Address" at bounding box center [180, 206] width 275 height 33
type input "**********"
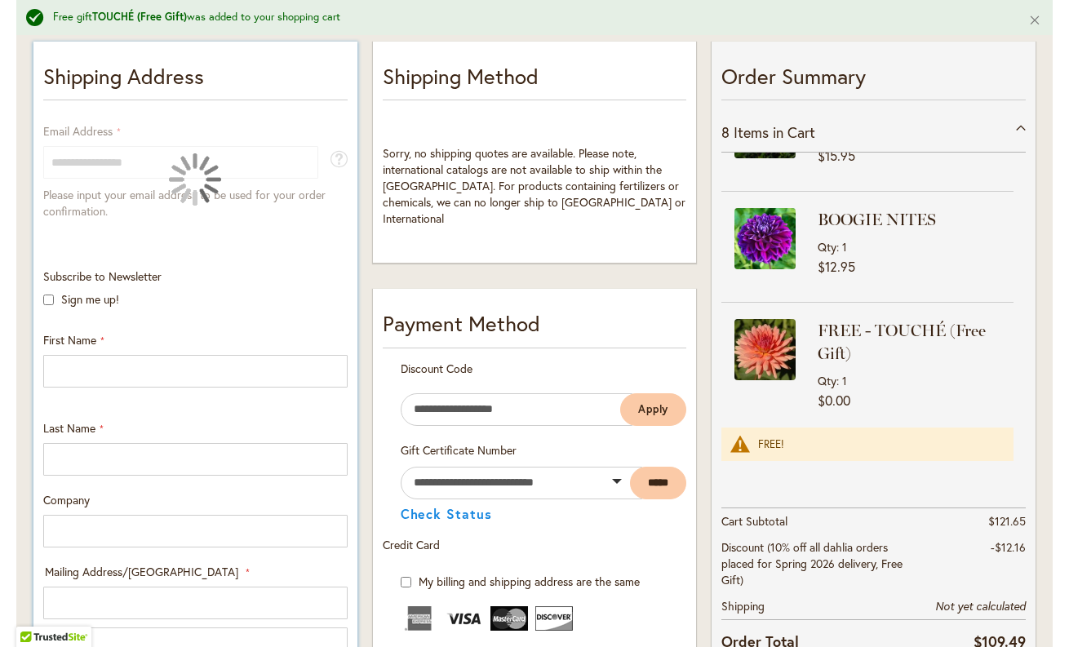
scroll to position [356, 0]
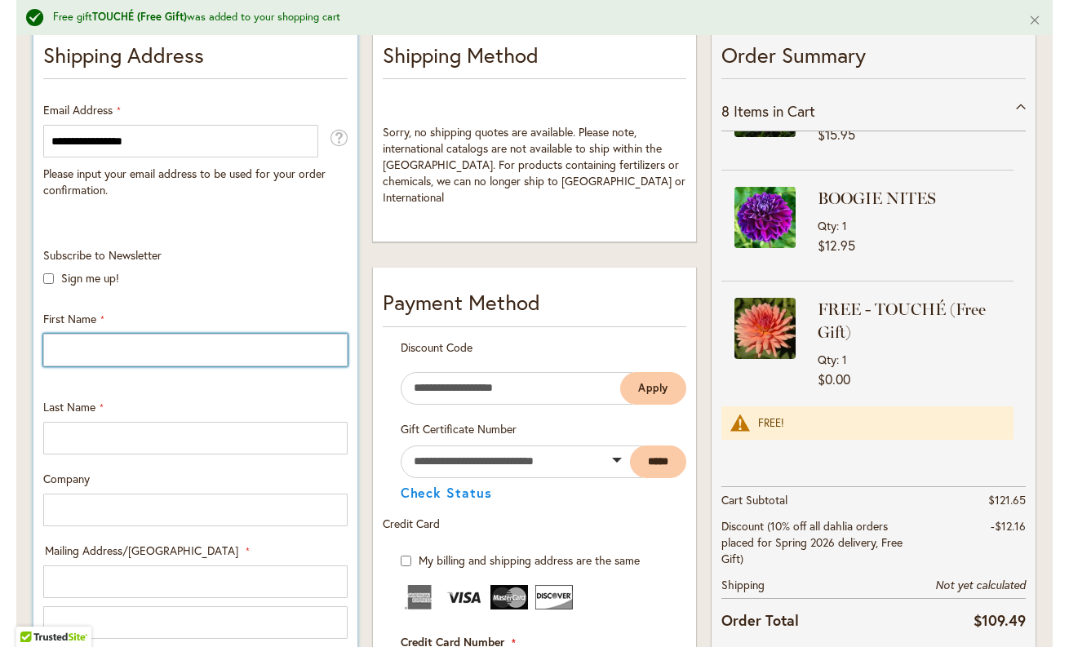
click at [232, 336] on input "First Name" at bounding box center [195, 350] width 304 height 33
type input "****"
type input "******"
type input "**********"
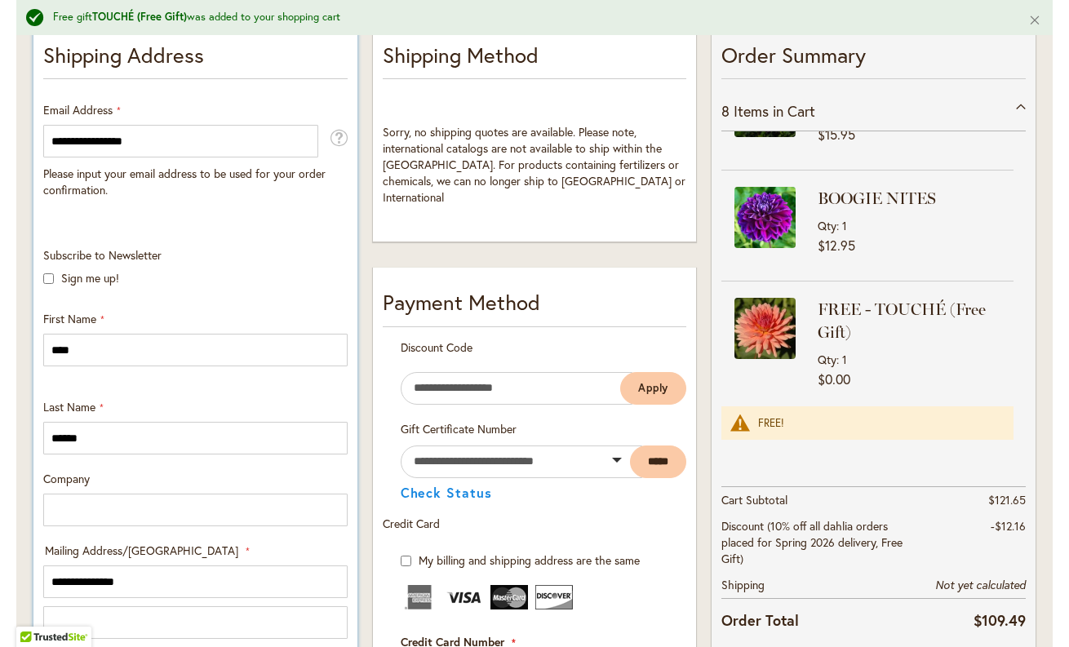
select select "**"
type input "*********"
type input "*****"
type input "**********"
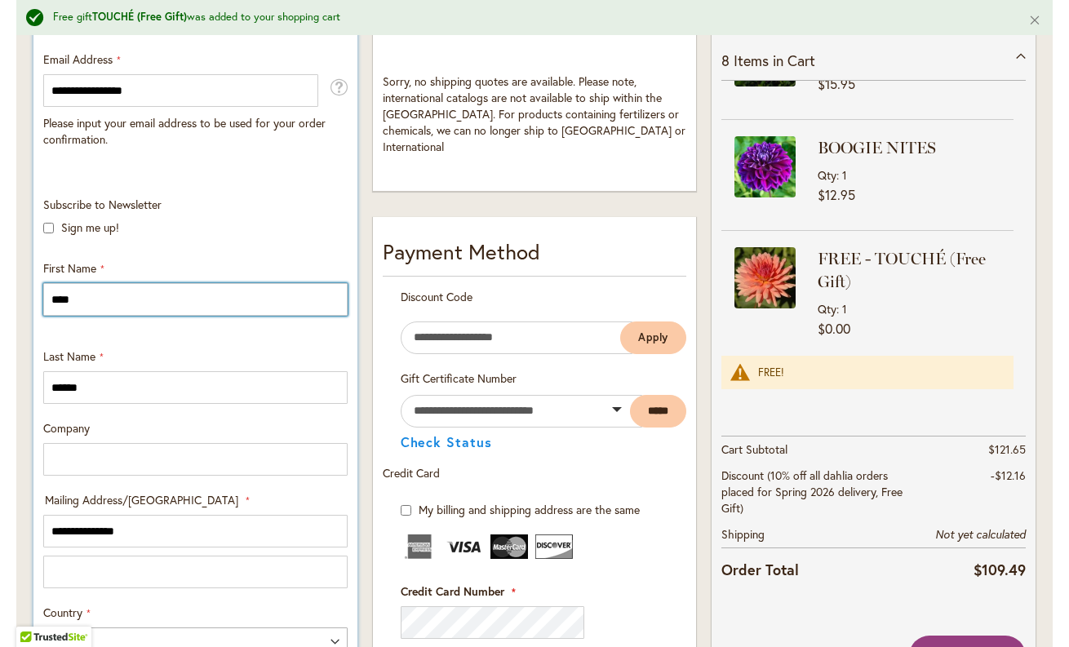
scroll to position [416, 0]
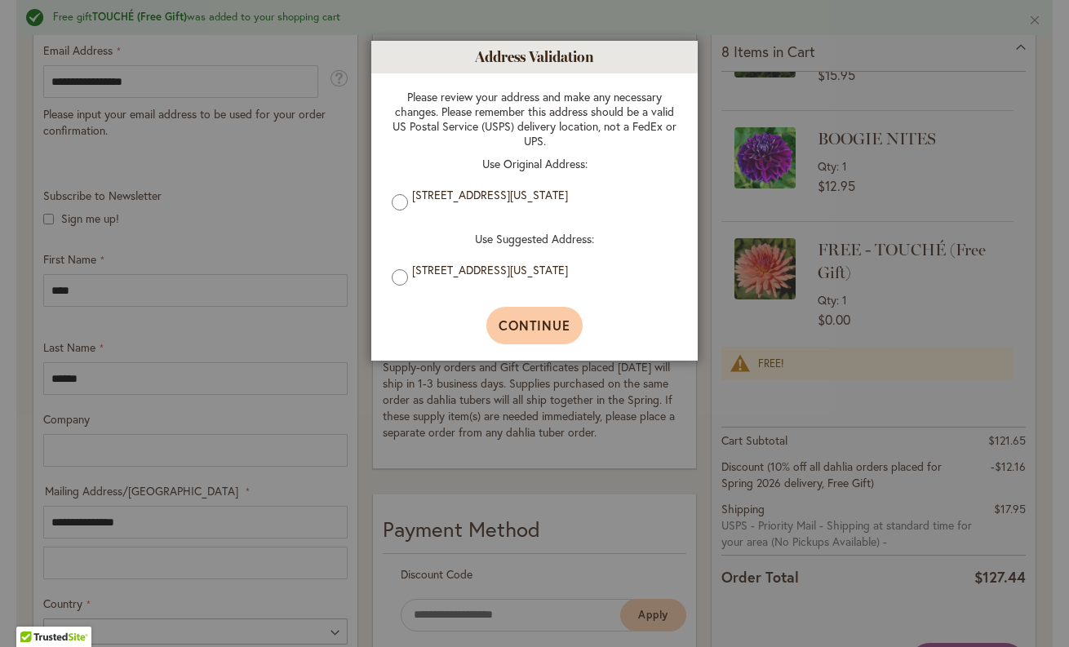
click at [544, 321] on span "Continue" at bounding box center [534, 324] width 73 height 17
type input "**********"
type input "*********"
type input "**********"
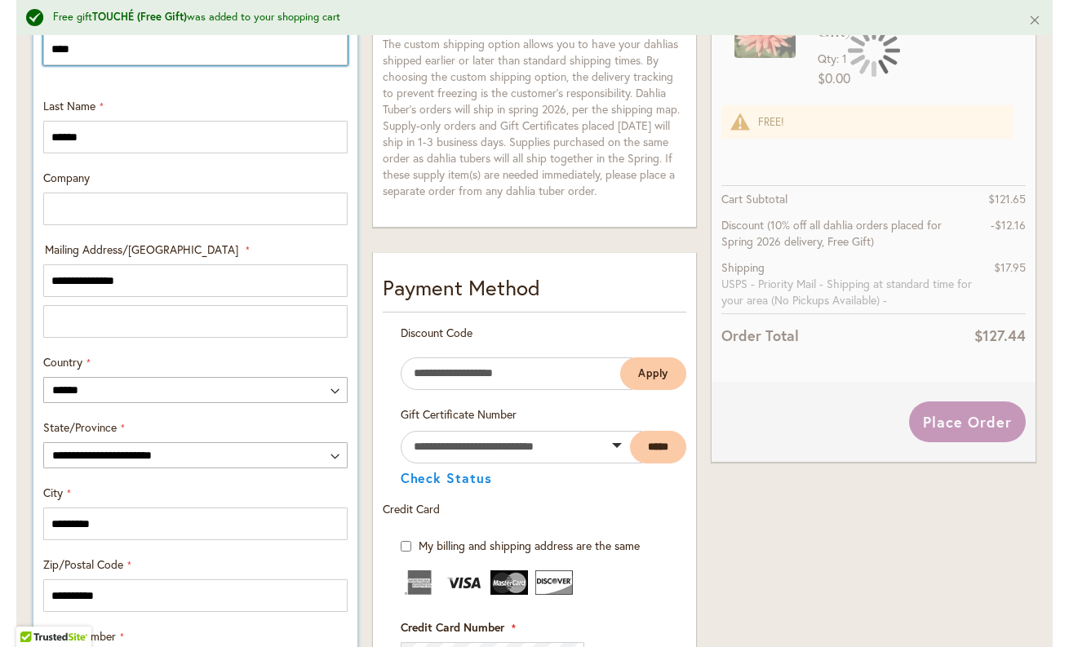
scroll to position [929, 0]
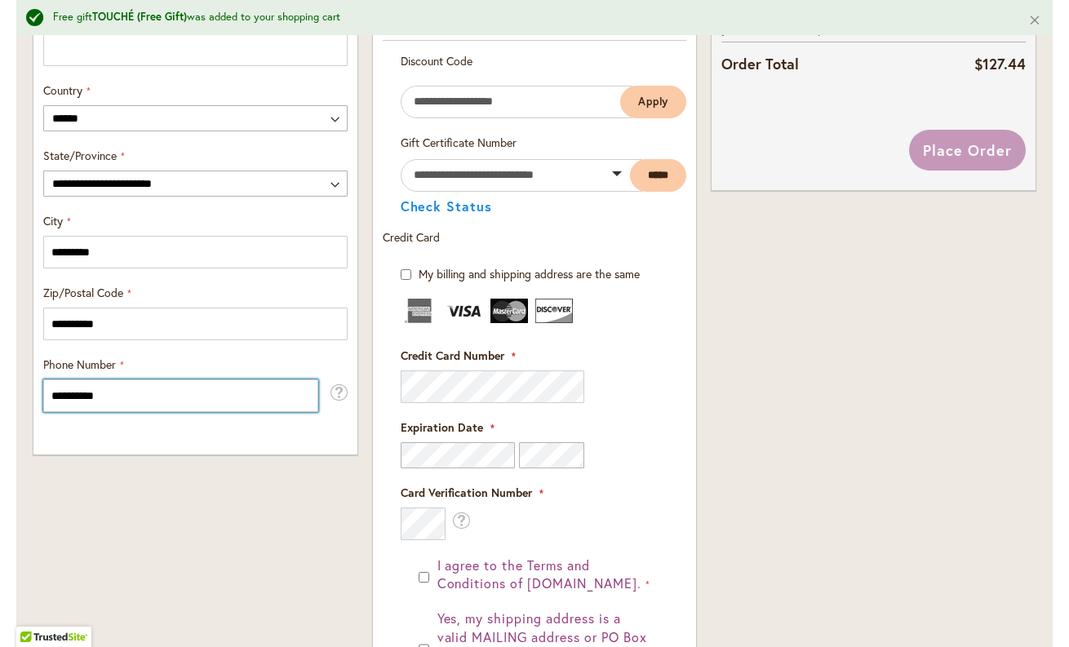
drag, startPoint x: 157, startPoint y: 393, endPoint x: -23, endPoint y: 396, distance: 180.3
click at [0, 396] on html "Please wait... Skip to Accessibility Information The store will not work correc…" at bounding box center [534, 323] width 1069 height 647
type input "**********"
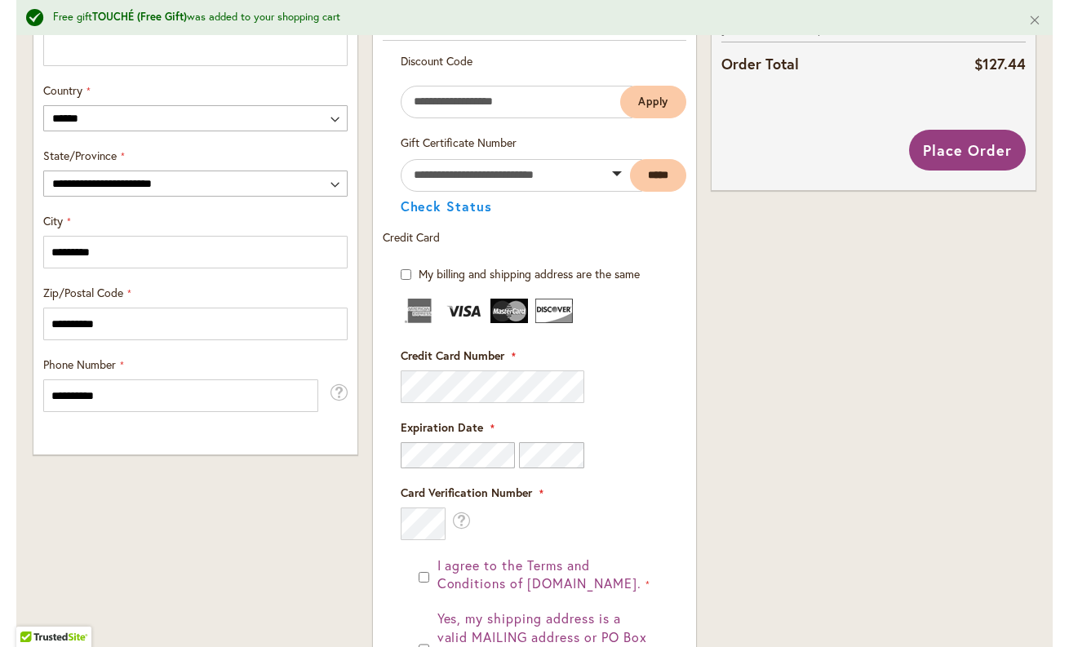
click at [304, 502] on div "**********" at bounding box center [195, 182] width 339 height 1481
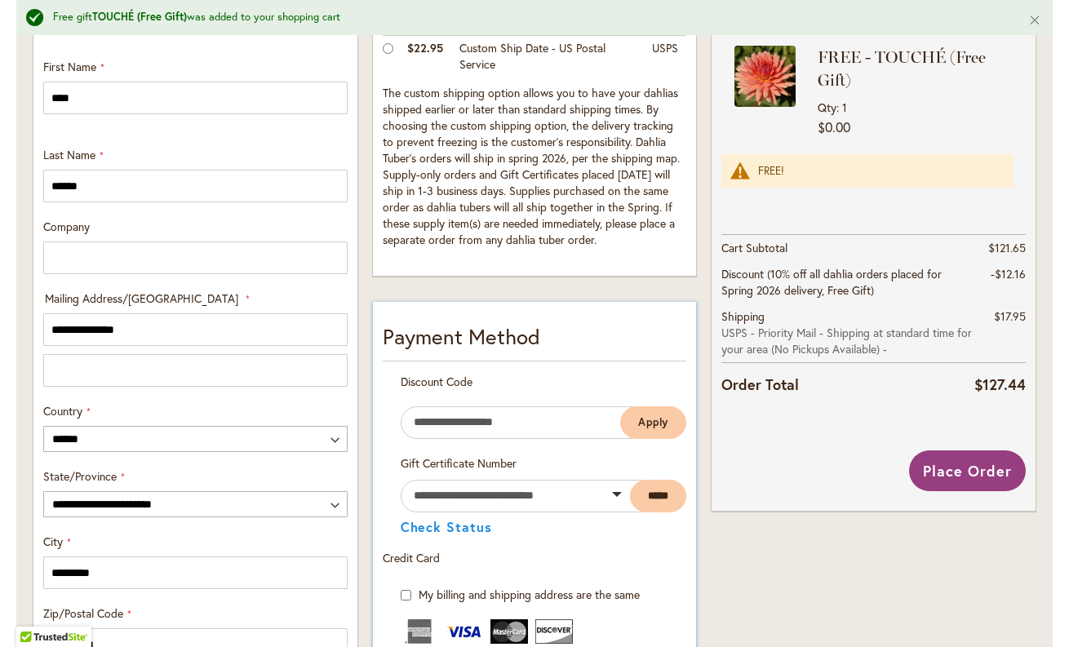
scroll to position [861, 0]
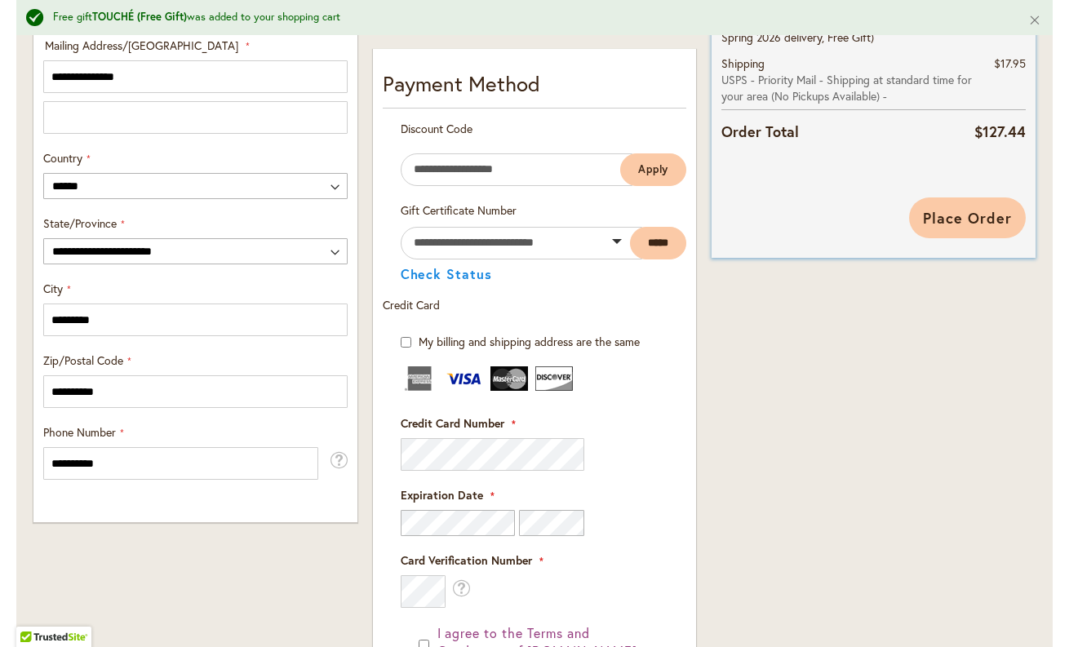
click at [969, 213] on span "Place Order" at bounding box center [967, 218] width 89 height 20
